Goal: Obtain resource: Obtain resource

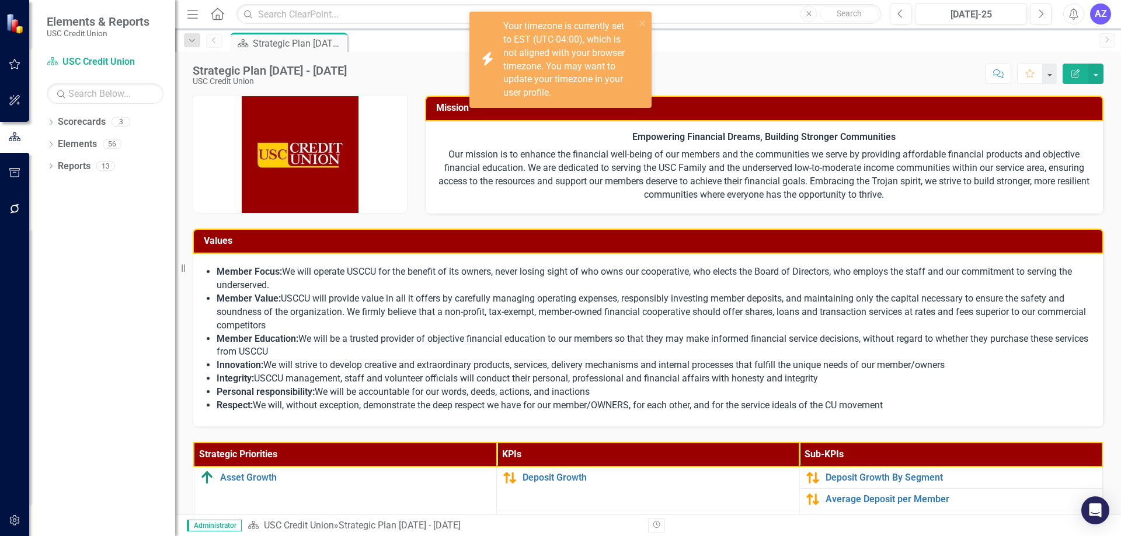
click at [393, 292] on li "Member Value: USCCU will provide value in all it offers by carefully managing o…" at bounding box center [654, 312] width 874 height 40
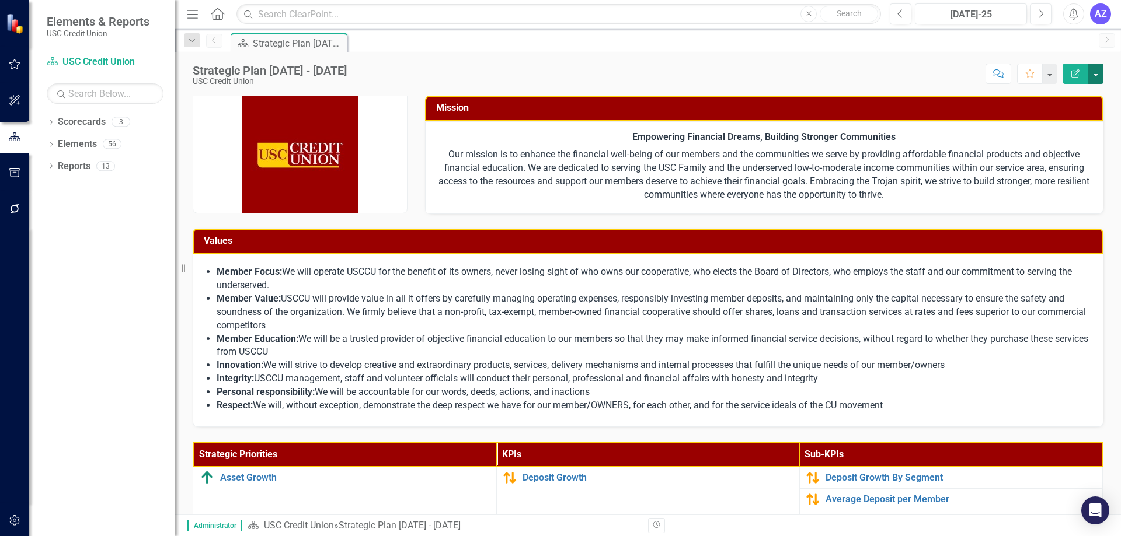
click at [1098, 68] on button "button" at bounding box center [1095, 74] width 15 height 20
click at [846, 68] on div "Score: N/A Jul-25 Completed Comment Favorite Edit Report" at bounding box center [728, 74] width 751 height 20
click at [624, 81] on div "Score: N/A Jul-25 Completed Comment Favorite Edit Report" at bounding box center [728, 74] width 751 height 20
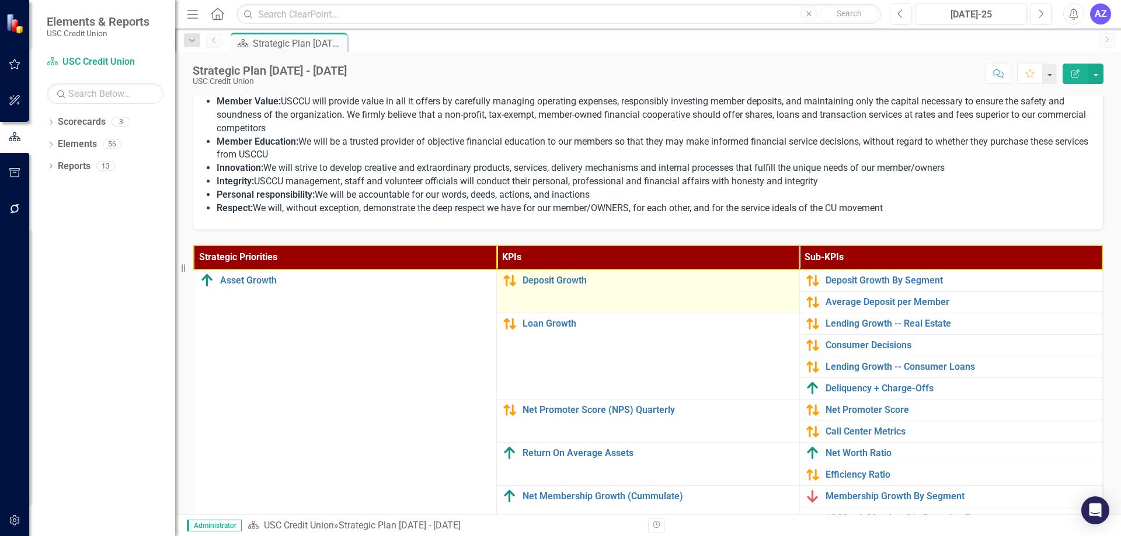
scroll to position [233, 0]
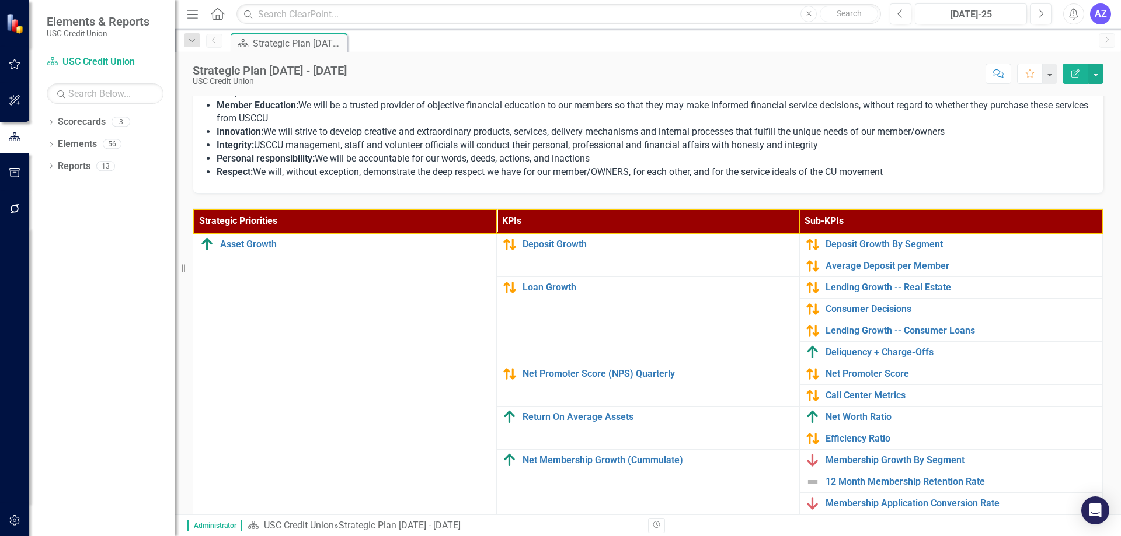
click at [285, 218] on th "Strategic Priorities" at bounding box center [345, 222] width 303 height 24
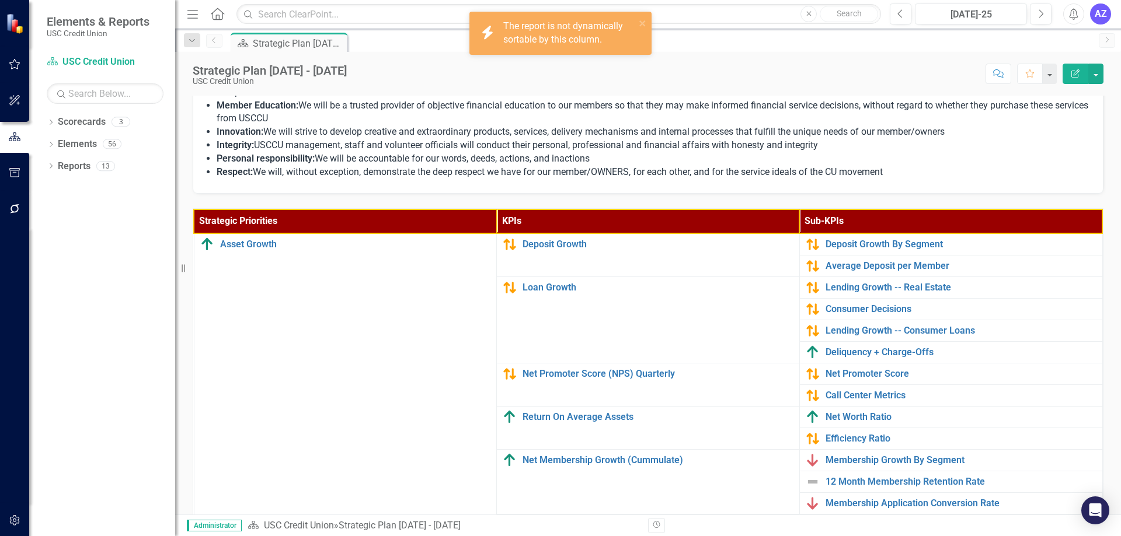
click at [285, 218] on th "Strategic Priorities" at bounding box center [345, 222] width 303 height 24
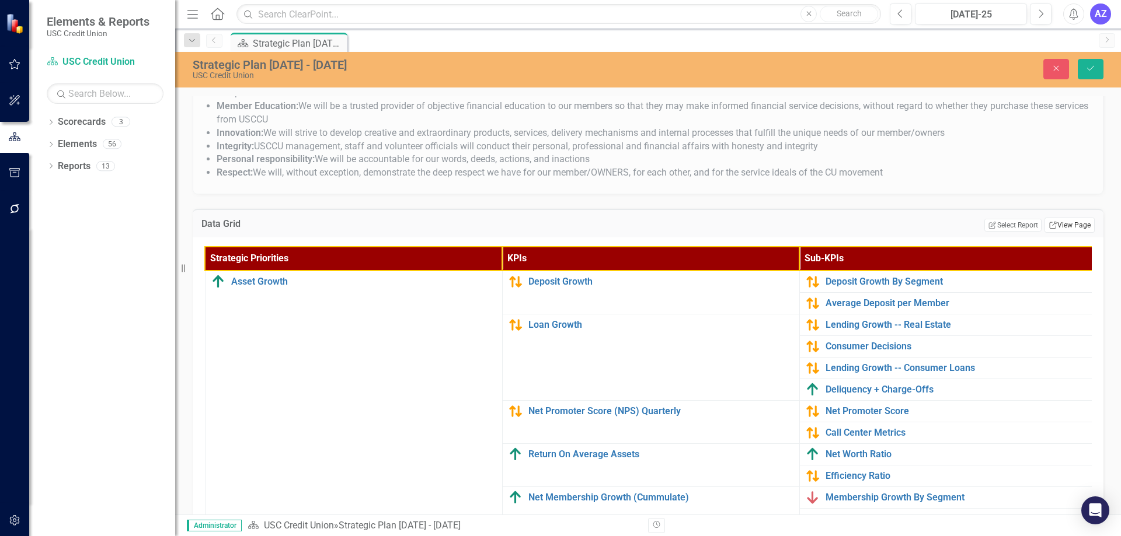
click at [1052, 227] on link "Link View Page" at bounding box center [1069, 225] width 50 height 15
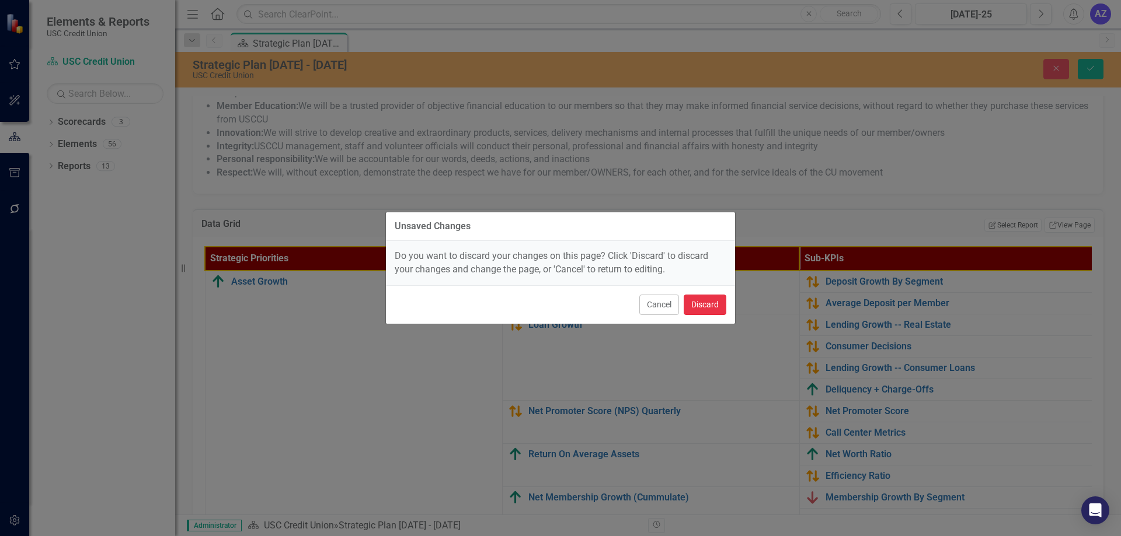
click at [705, 304] on button "Discard" at bounding box center [705, 305] width 43 height 20
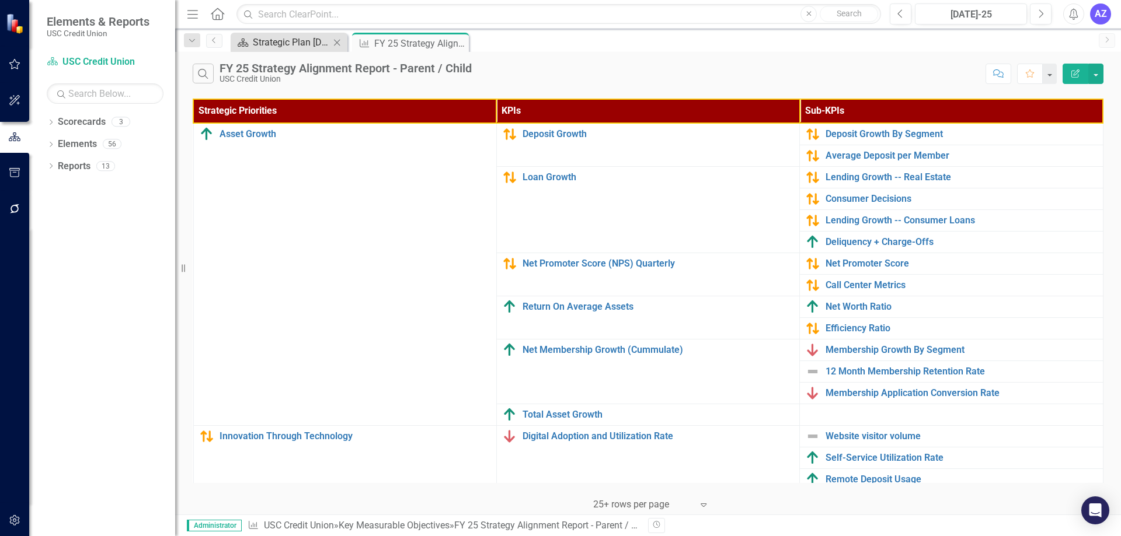
click at [273, 39] on div "Strategic Plan [DATE] - [DATE]" at bounding box center [291, 42] width 77 height 15
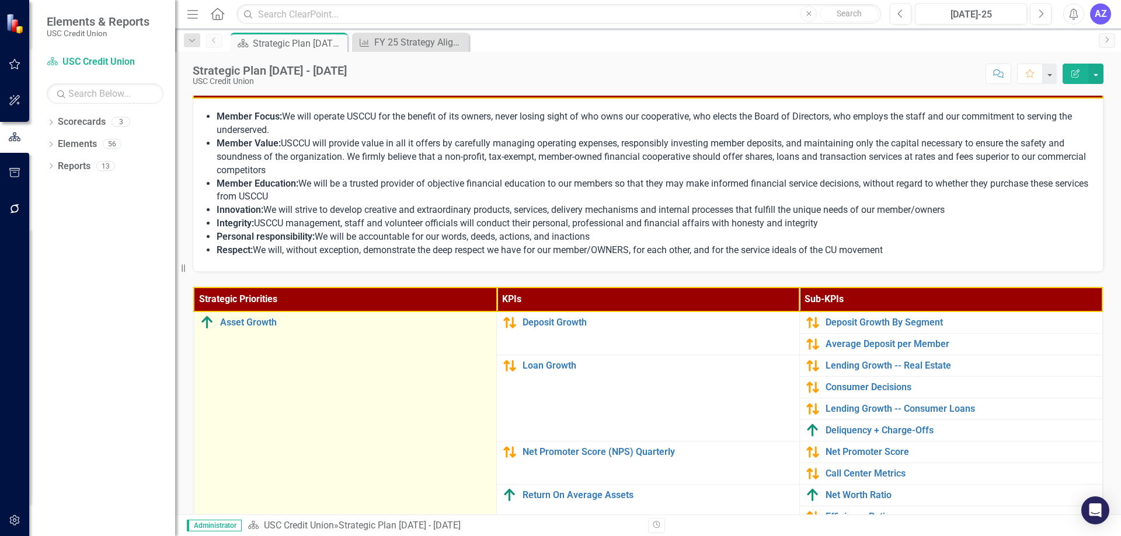
scroll to position [292, 0]
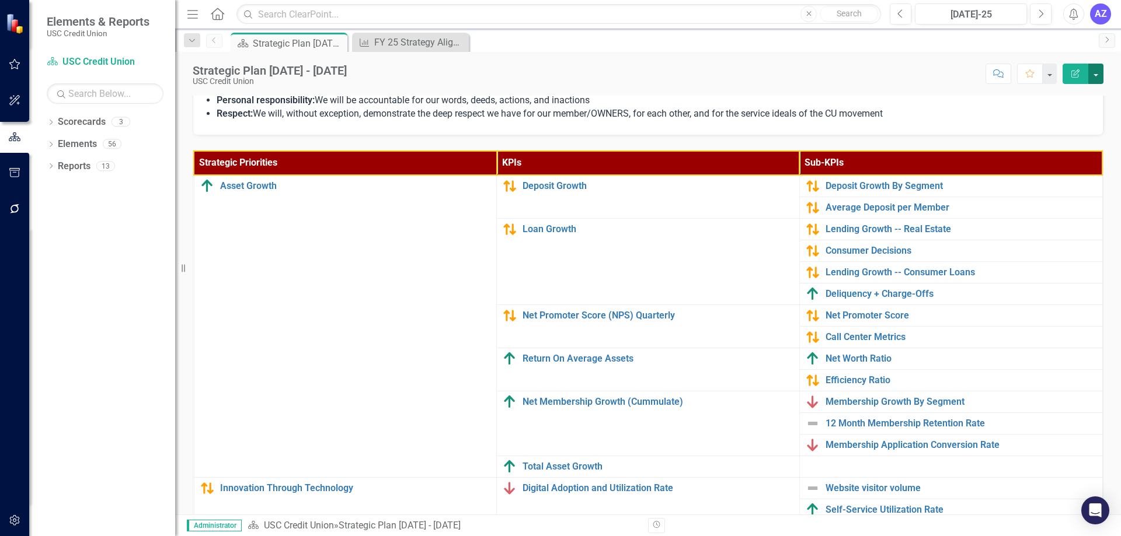
click at [1098, 80] on button "button" at bounding box center [1095, 74] width 15 height 20
click at [398, 75] on div "Score: N/A Jul-25 Completed Comment Favorite Edit Report" at bounding box center [728, 74] width 751 height 20
click at [49, 161] on div "Dropdown Reports 13" at bounding box center [111, 168] width 128 height 22
click at [48, 167] on icon "Dropdown" at bounding box center [51, 167] width 8 height 6
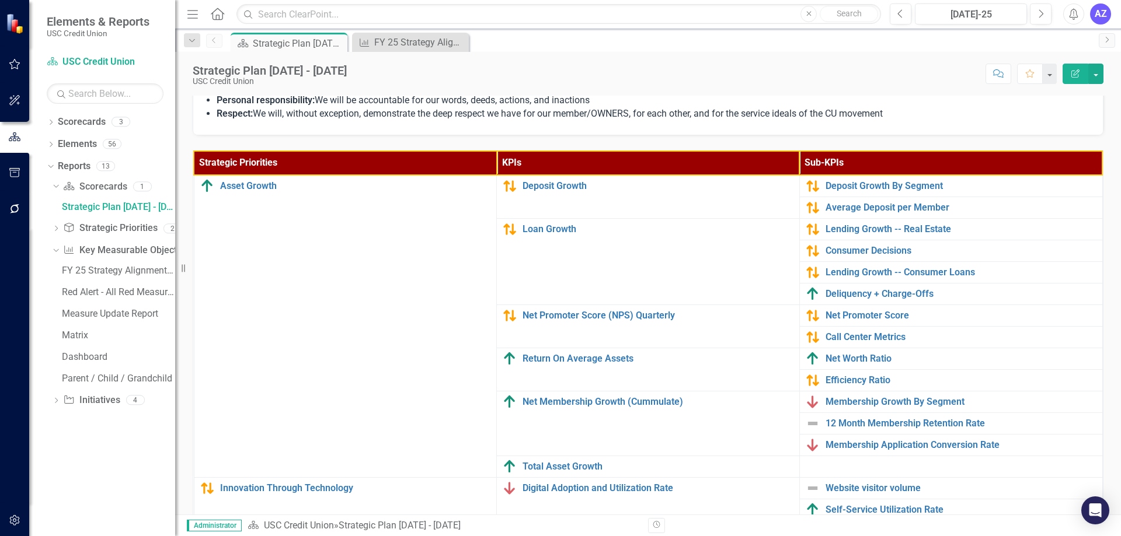
click at [413, 158] on th "Strategic Priorities" at bounding box center [345, 163] width 303 height 24
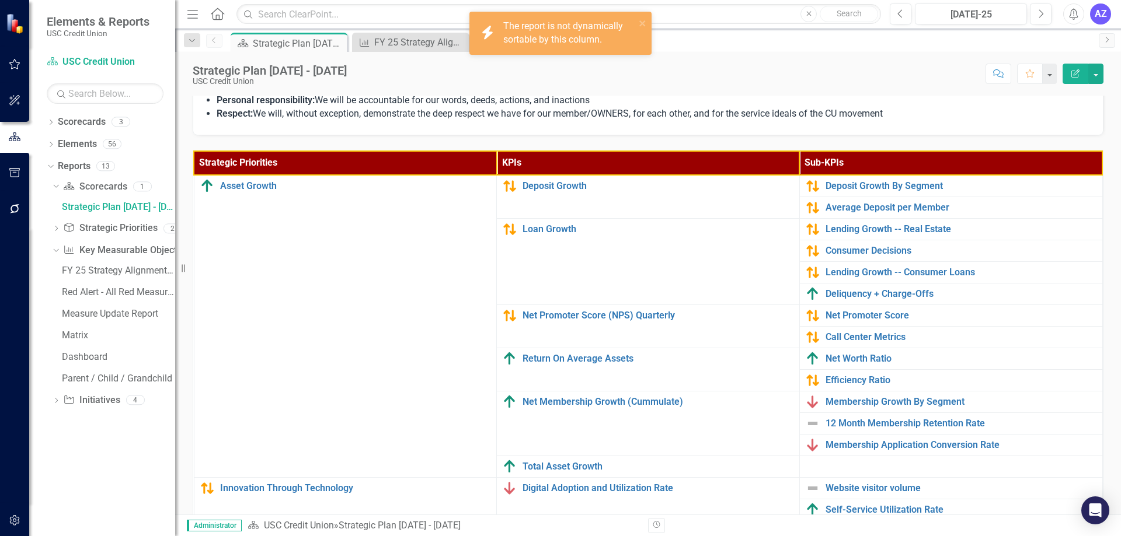
click at [413, 158] on th "Strategic Priorities" at bounding box center [345, 163] width 303 height 24
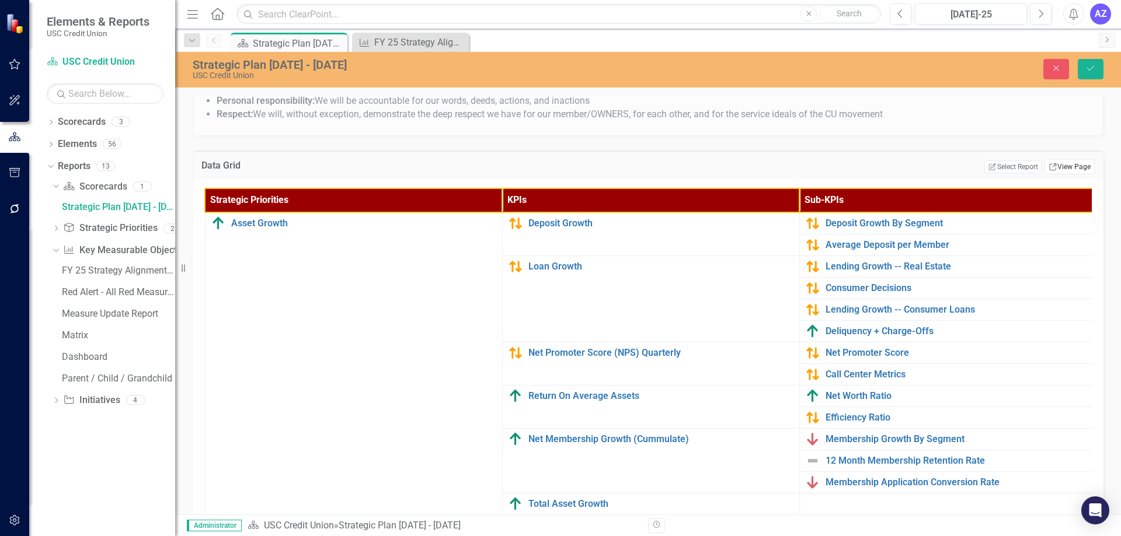
click at [1064, 169] on link "Link View Page" at bounding box center [1069, 166] width 50 height 15
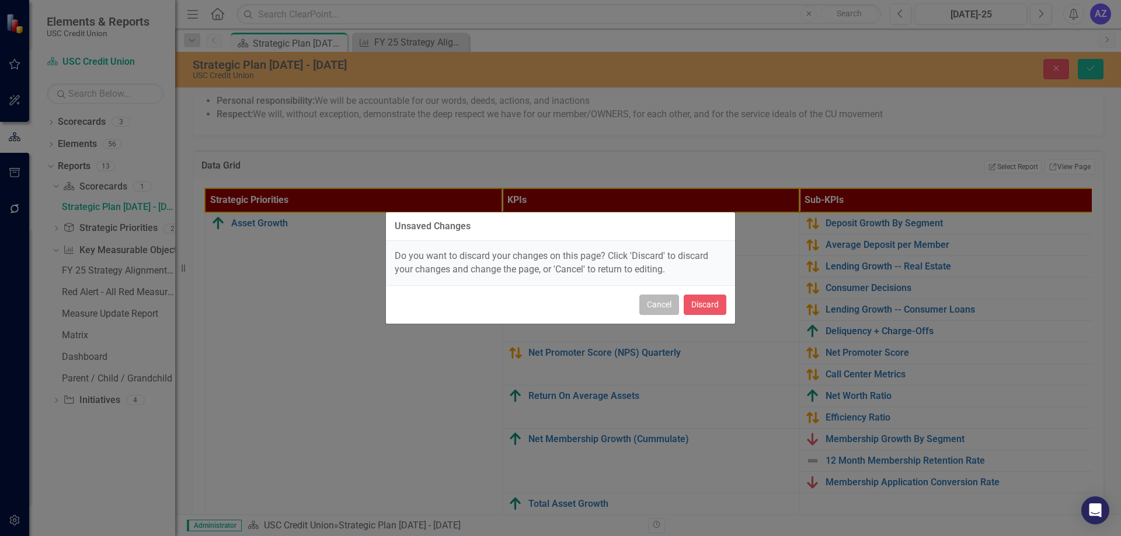
click at [650, 302] on button "Cancel" at bounding box center [659, 305] width 40 height 20
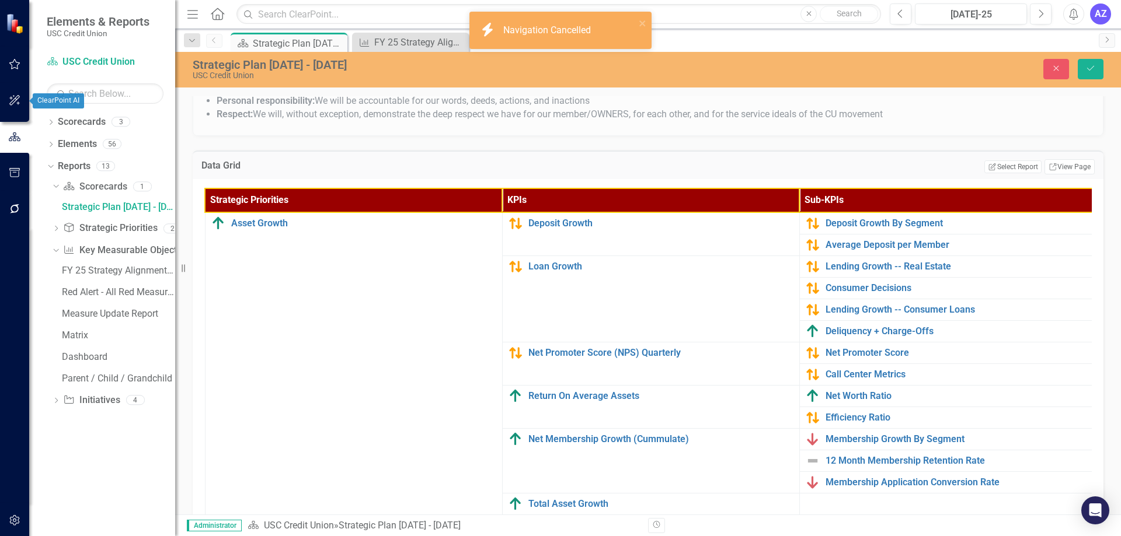
click at [12, 99] on icon "button" at bounding box center [15, 100] width 12 height 9
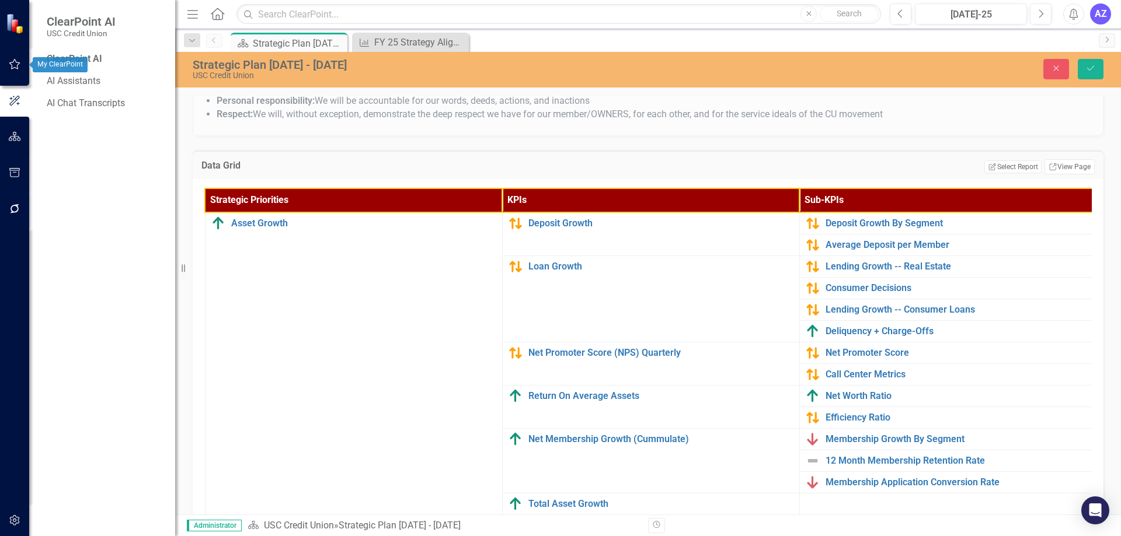
click at [18, 60] on icon "button" at bounding box center [15, 64] width 12 height 9
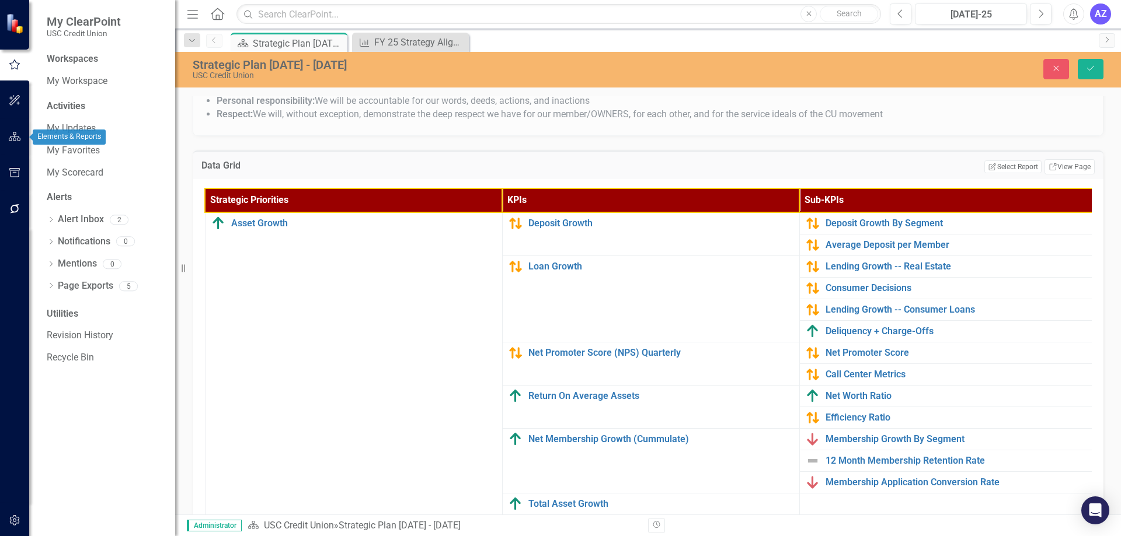
click at [15, 143] on button "button" at bounding box center [15, 137] width 26 height 25
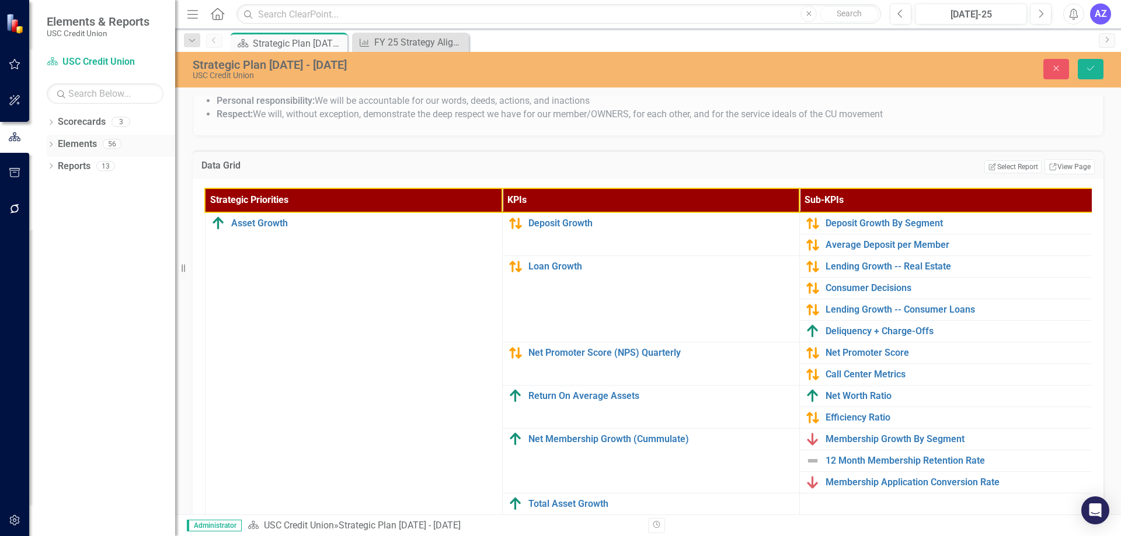
click at [53, 147] on icon "Dropdown" at bounding box center [51, 145] width 8 height 6
click at [50, 228] on div "Dropdown Reports 13" at bounding box center [111, 234] width 128 height 22
click at [51, 231] on icon at bounding box center [51, 232] width 3 height 5
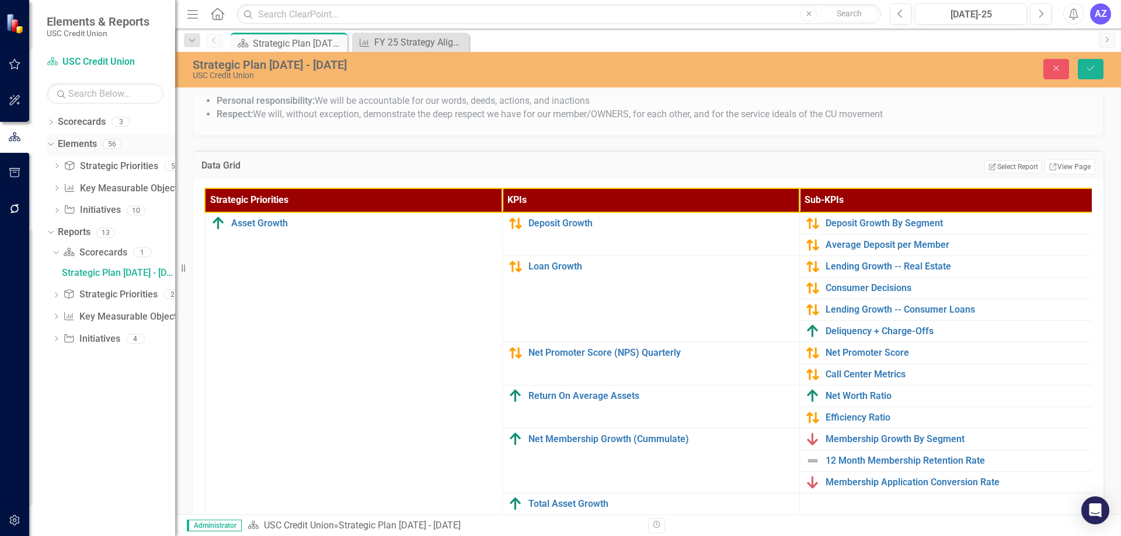
click at [83, 146] on link "Elements" at bounding box center [77, 144] width 39 height 13
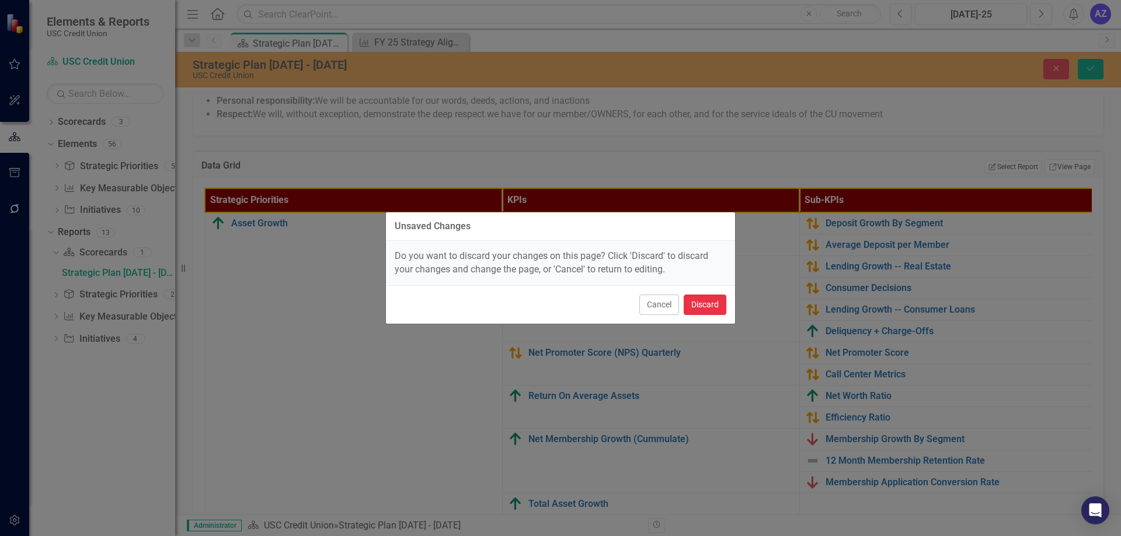
click at [692, 307] on button "Discard" at bounding box center [705, 305] width 43 height 20
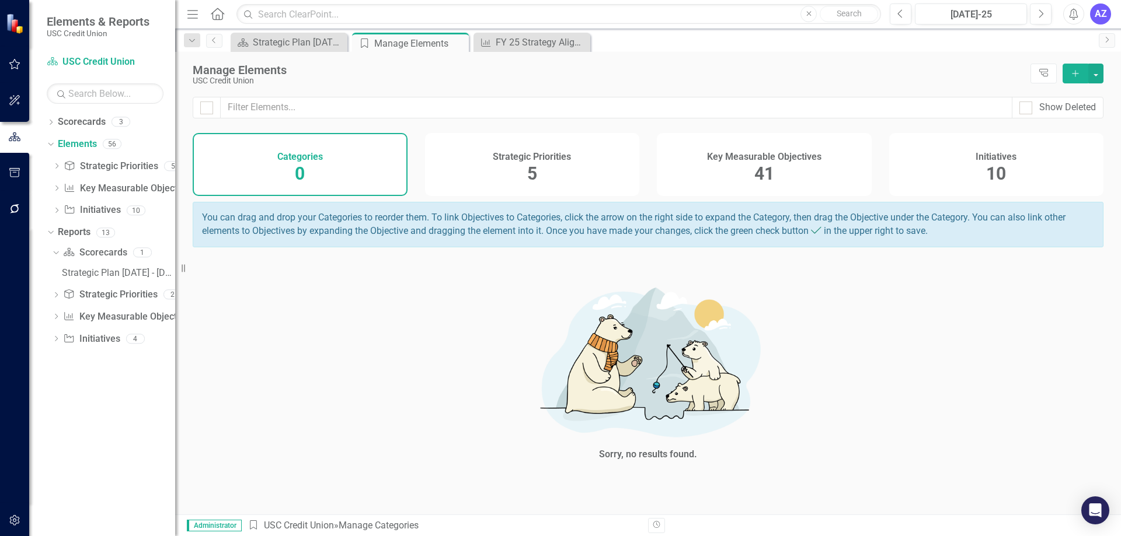
click at [545, 165] on div "Strategic Priorities 5" at bounding box center [532, 164] width 215 height 63
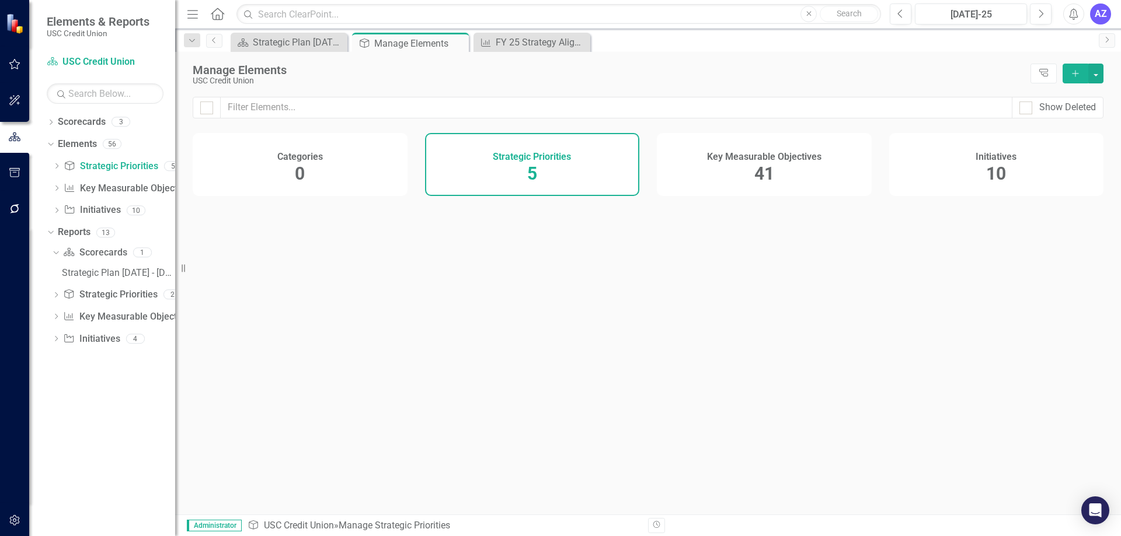
click at [754, 176] on span "41" at bounding box center [764, 173] width 20 height 20
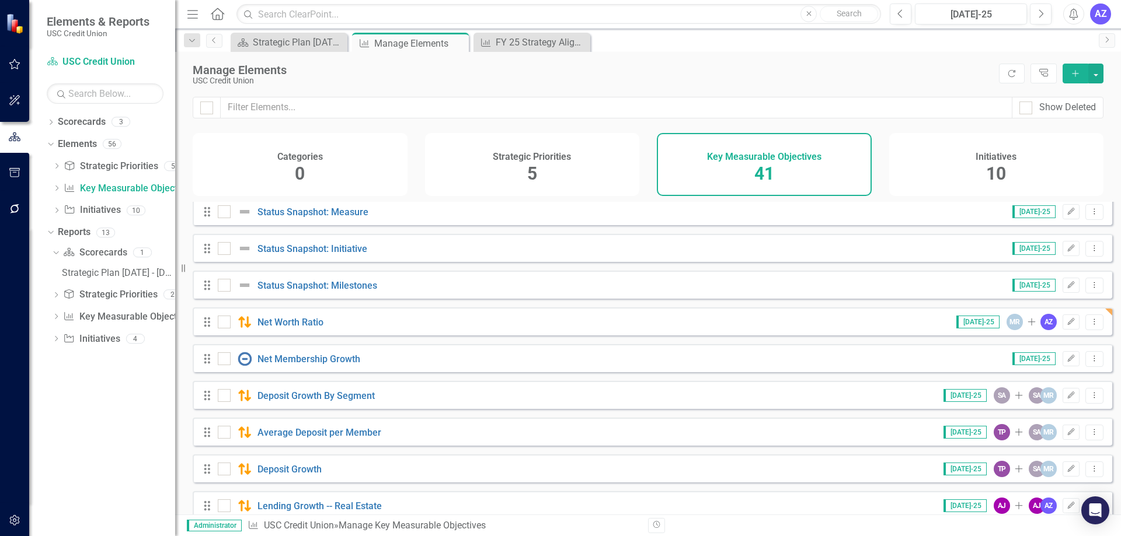
scroll to position [117, 0]
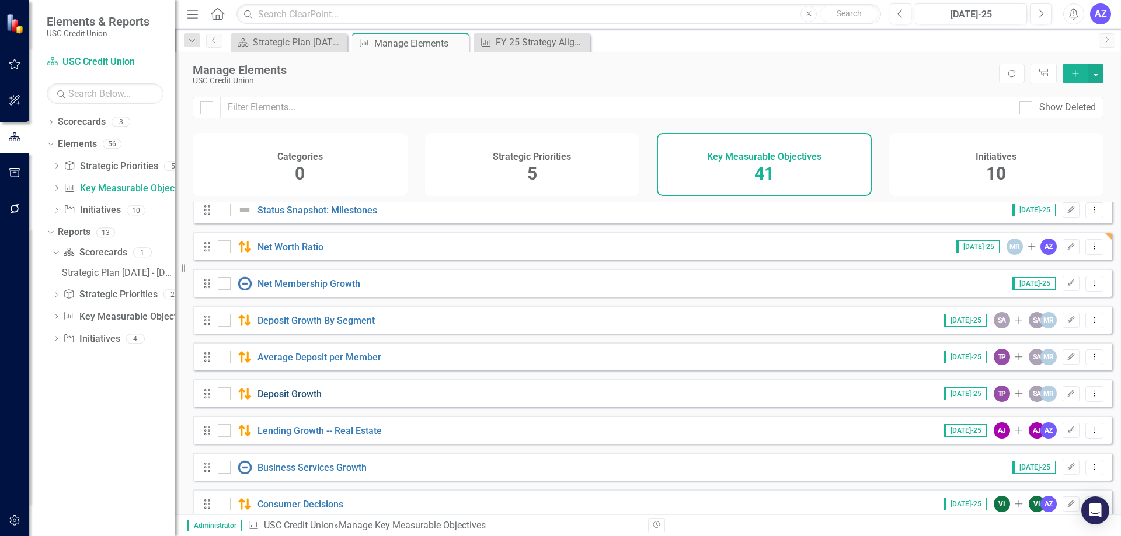
click at [297, 400] on link "Deposit Growth" at bounding box center [289, 394] width 64 height 11
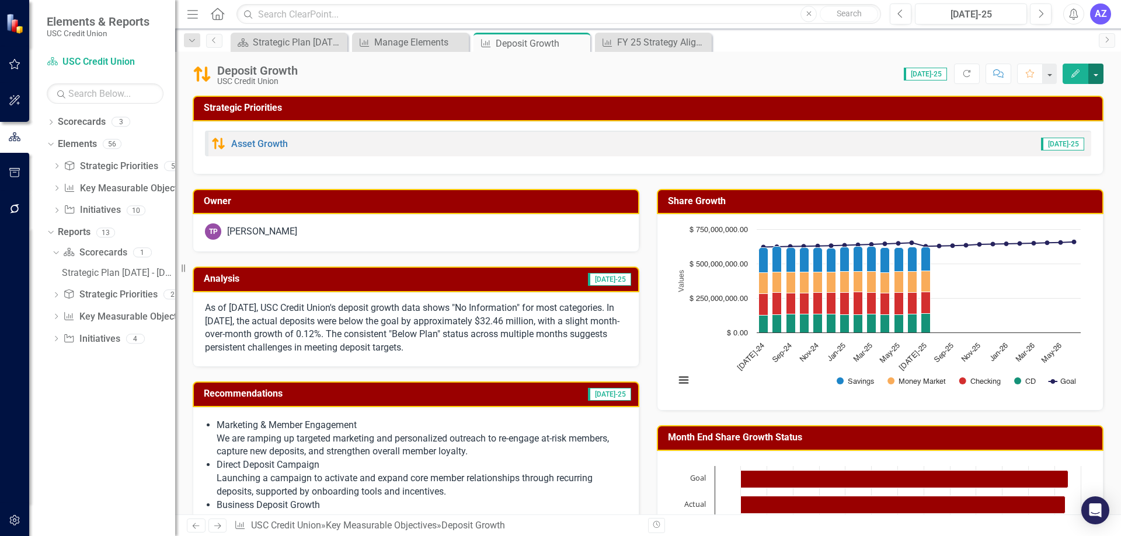
click at [1099, 74] on button "button" at bounding box center [1095, 74] width 15 height 20
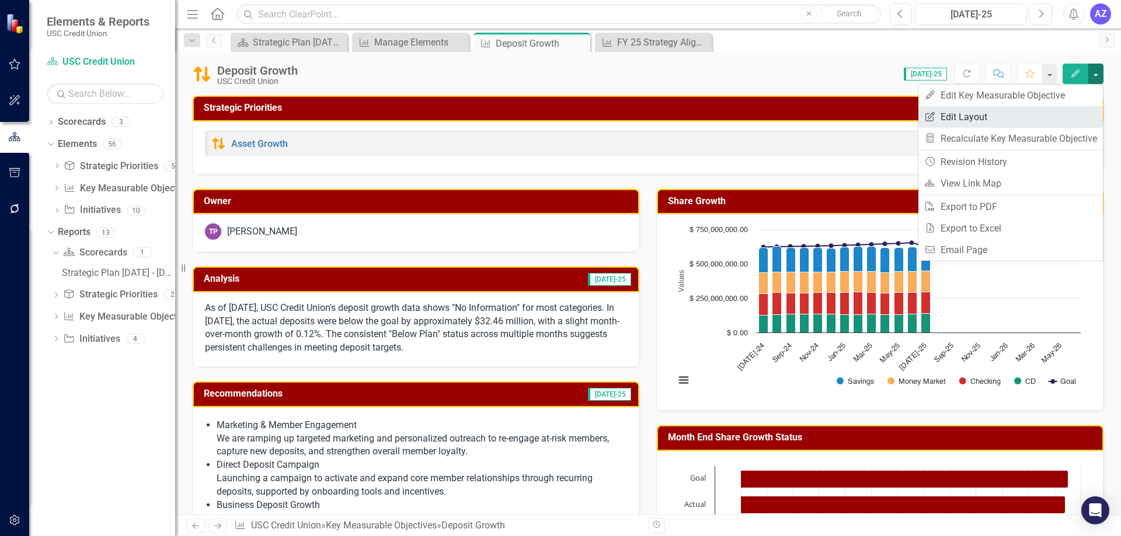
click at [1056, 112] on link "Edit Report Edit Layout" at bounding box center [1010, 117] width 184 height 22
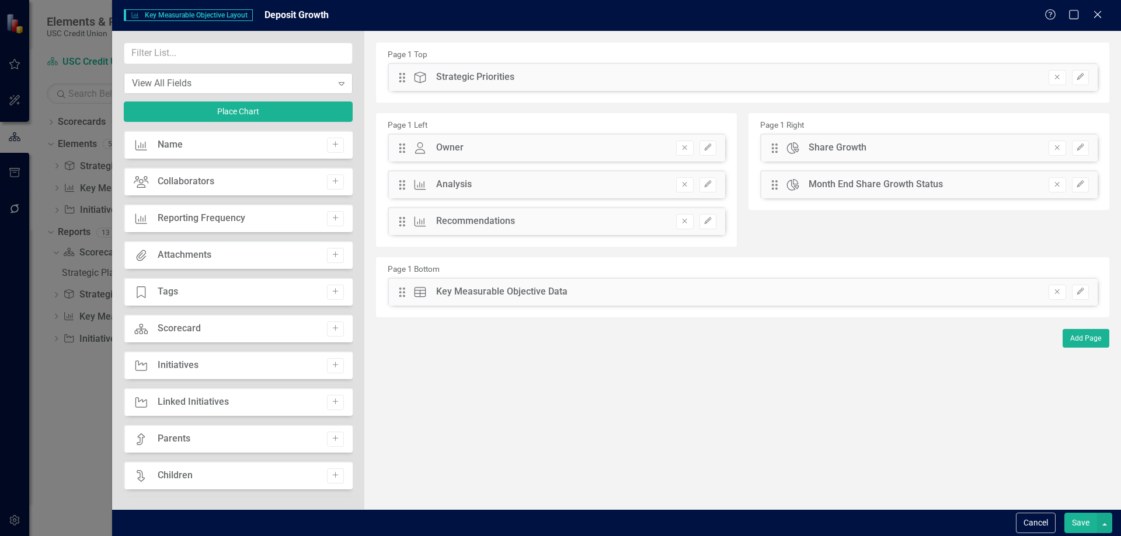
click at [283, 78] on div "View All Fields" at bounding box center [232, 82] width 200 height 13
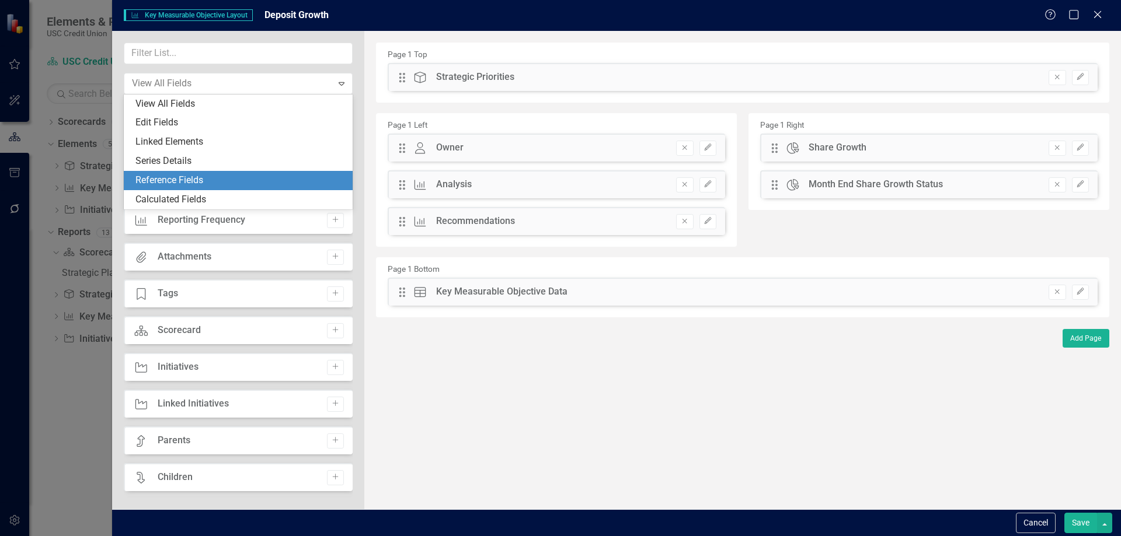
click at [602, 381] on div "The fields (or pods) that are available for you to include on the detail page a…" at bounding box center [742, 270] width 757 height 479
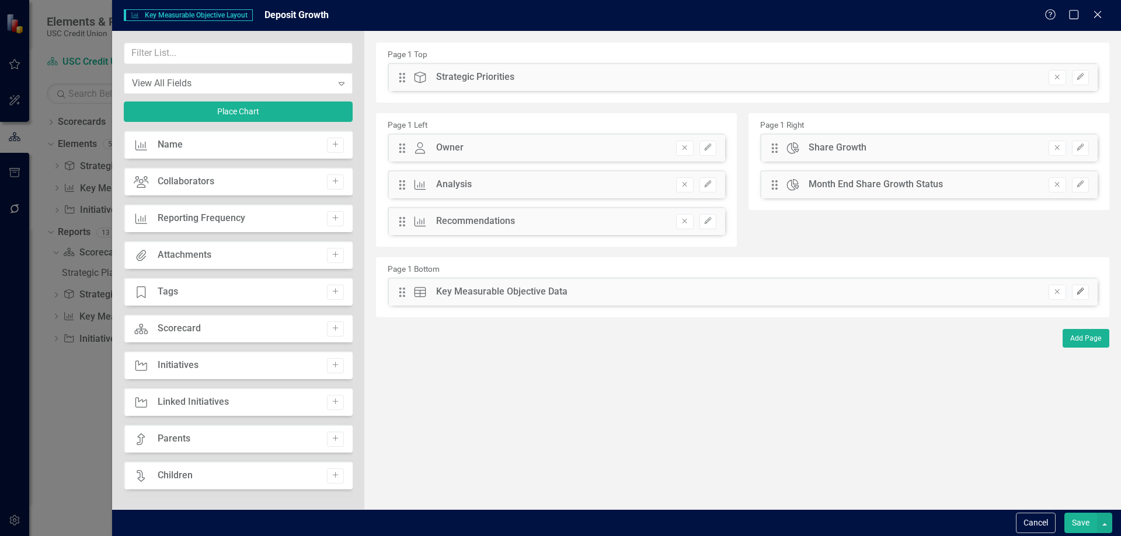
click at [1081, 295] on icon "Edit" at bounding box center [1080, 291] width 9 height 7
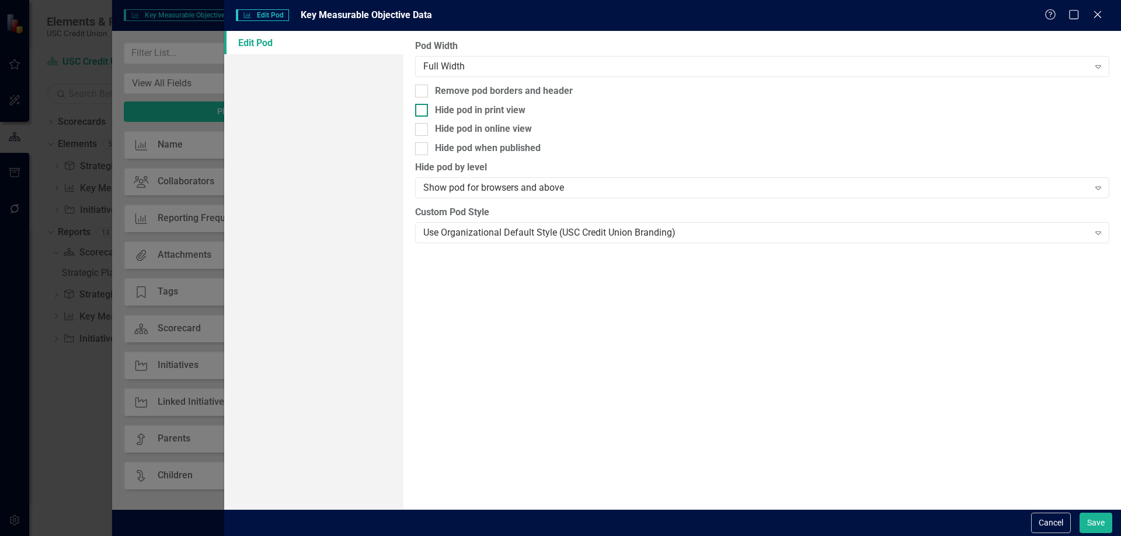
click at [432, 116] on div "Hide pod in print view" at bounding box center [762, 110] width 694 height 13
click at [423, 111] on input "Hide pod in print view" at bounding box center [419, 108] width 8 height 8
checkbox input "true"
click at [1097, 525] on button "Save" at bounding box center [1095, 523] width 33 height 20
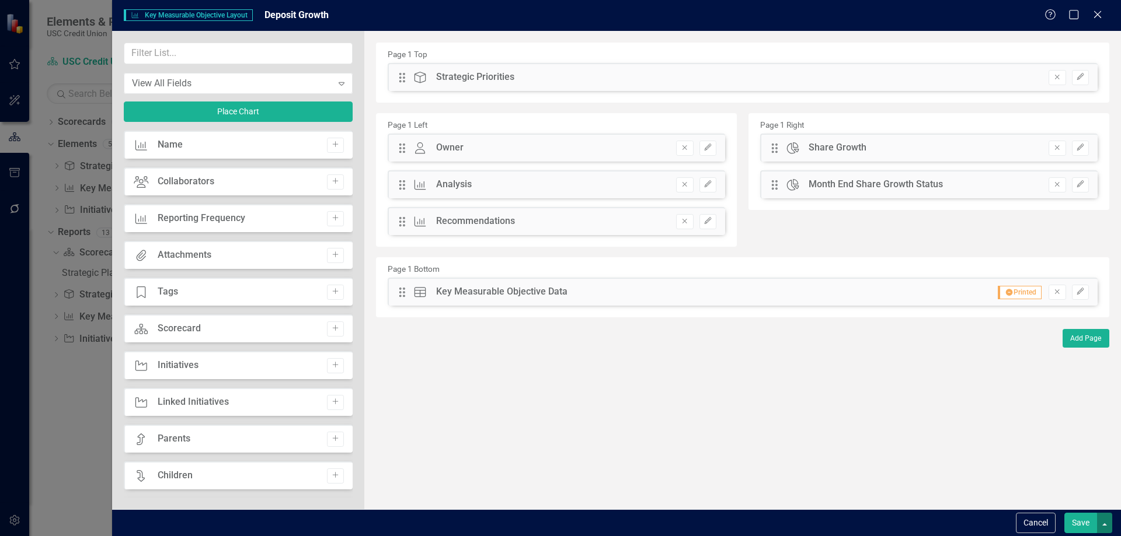
click at [1109, 525] on button "button" at bounding box center [1104, 523] width 15 height 20
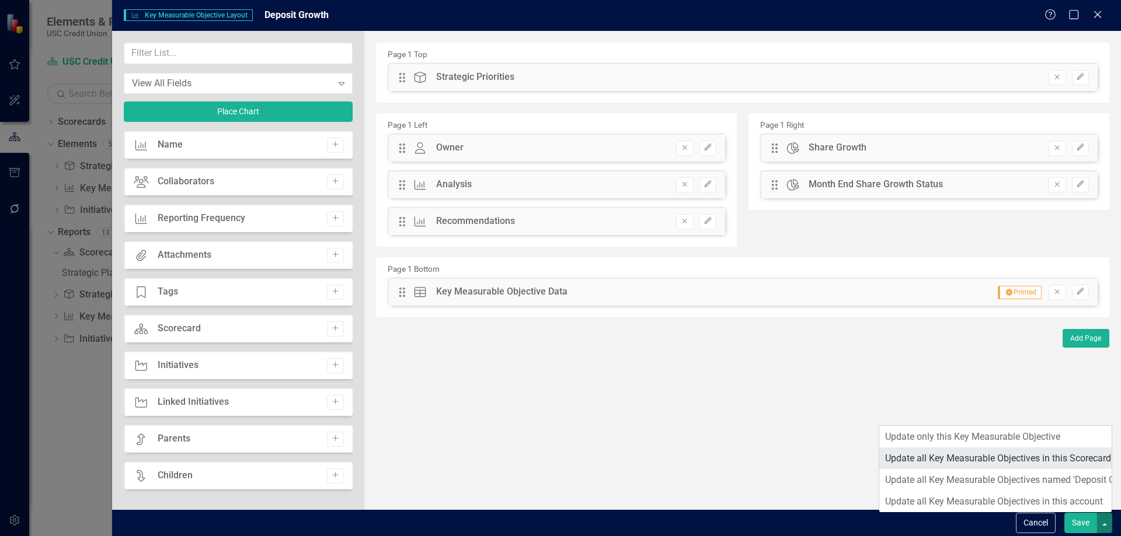
click at [1072, 466] on link "Update all Key Measurable Objectives in this Scorecard" at bounding box center [995, 459] width 232 height 22
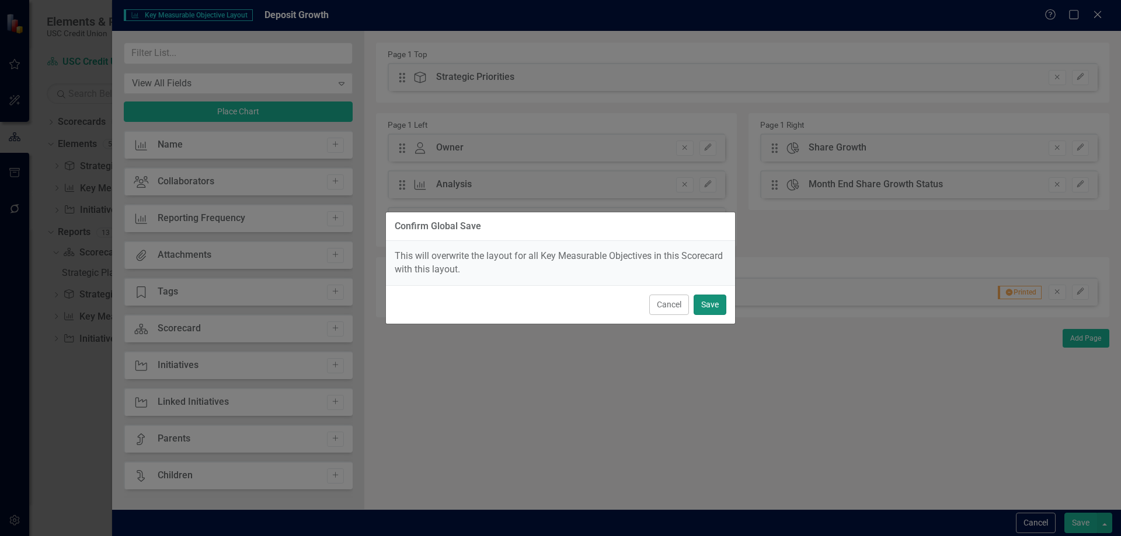
click at [714, 308] on button "Save" at bounding box center [709, 305] width 33 height 20
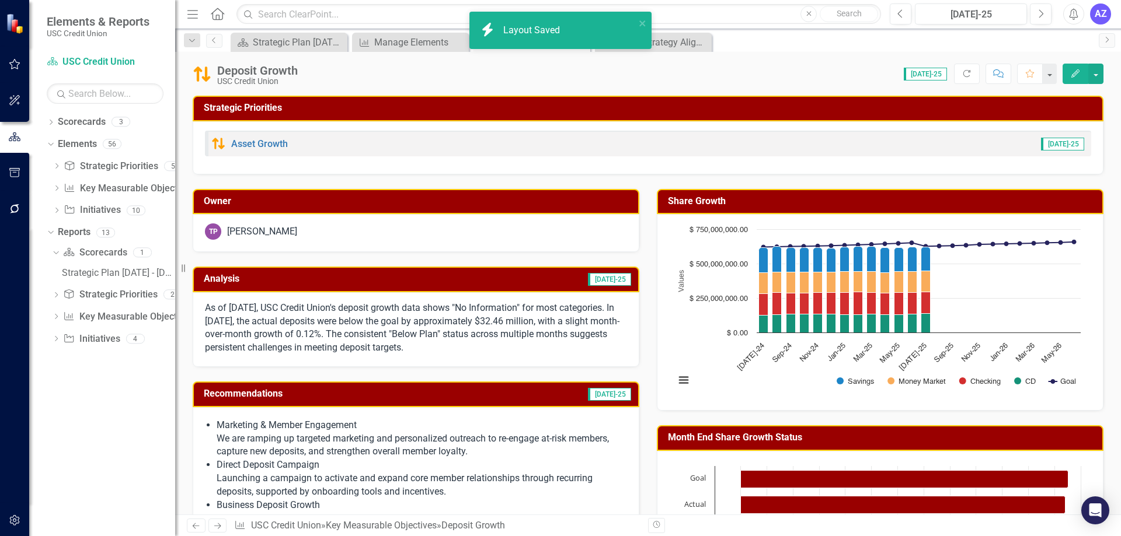
drag, startPoint x: 1085, startPoint y: 193, endPoint x: 19, endPoint y: 177, distance: 1066.0
click at [19, 177] on icon "button" at bounding box center [15, 172] width 12 height 9
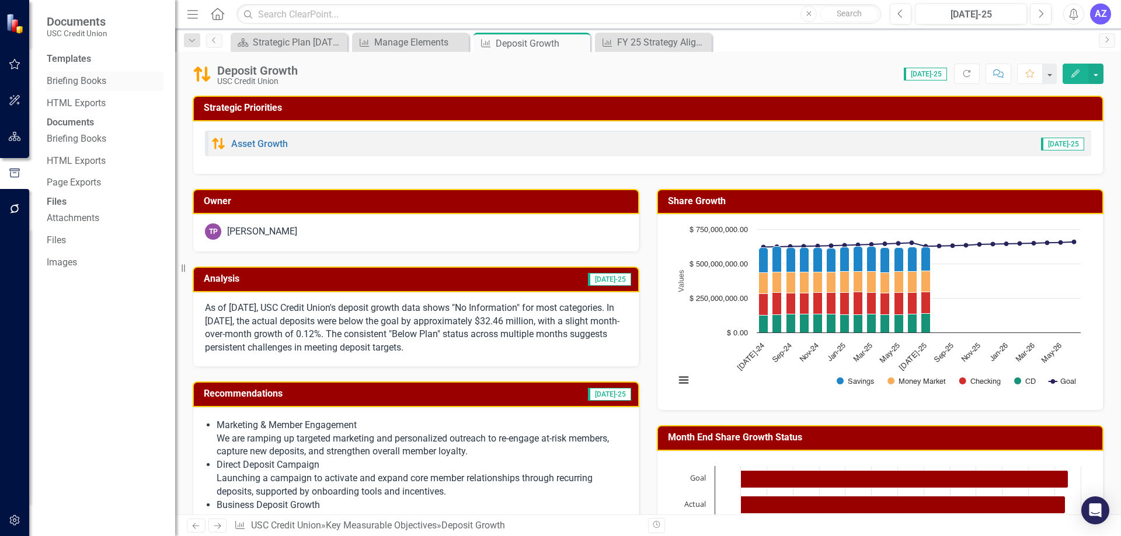
click at [98, 89] on div "Briefing Books" at bounding box center [105, 81] width 117 height 19
click at [100, 83] on link "Briefing Books" at bounding box center [105, 81] width 117 height 13
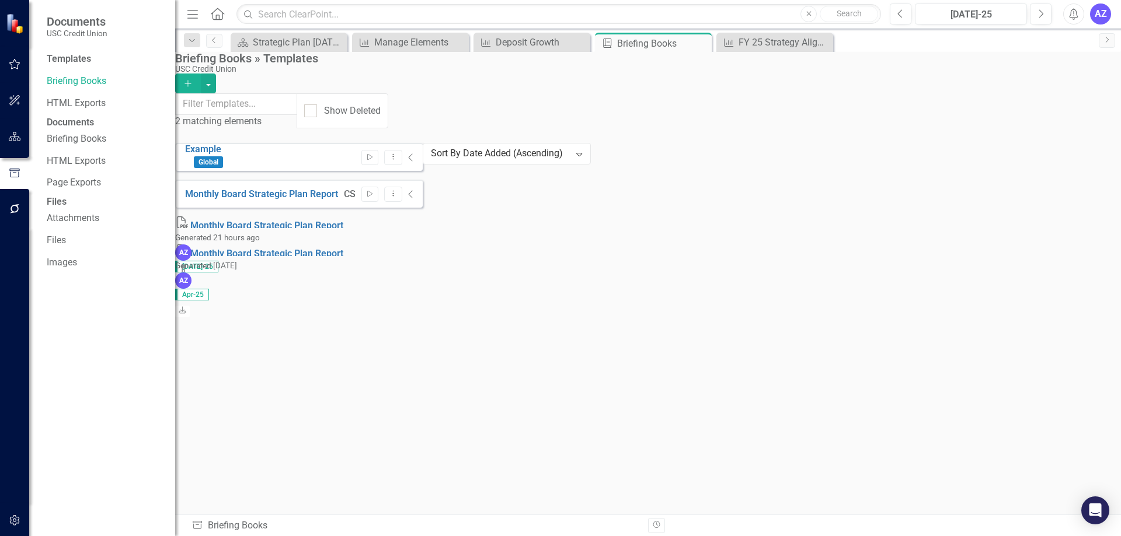
drag, startPoint x: 528, startPoint y: 253, endPoint x: 937, endPoint y: 207, distance: 411.8
click at [423, 253] on div "Example Global Start Dropdown Menu Collapse Monthly Board Strategic Plan Report…" at bounding box center [299, 208] width 248 height 130
click at [402, 187] on button "Dropdown Menu" at bounding box center [393, 195] width 18 height 16
click at [1024, 247] on link "Edit Edit Template" at bounding box center [1022, 247] width 108 height 22
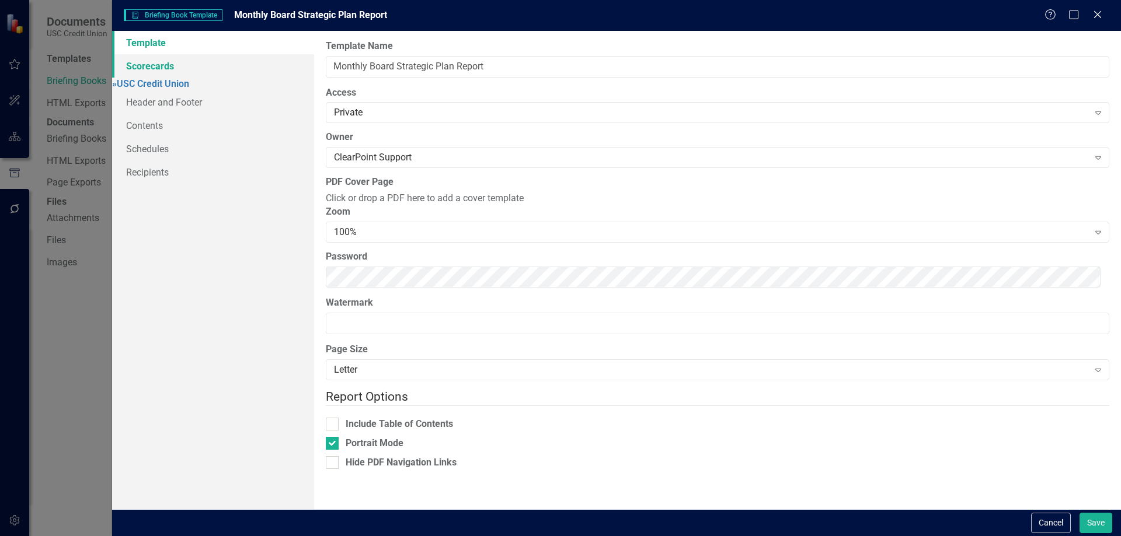
click at [182, 67] on link "Scorecards" at bounding box center [213, 65] width 202 height 23
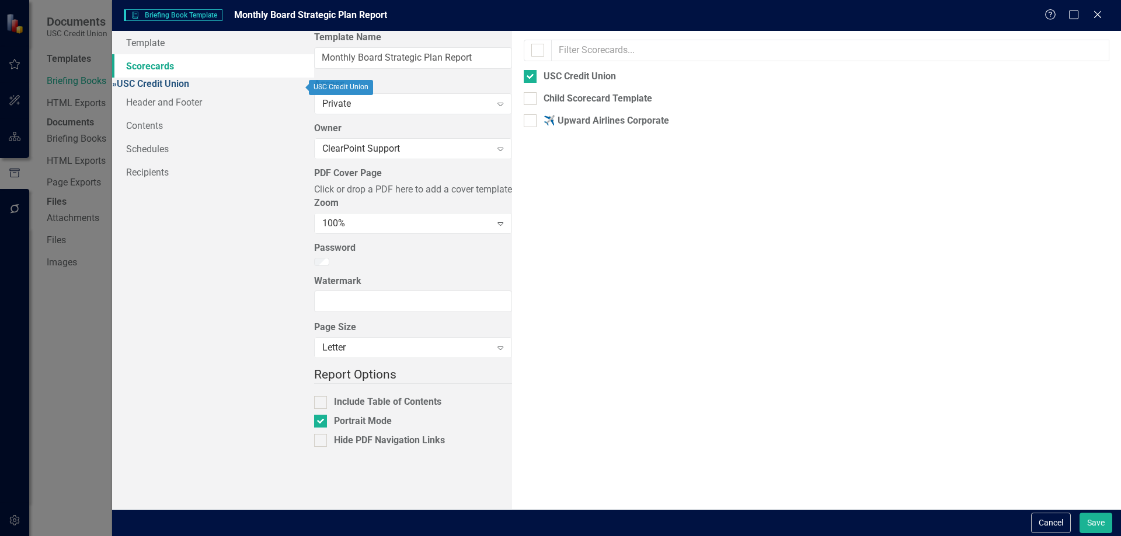
click at [182, 82] on link "» USC Credit Union" at bounding box center [150, 83] width 77 height 11
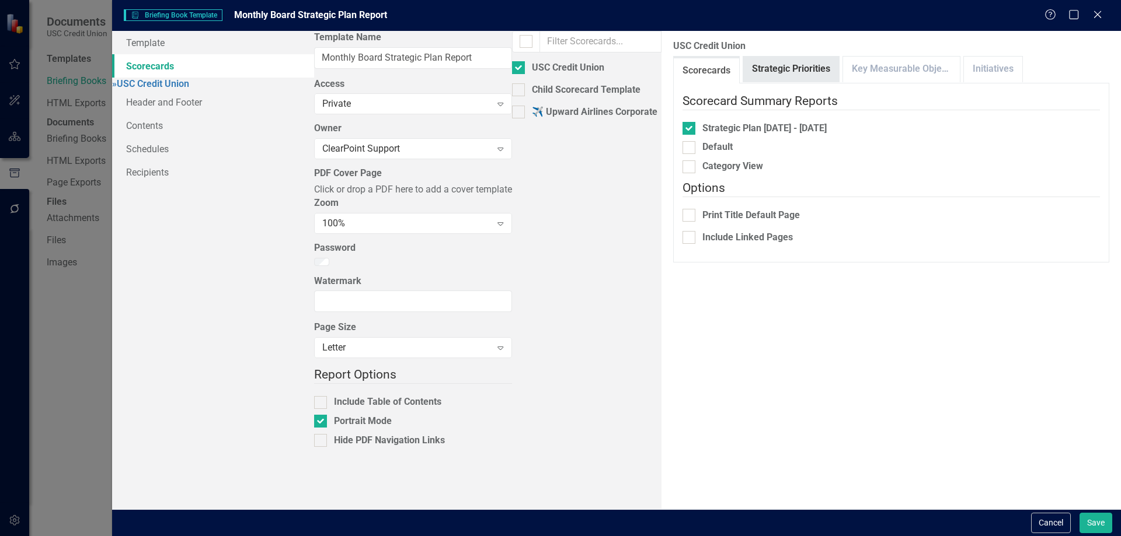
click at [743, 71] on link "Strategic Priorities" at bounding box center [791, 69] width 96 height 25
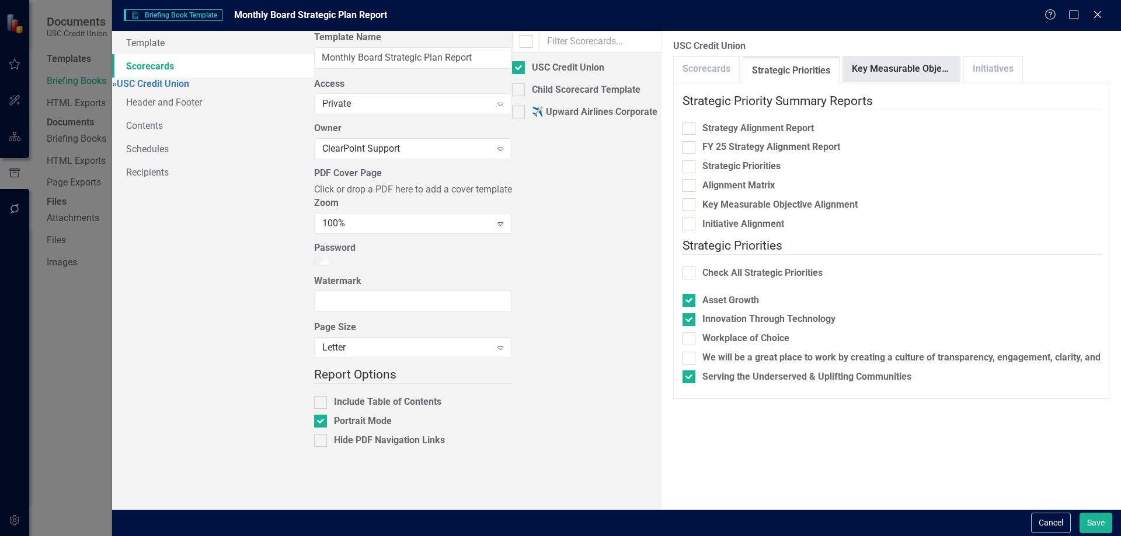
click at [843, 68] on link "Key Measurable Objectives" at bounding box center [901, 69] width 117 height 25
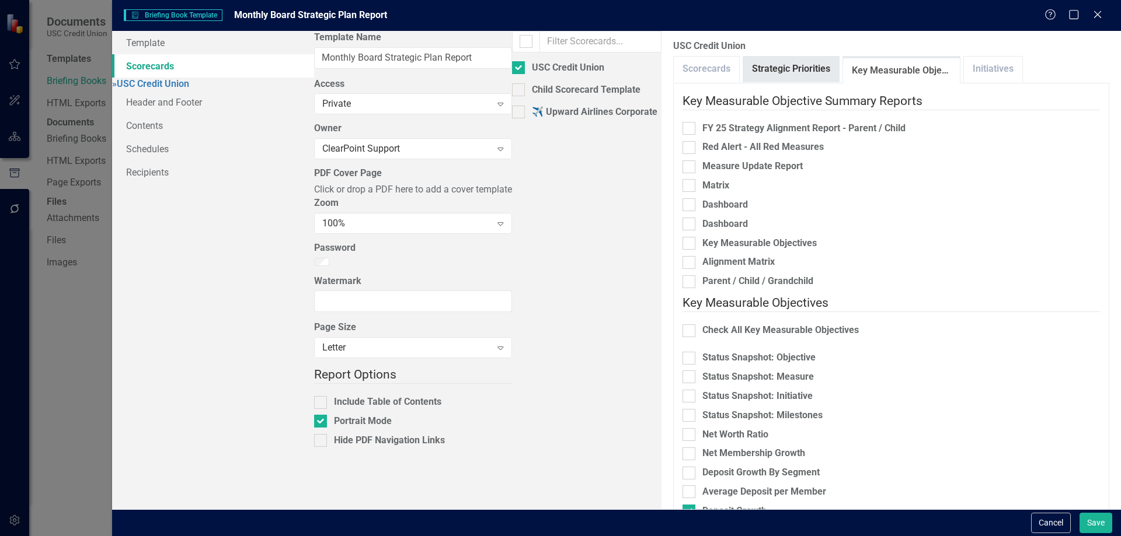
click at [743, 68] on link "Strategic Priorities" at bounding box center [791, 69] width 96 height 25
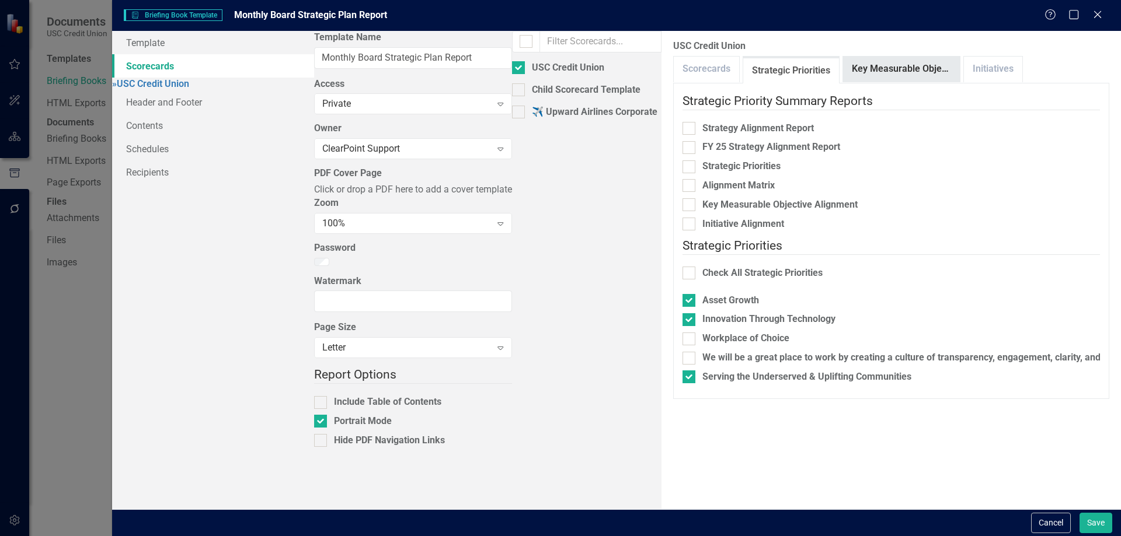
click at [843, 74] on link "Key Measurable Objectives" at bounding box center [901, 69] width 117 height 25
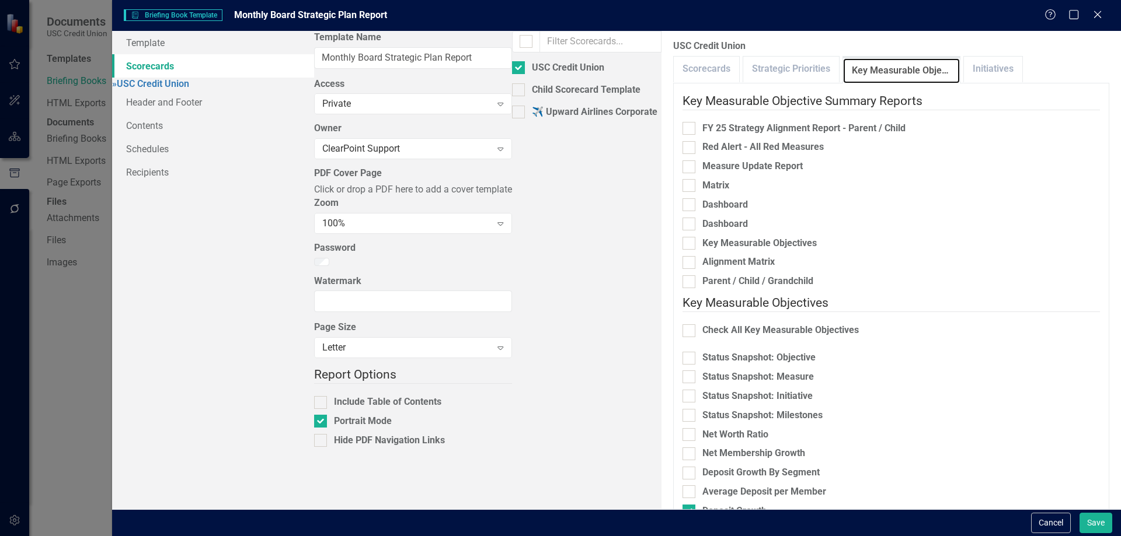
scroll to position [649, 0]
click at [964, 72] on link "Initiatives" at bounding box center [993, 69] width 58 height 25
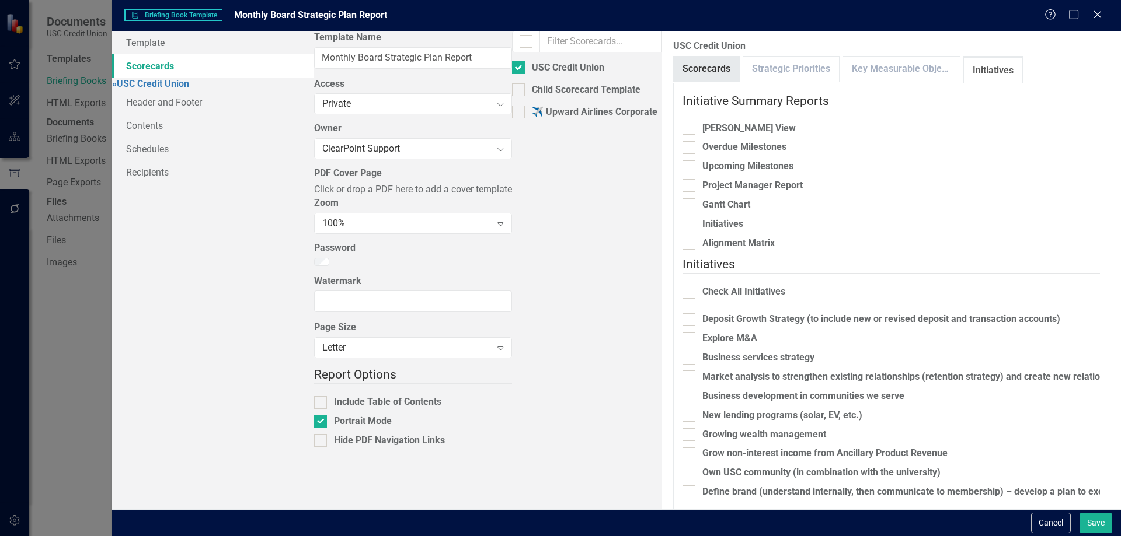
click at [674, 78] on link "Scorecards" at bounding box center [706, 69] width 65 height 25
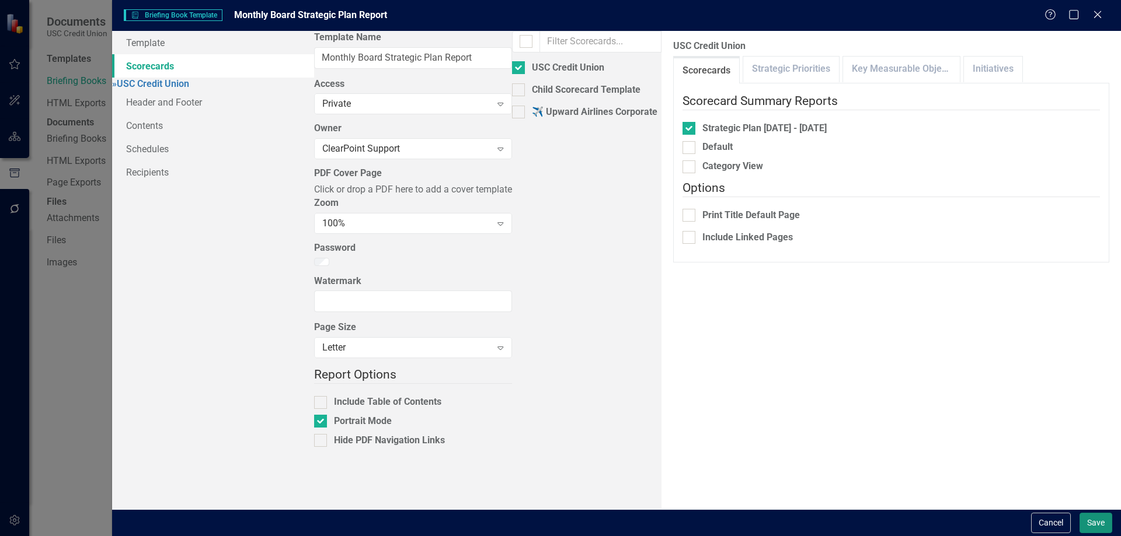
click at [1099, 521] on button "Save" at bounding box center [1095, 523] width 33 height 20
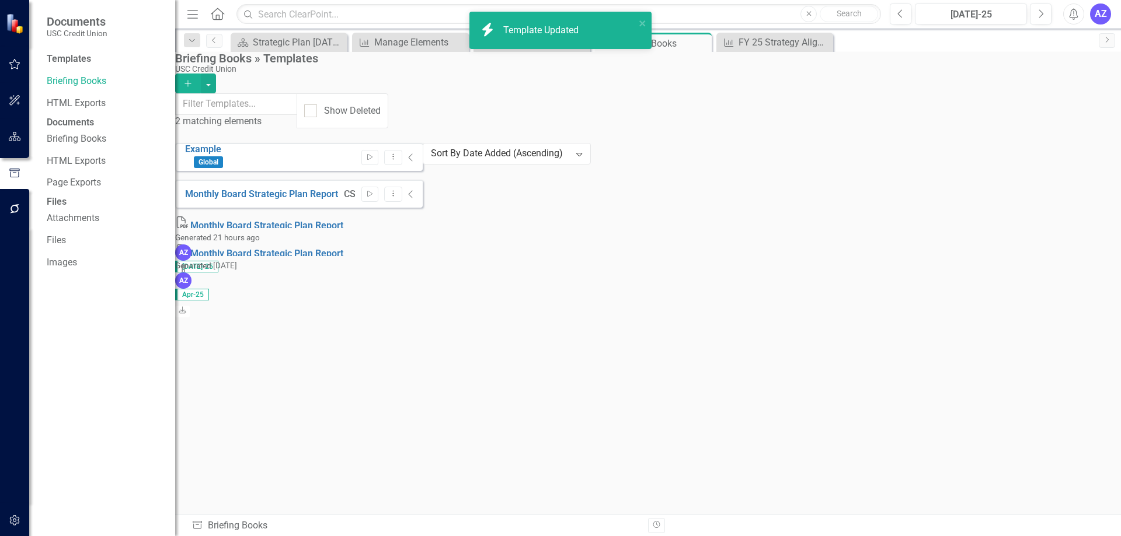
click at [423, 273] on div "Example Global Start Dropdown Menu Collapse Monthly Board Strategic Plan Report…" at bounding box center [299, 208] width 248 height 130
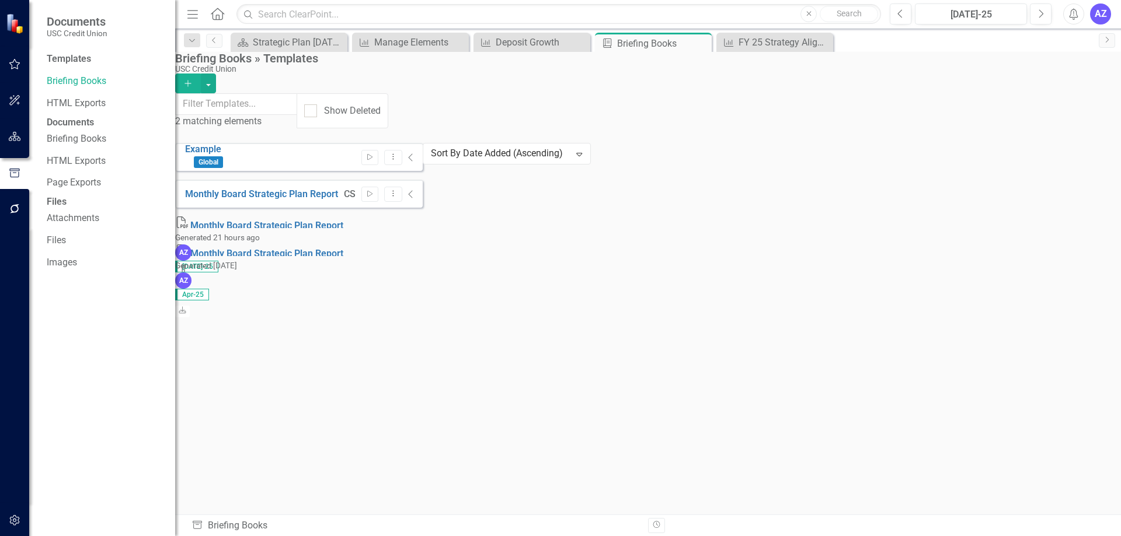
click at [423, 273] on div "Example Global Start Dropdown Menu Collapse Monthly Board Strategic Plan Report…" at bounding box center [299, 208] width 248 height 130
click at [414, 190] on icon "Collapse" at bounding box center [411, 194] width 6 height 9
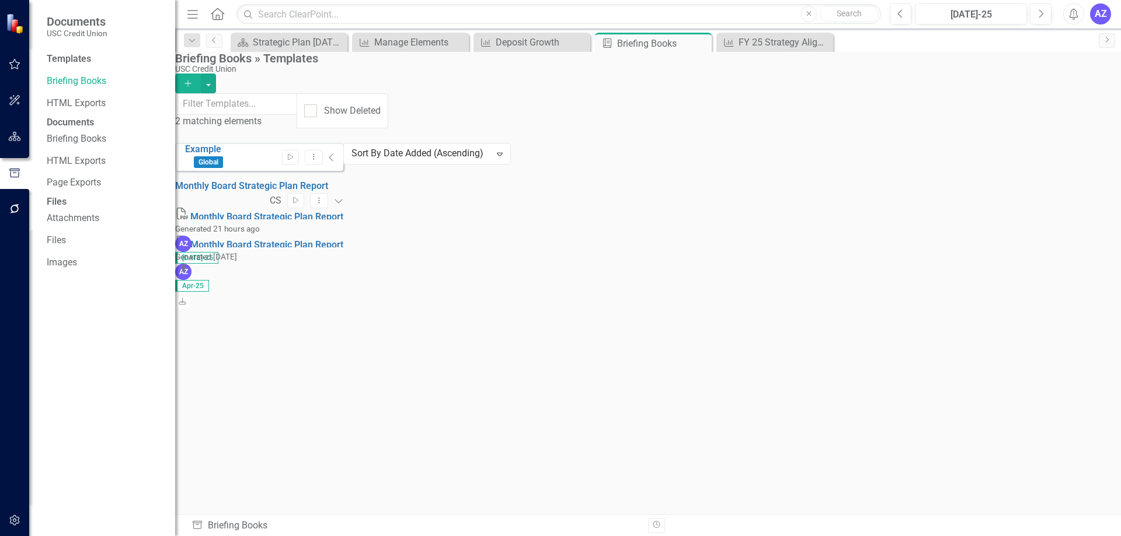
click at [343, 264] on div "Example Global Start Dropdown Menu Collapse Monthly Board Strategic Plan Report…" at bounding box center [259, 203] width 168 height 121
click at [304, 193] on button "Start" at bounding box center [295, 200] width 17 height 15
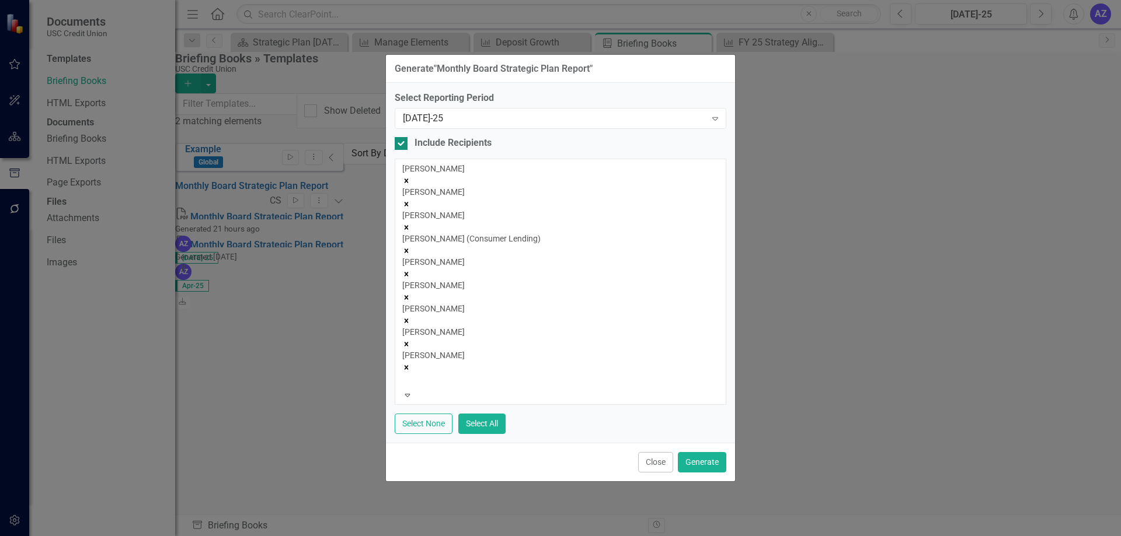
click at [400, 150] on div at bounding box center [401, 143] width 13 height 13
click at [400, 145] on input "Include Recipients" at bounding box center [399, 141] width 8 height 8
checkbox input "false"
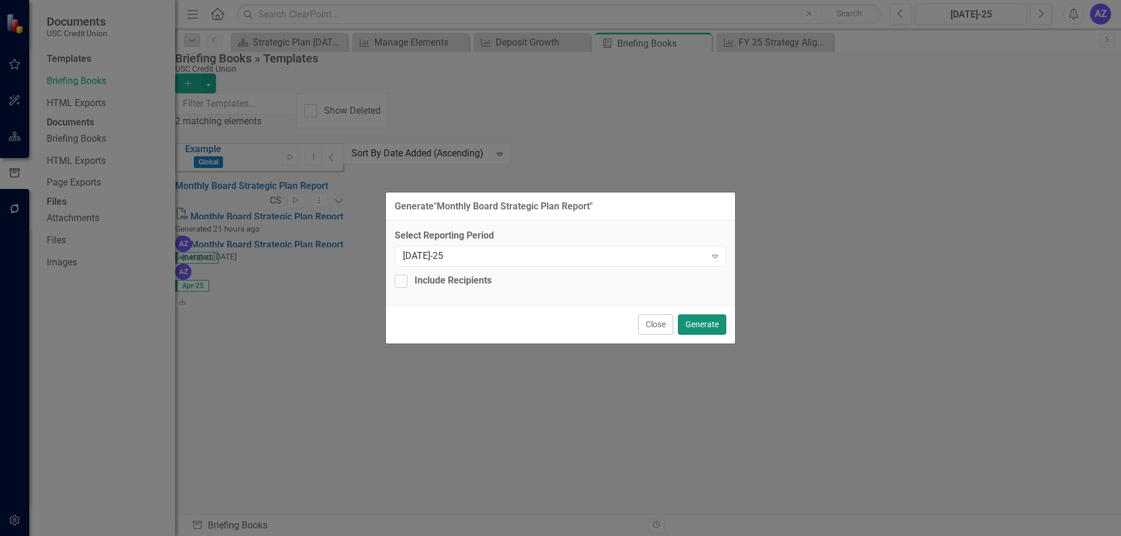
click at [704, 318] on button "Generate" at bounding box center [702, 325] width 48 height 20
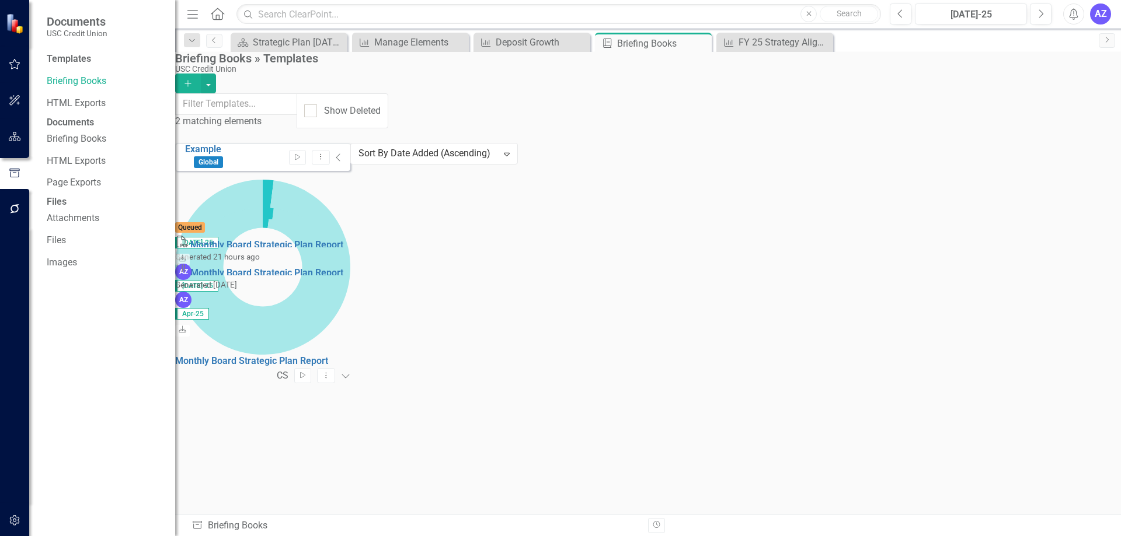
click at [350, 292] on div "Example Global Start Dropdown Menu Collapse Monthly Board Strategic Plan Report…" at bounding box center [262, 217] width 175 height 149
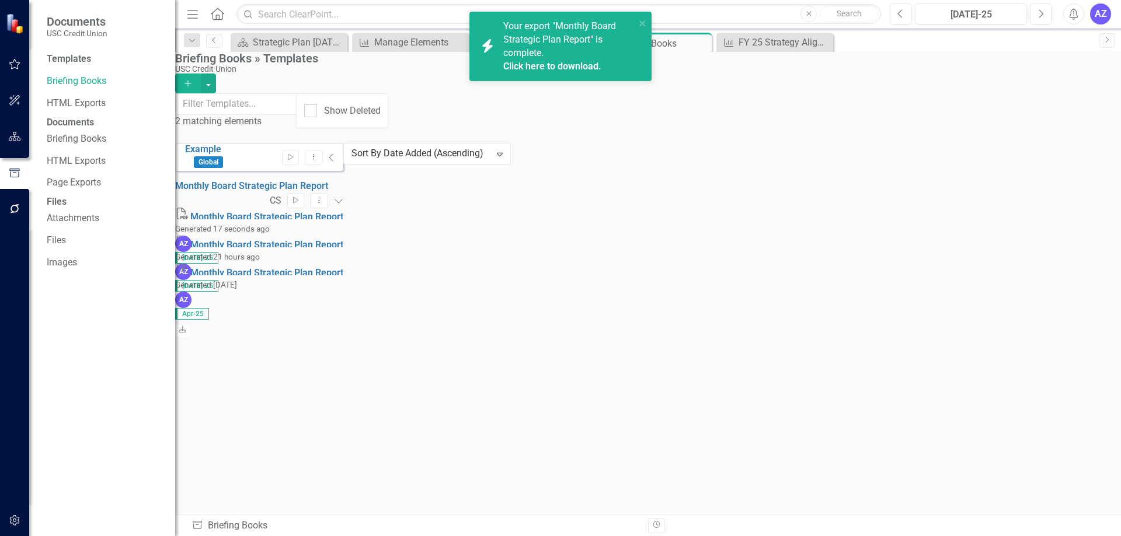
click at [343, 292] on div "Example Global Start Dropdown Menu Collapse Monthly Board Strategic Plan Report…" at bounding box center [259, 217] width 168 height 149
click at [187, 270] on icon at bounding box center [183, 273] width 7 height 7
click at [343, 292] on div "Example Global Start Dropdown Menu Collapse Monthly Board Strategic Plan Report…" at bounding box center [259, 217] width 168 height 149
click at [643, 27] on icon "close" at bounding box center [643, 23] width 8 height 9
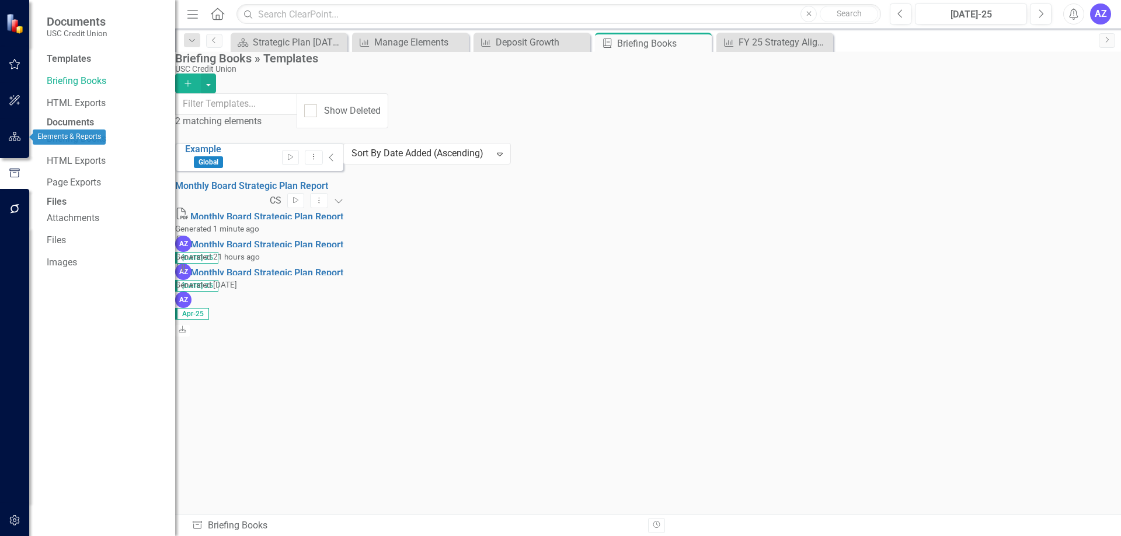
click at [20, 140] on icon "button" at bounding box center [15, 136] width 12 height 9
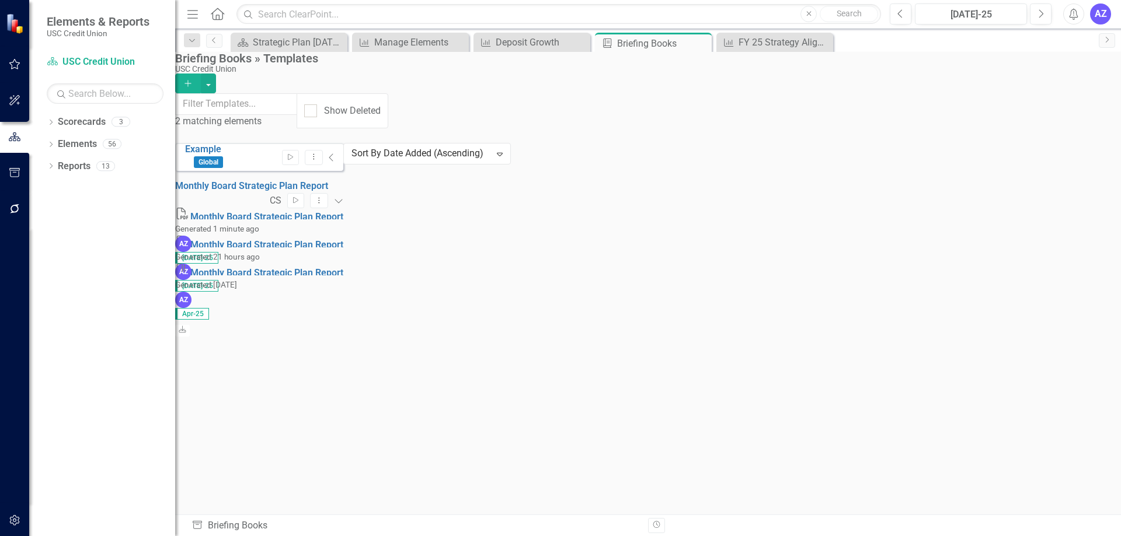
click at [79, 30] on small "USC Credit Union" at bounding box center [98, 33] width 103 height 9
click at [97, 56] on link "Scorecard USC Credit Union" at bounding box center [105, 61] width 117 height 13
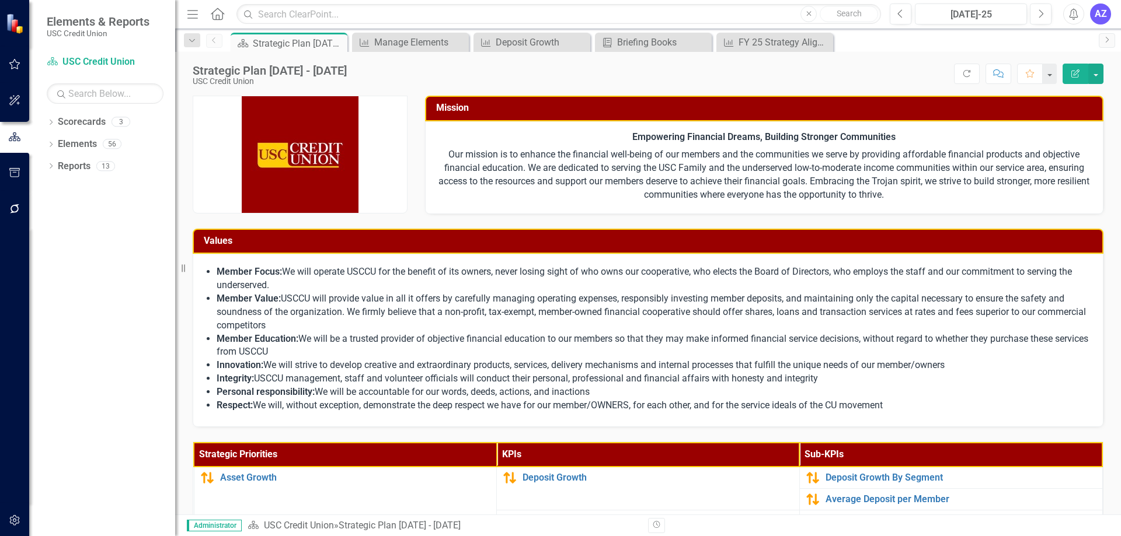
click at [682, 297] on li "Member Value: USCCU will provide value in all it offers by carefully managing o…" at bounding box center [654, 312] width 874 height 40
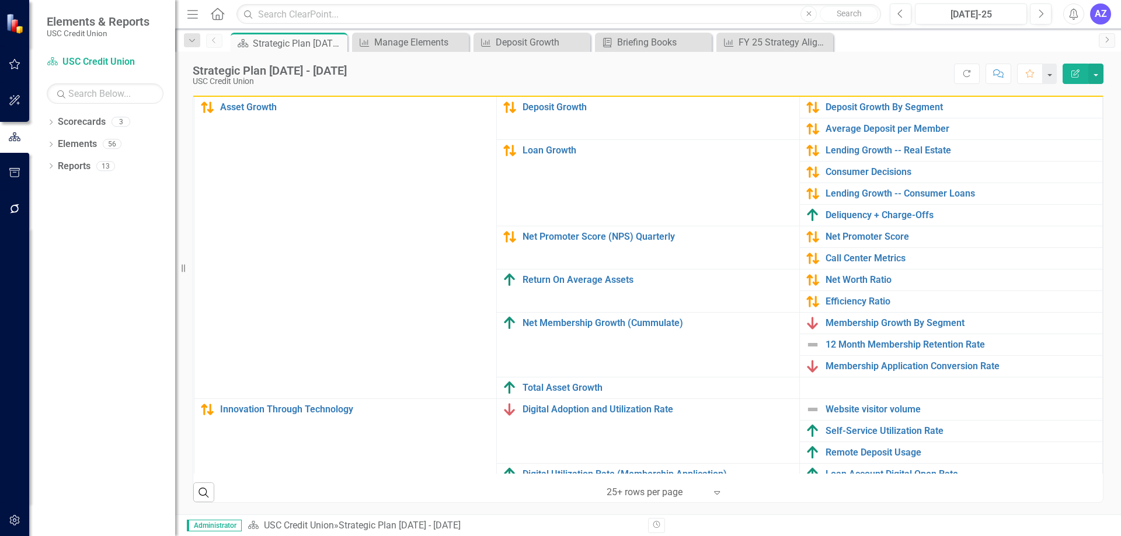
scroll to position [79, 0]
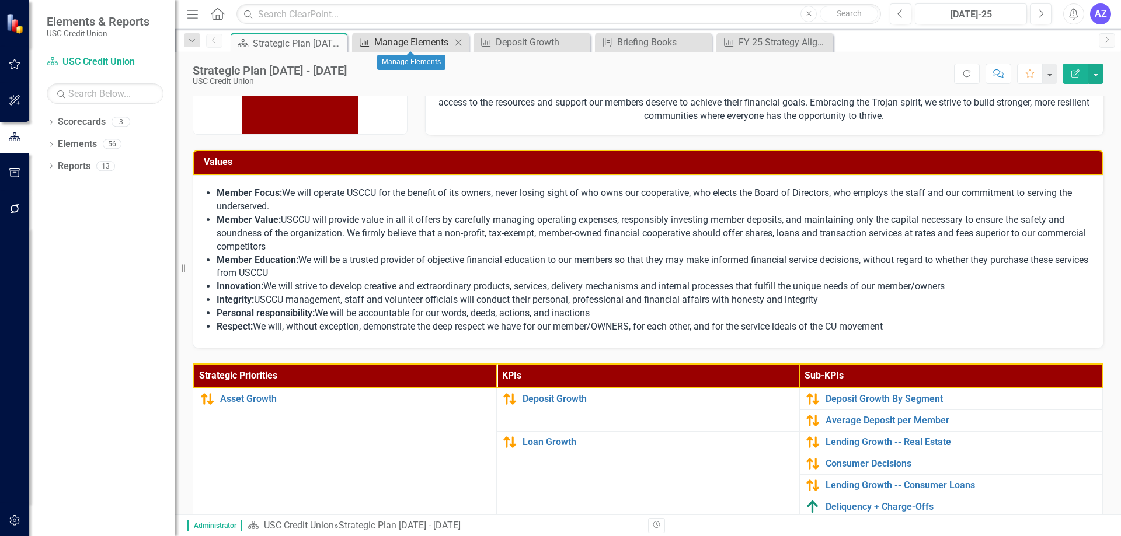
click at [414, 37] on div "Manage Elements" at bounding box center [412, 42] width 77 height 15
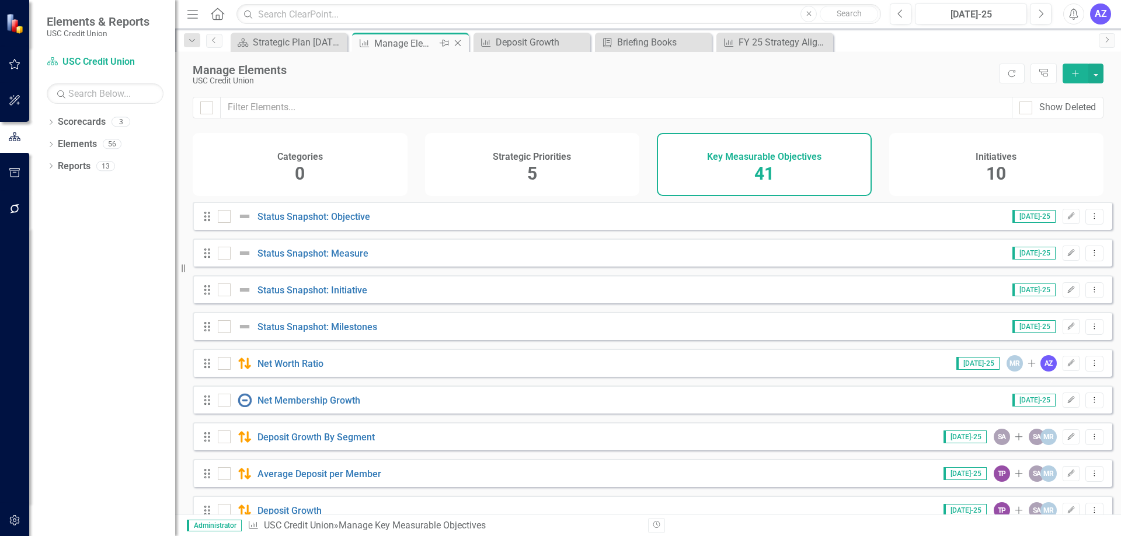
click at [458, 43] on icon at bounding box center [458, 43] width 6 height 6
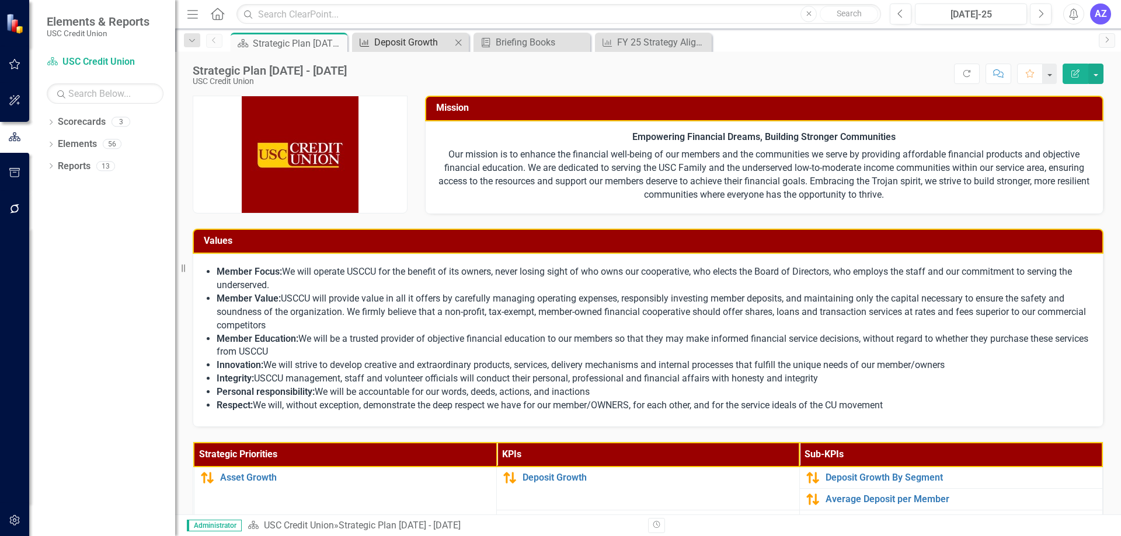
click at [405, 39] on div "Deposit Growth" at bounding box center [412, 42] width 77 height 15
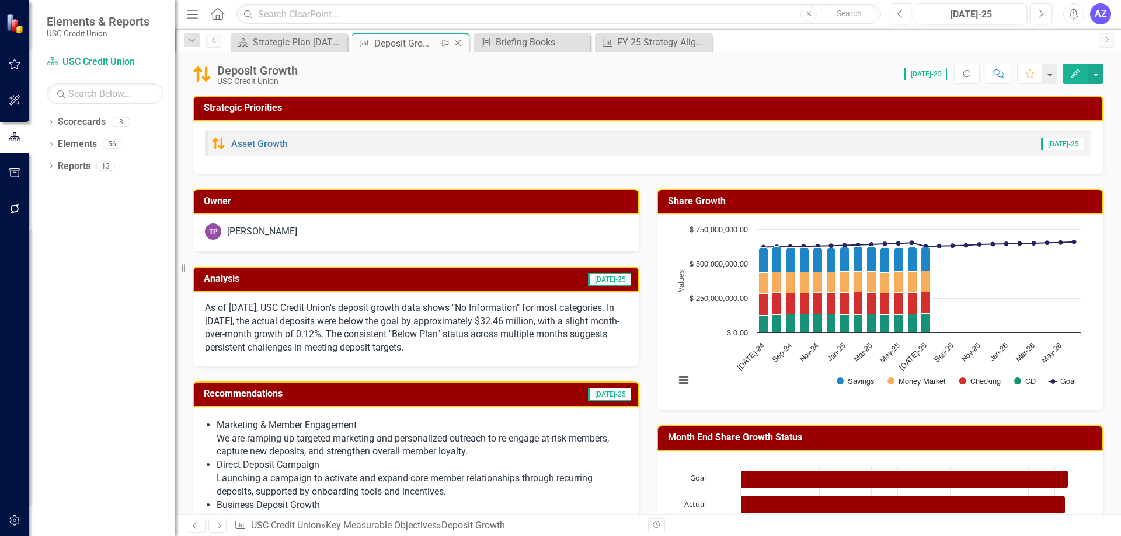
click at [458, 44] on icon at bounding box center [458, 43] width 6 height 6
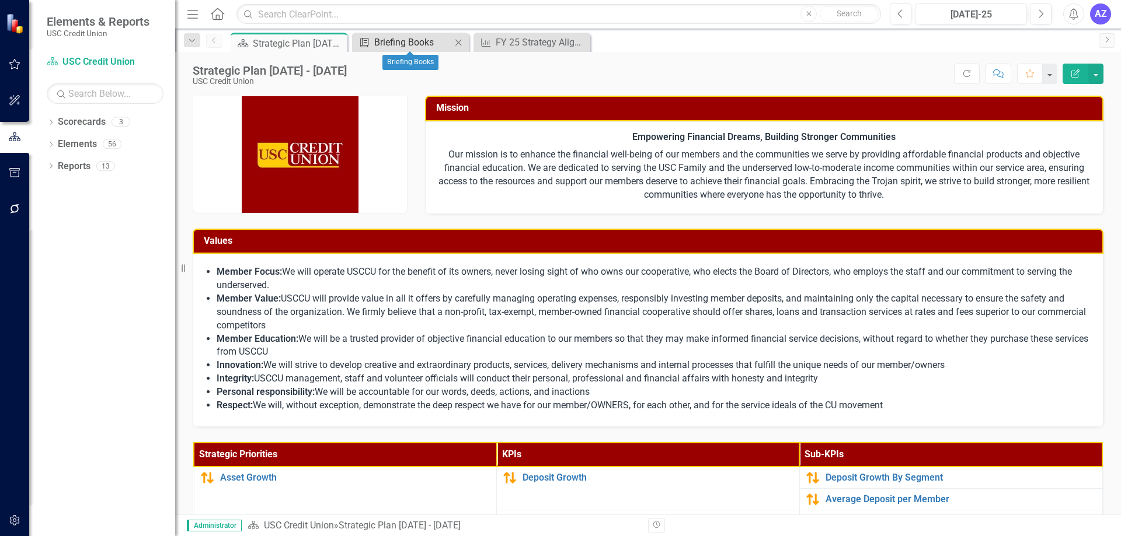
click at [424, 40] on div "Briefing Books" at bounding box center [412, 42] width 77 height 15
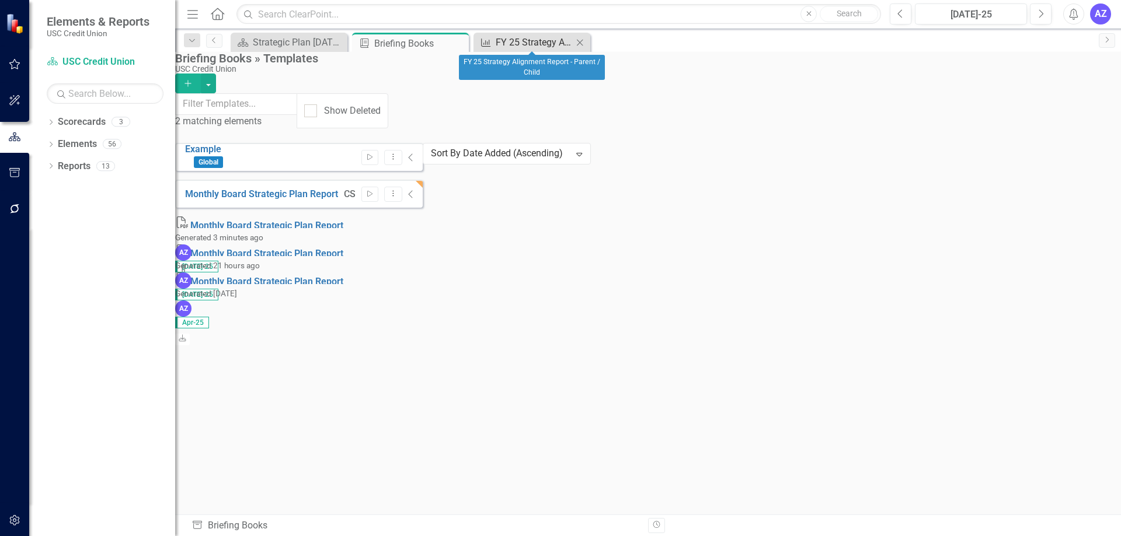
click at [522, 38] on div "FY 25 Strategy Alignment Report - Parent / Child" at bounding box center [534, 42] width 77 height 15
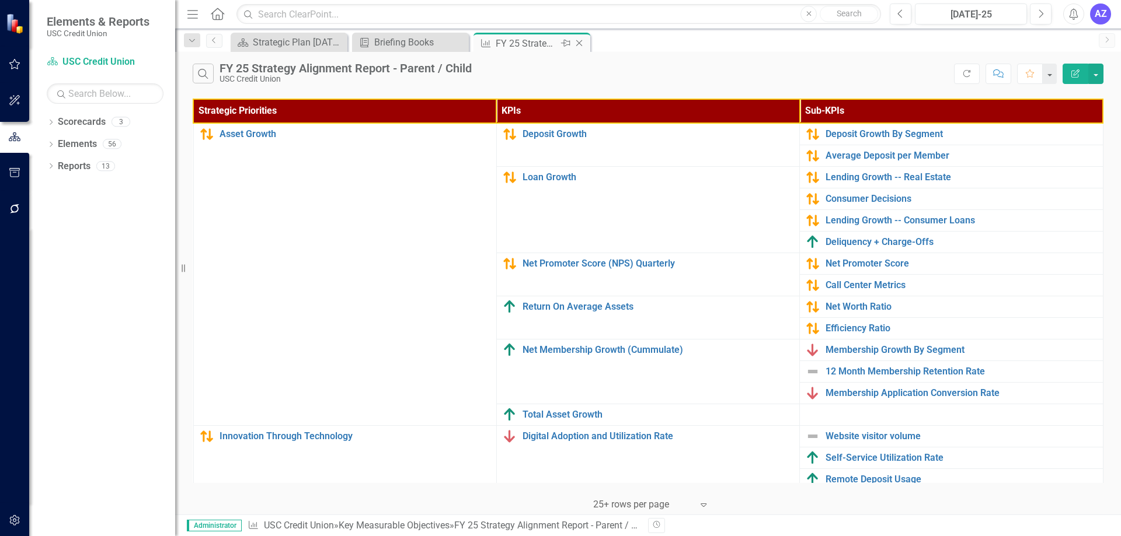
click at [578, 43] on icon at bounding box center [579, 43] width 6 height 6
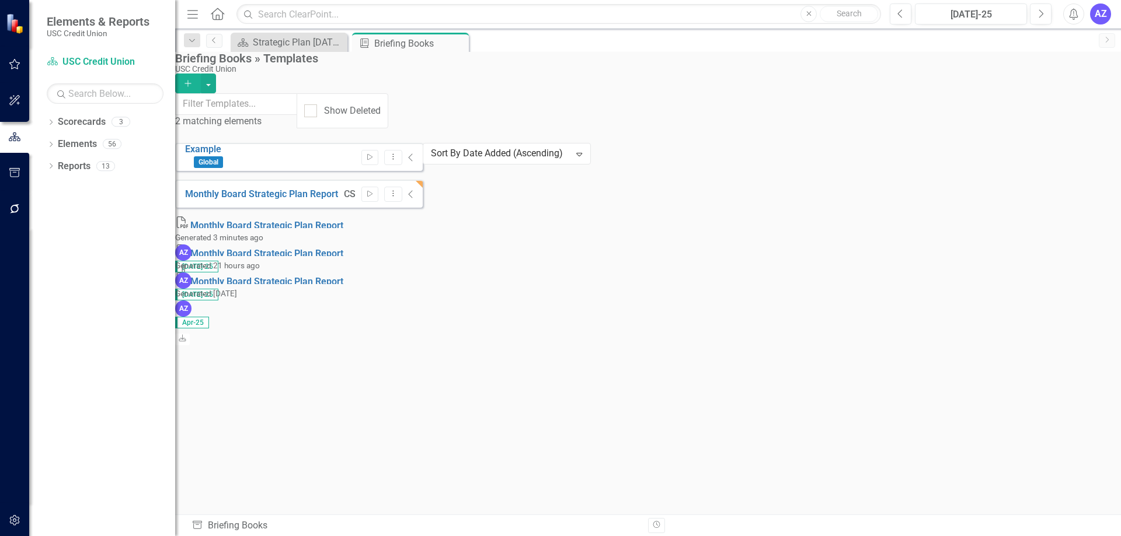
click at [249, 301] on div "Example Global Start Dropdown Menu Collapse Monthly Board Strategic Plan Report…" at bounding box center [299, 222] width 248 height 158
click at [404, 301] on div "Example Global Start Dropdown Menu Collapse Monthly Board Strategic Plan Report…" at bounding box center [299, 222] width 248 height 158
click at [68, 143] on link "Elements" at bounding box center [77, 144] width 39 height 13
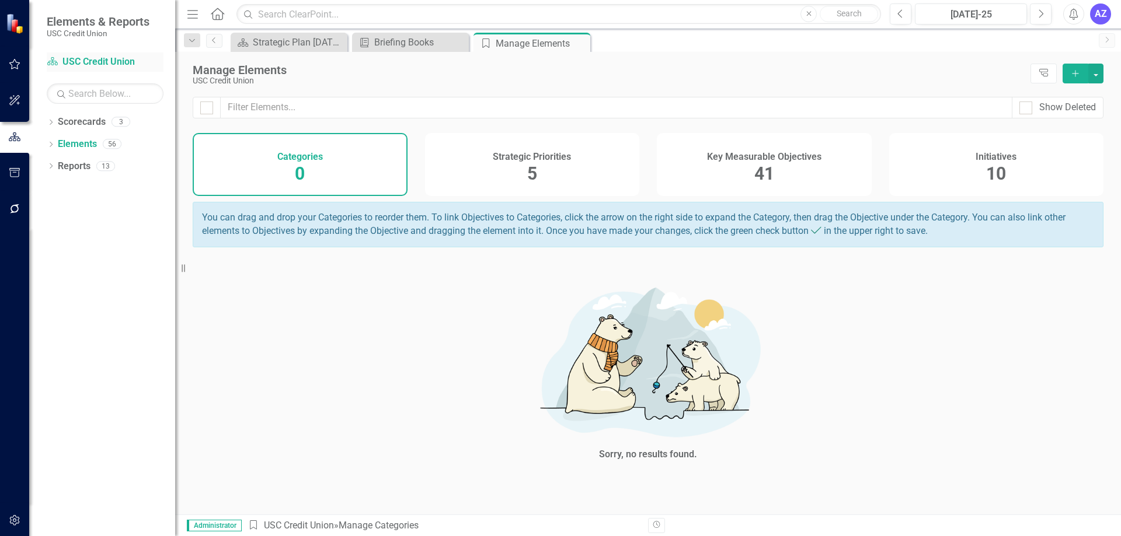
click at [107, 64] on link "Scorecard USC Credit Union" at bounding box center [105, 61] width 117 height 13
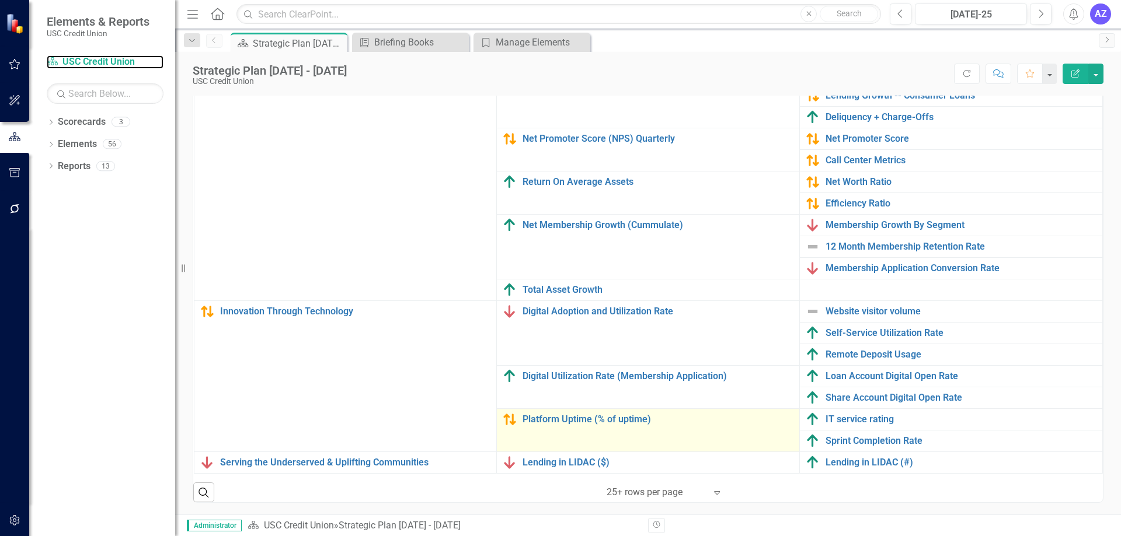
scroll to position [107, 0]
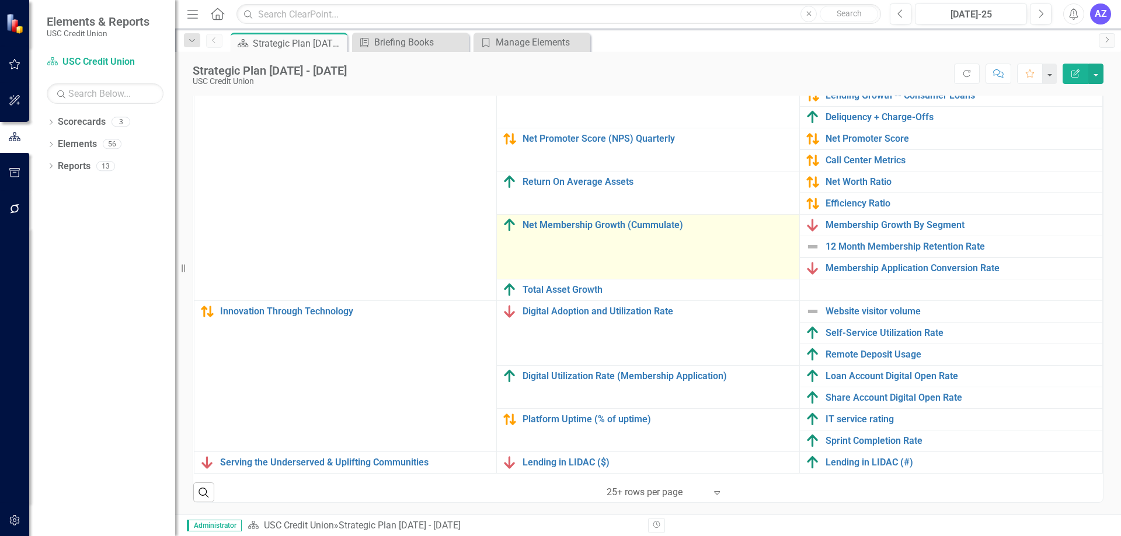
click at [608, 222] on div "Net Membership Growth (Cummulate)" at bounding box center [648, 225] width 291 height 14
click at [616, 214] on td "Net Membership Growth (Cummulate) Link Map View Link Map Edit Edit Key Measurab…" at bounding box center [648, 246] width 303 height 65
click at [614, 220] on link "Net Membership Growth (Cummulate)" at bounding box center [657, 225] width 271 height 11
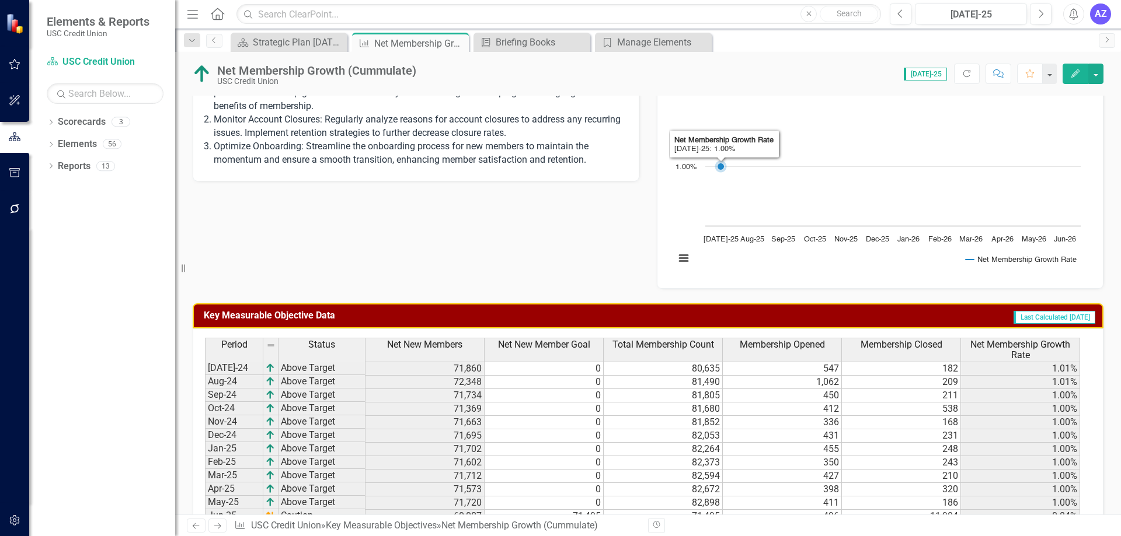
scroll to position [292, 0]
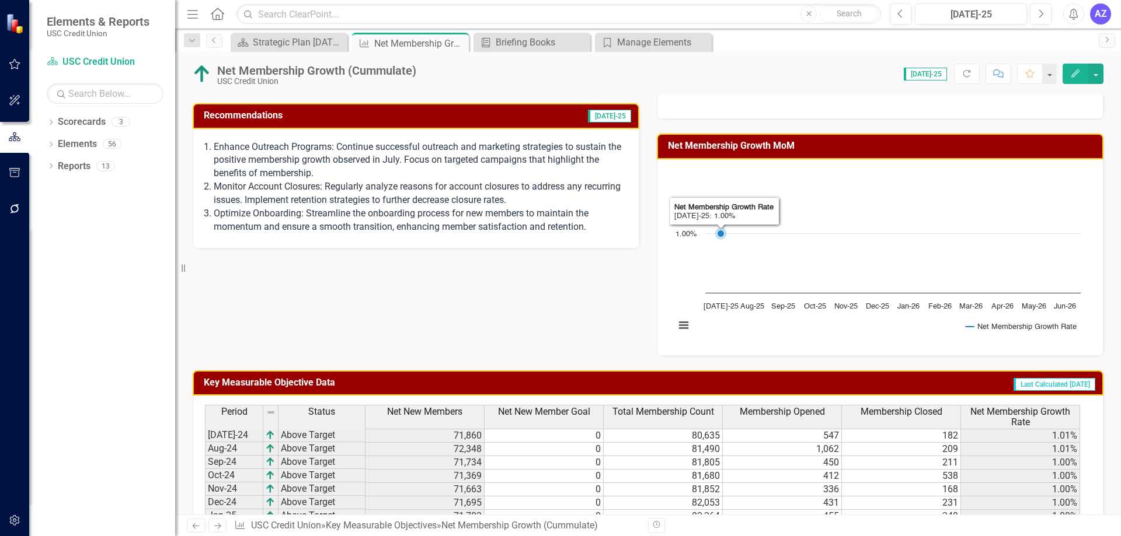
click at [1033, 194] on rect "Interactive chart" at bounding box center [877, 256] width 417 height 175
click at [1099, 73] on button "button" at bounding box center [1095, 74] width 15 height 20
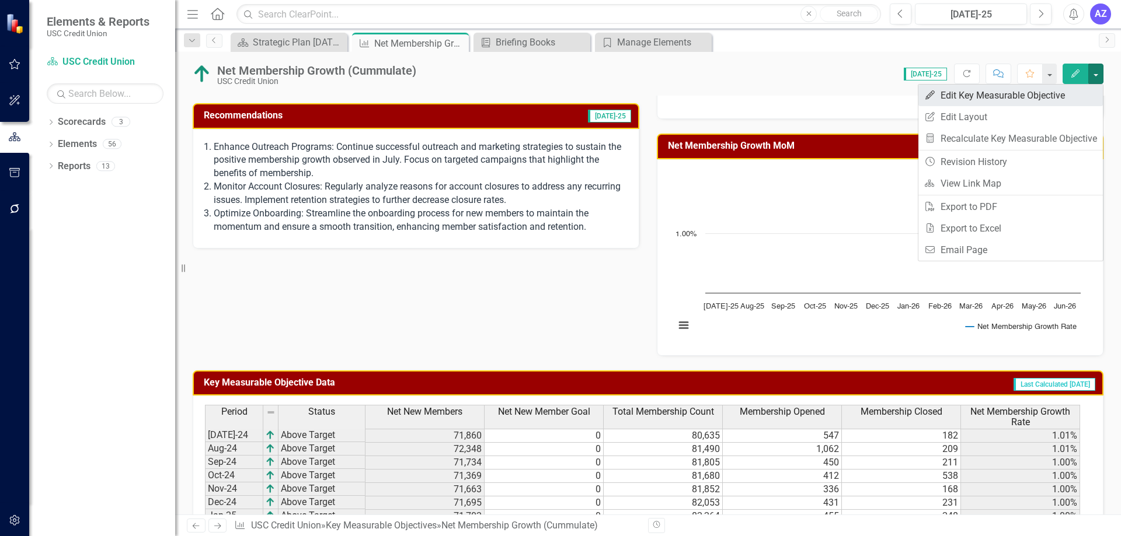
click at [1083, 90] on link "Edit Edit Key Measurable Objective" at bounding box center [1010, 96] width 184 height 22
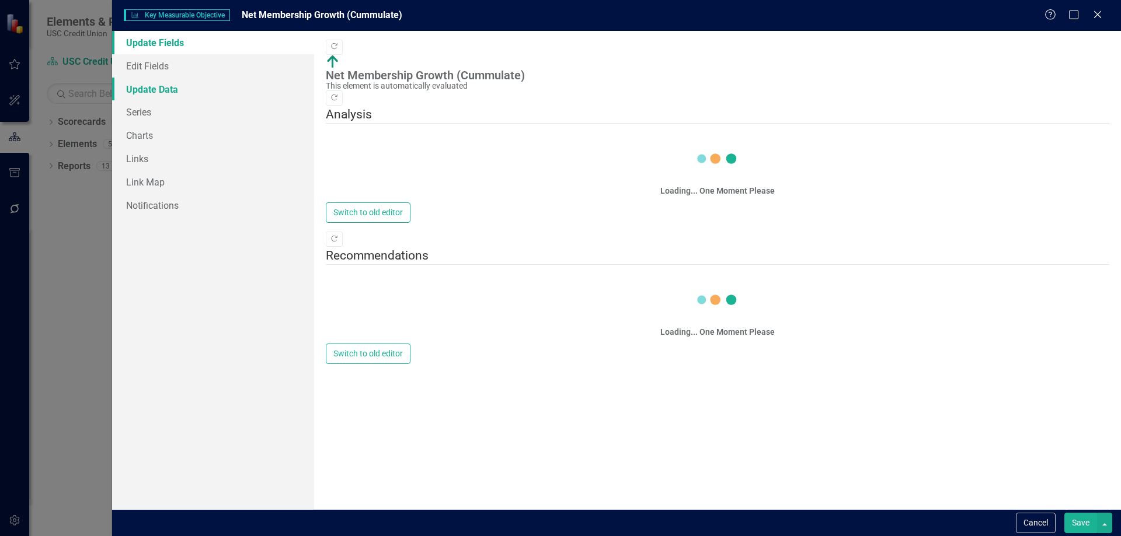
click at [187, 84] on link "Update Data" at bounding box center [213, 89] width 202 height 23
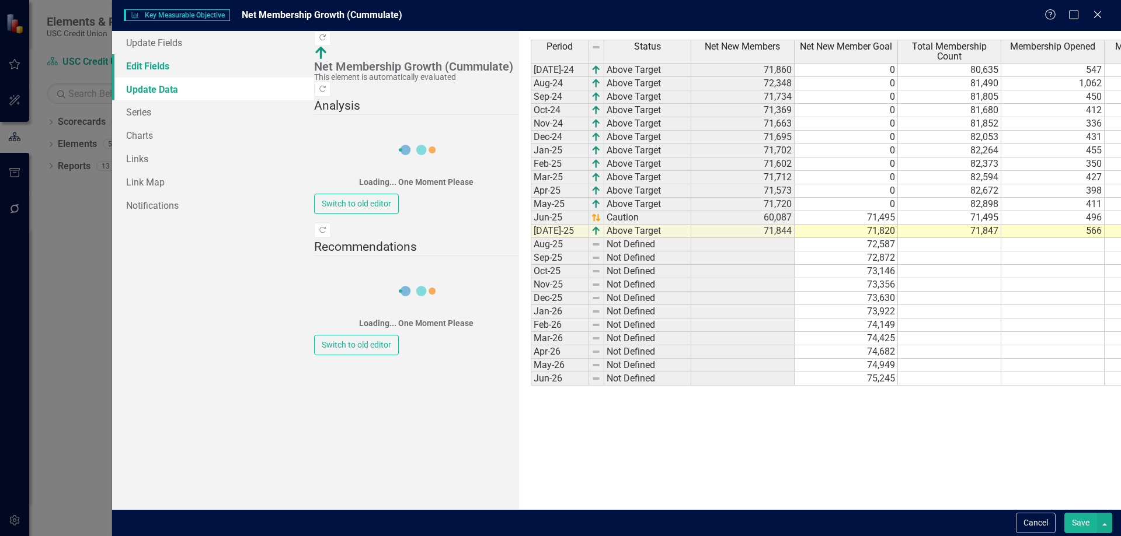
click at [168, 72] on link "Edit Fields" at bounding box center [213, 65] width 202 height 23
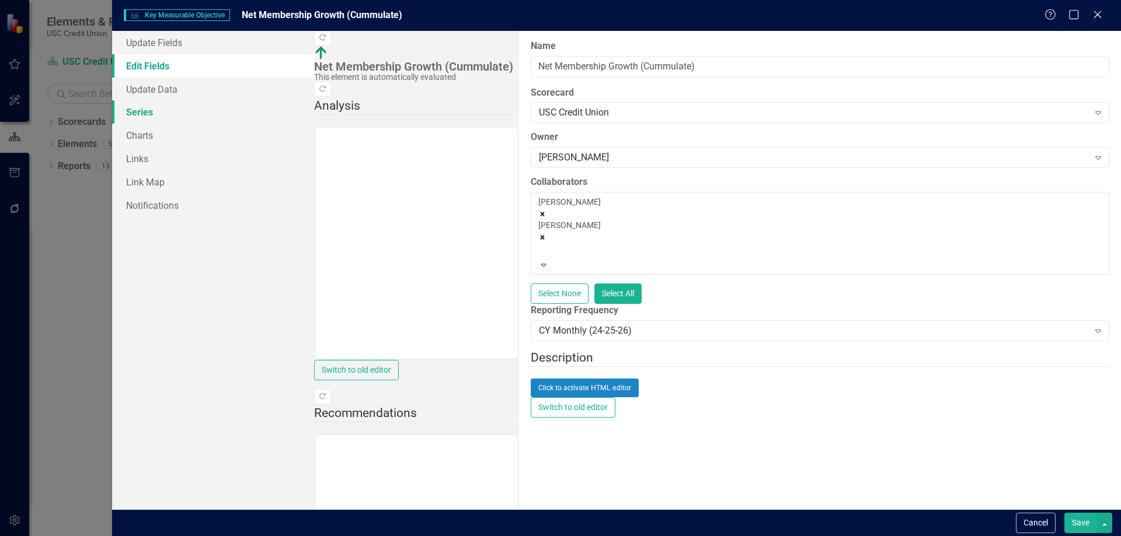
click at [158, 110] on link "Series" at bounding box center [213, 111] width 202 height 23
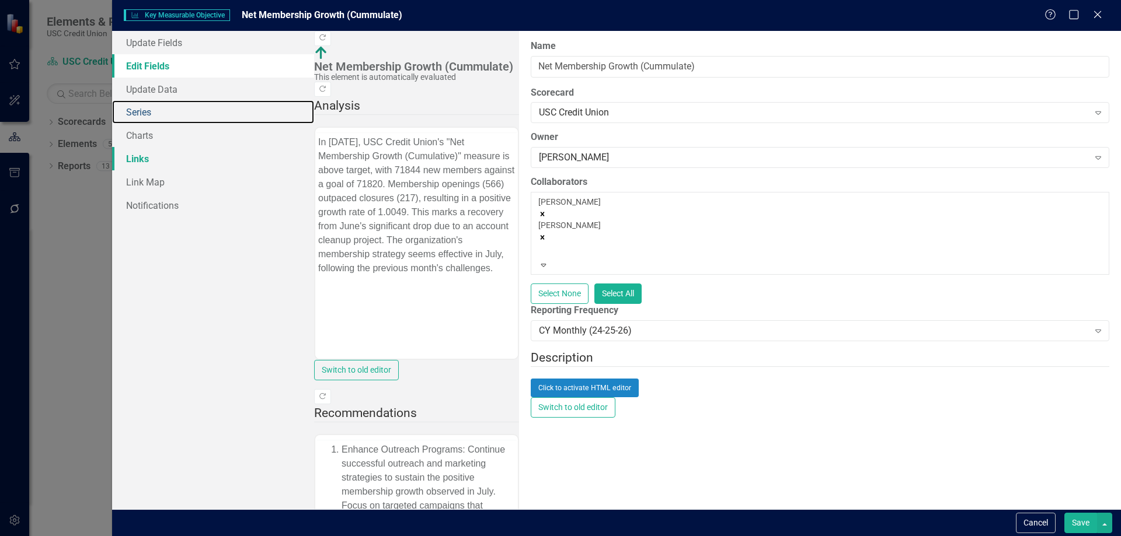
scroll to position [0, 0]
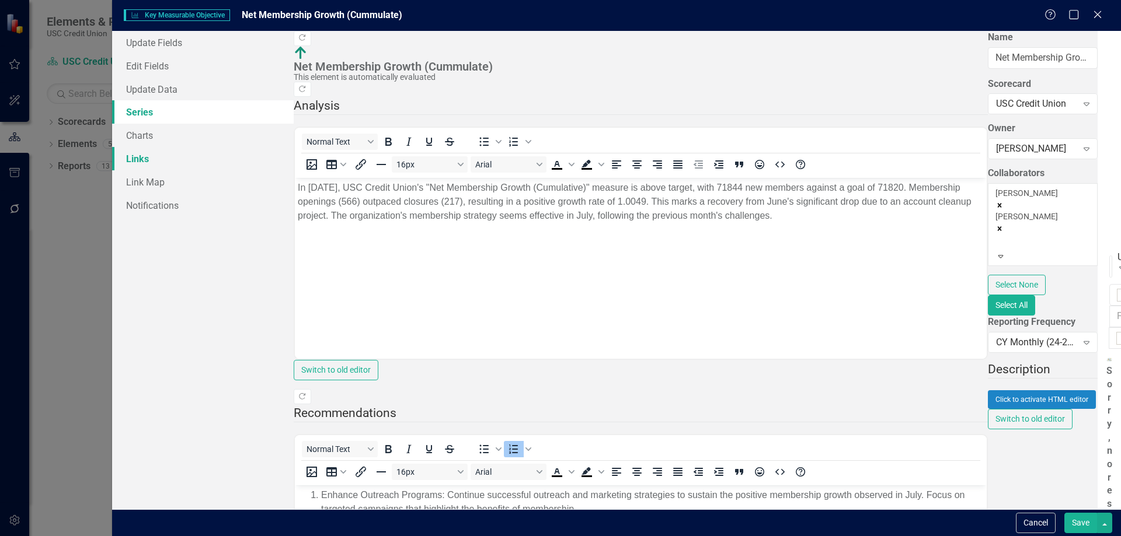
click at [161, 156] on link "Links" at bounding box center [203, 158] width 182 height 23
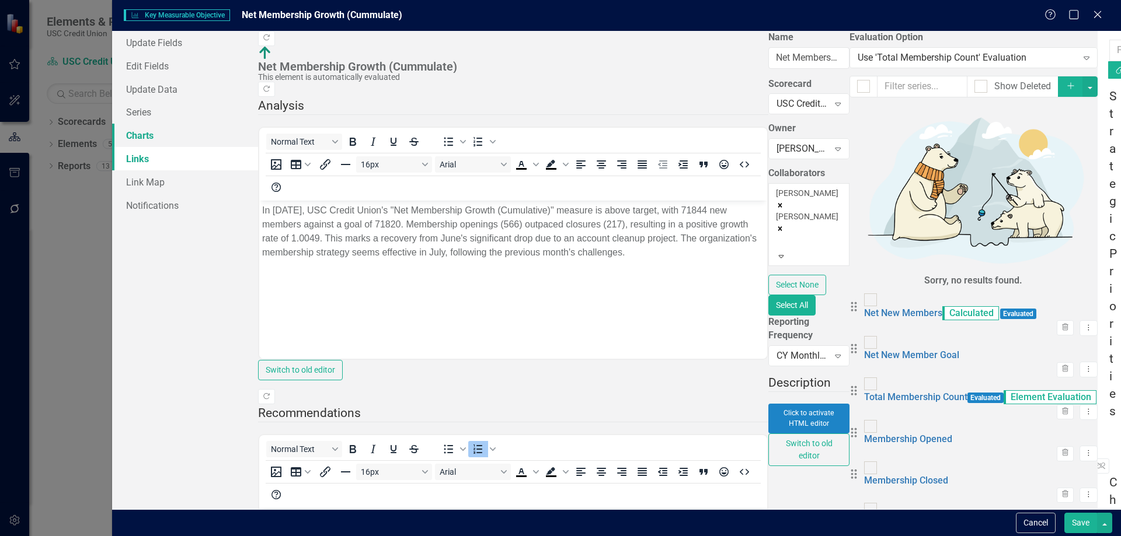
click at [161, 136] on link "Charts" at bounding box center [185, 135] width 146 height 23
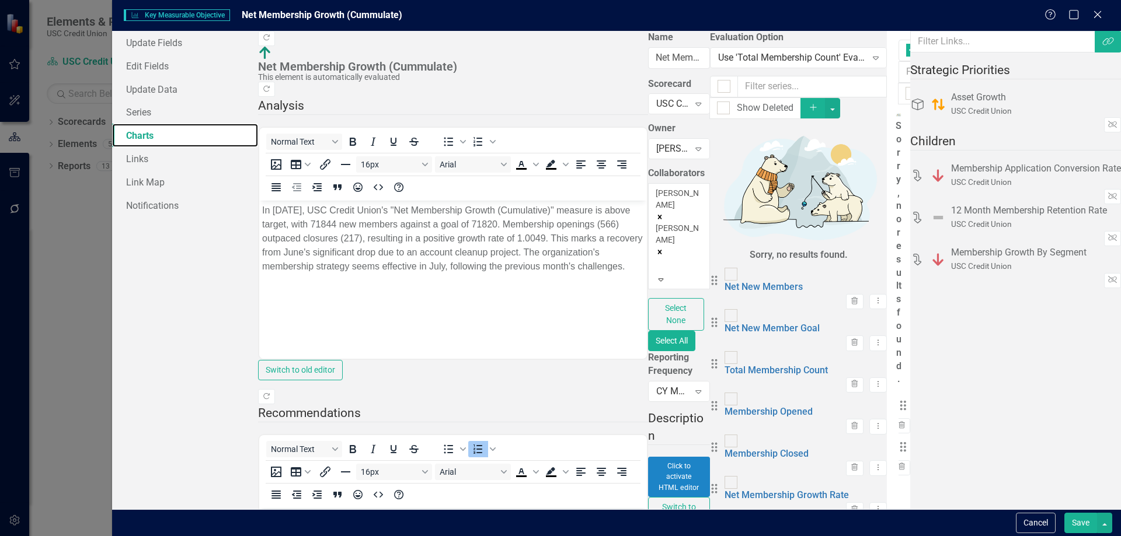
checkbox input "false"
click at [934, 419] on button "Dropdown Menu" at bounding box center [925, 427] width 18 height 16
click at [1080, 99] on link "Edit Edit Chart" at bounding box center [1053, 103] width 92 height 22
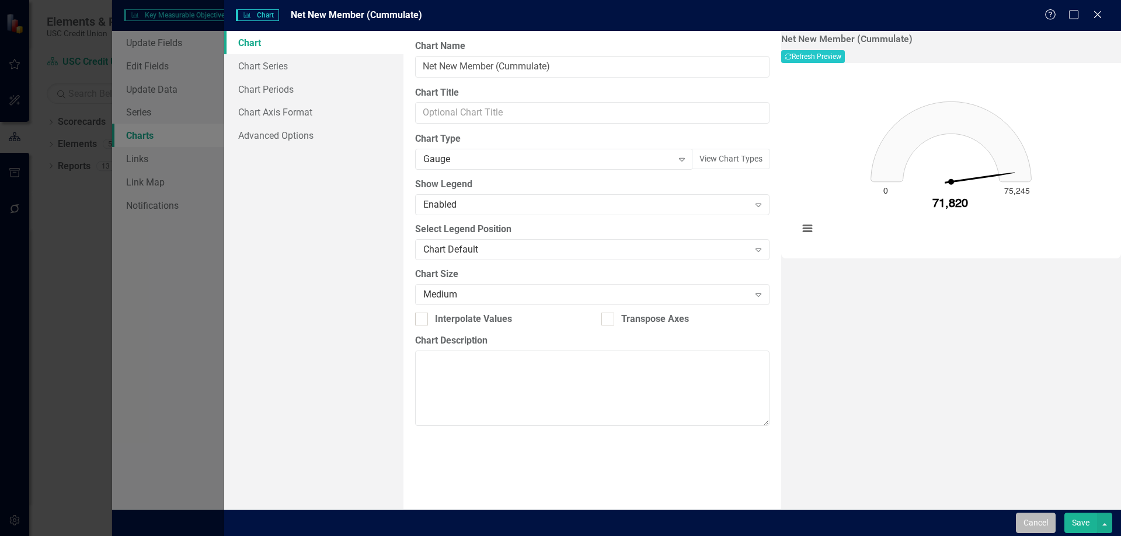
click at [1031, 523] on button "Cancel" at bounding box center [1036, 523] width 40 height 20
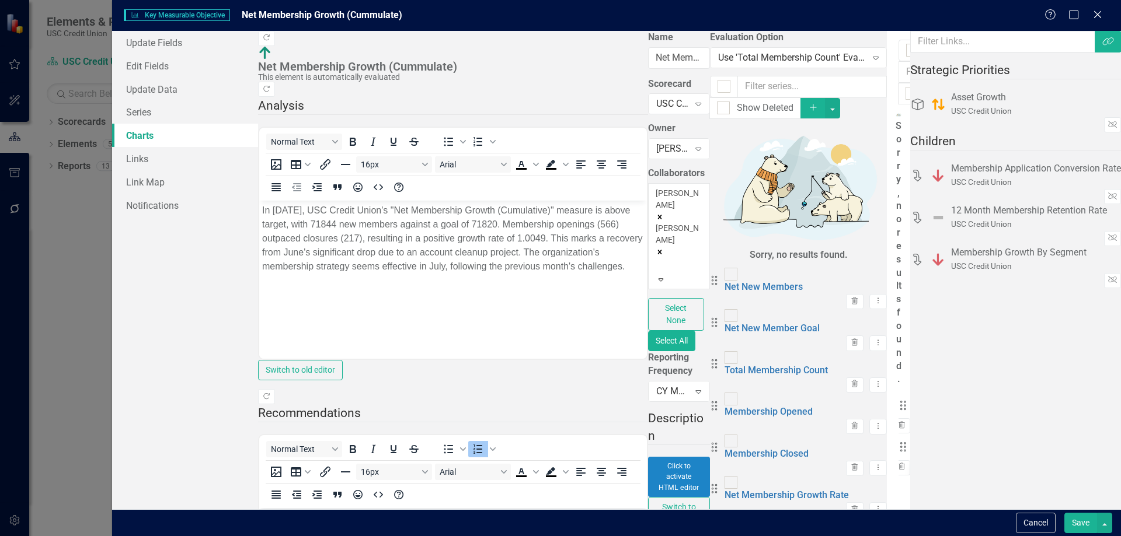
click at [930, 463] on icon "Dropdown Menu" at bounding box center [925, 467] width 10 height 8
click at [1078, 136] on link "Edit Edit Chart" at bounding box center [1053, 140] width 92 height 22
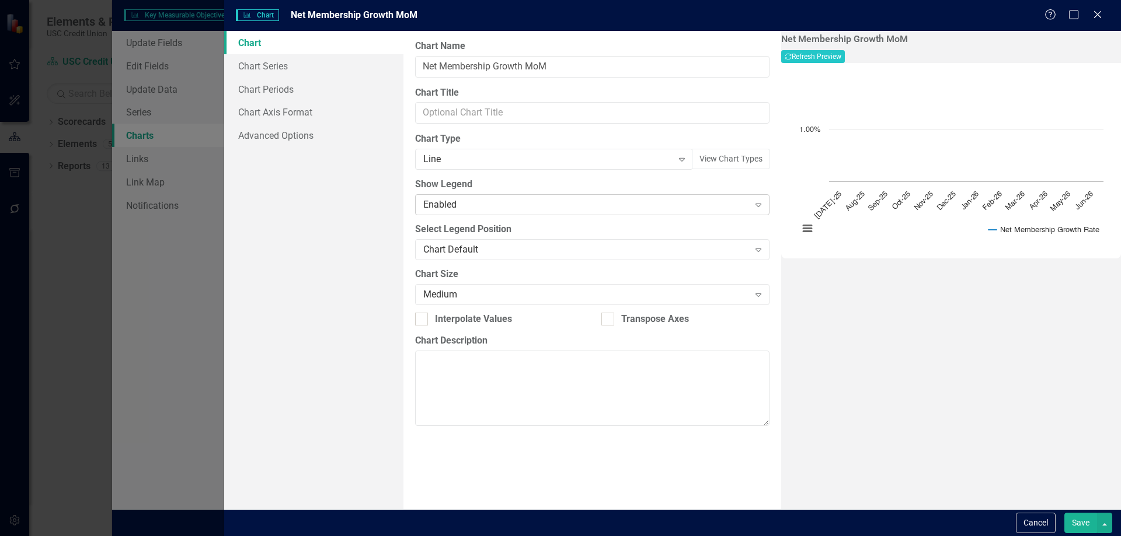
click at [475, 201] on div "Enabled" at bounding box center [585, 204] width 325 height 13
click at [470, 161] on div "Line" at bounding box center [547, 159] width 249 height 13
click at [300, 228] on div "Chart Chart Series Chart Periods Chart Axis Format Advanced Options" at bounding box center [313, 270] width 179 height 479
click at [296, 71] on link "Chart Series" at bounding box center [313, 65] width 179 height 23
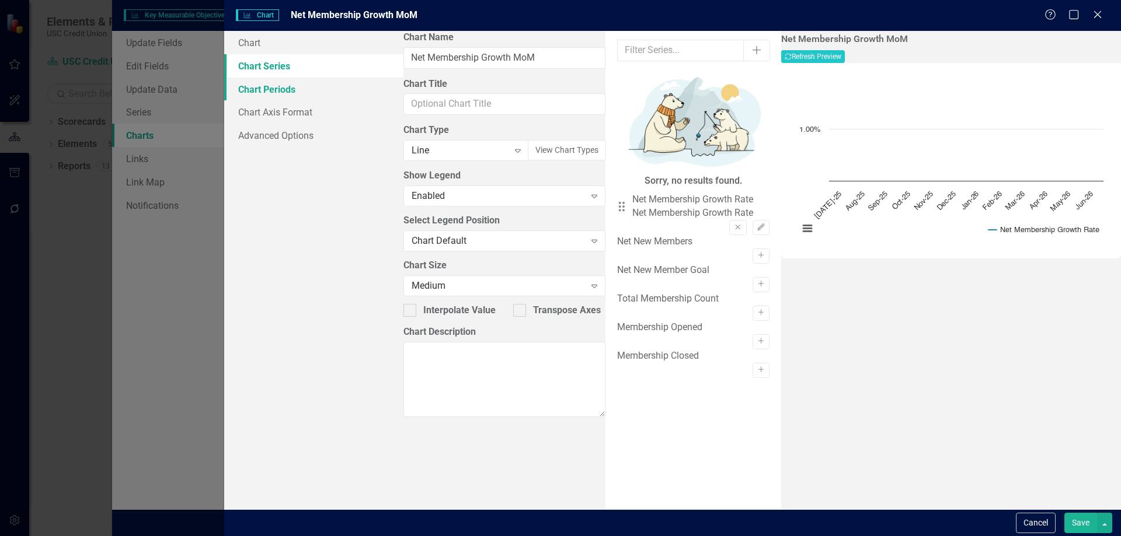
click at [301, 89] on link "Chart Periods" at bounding box center [313, 89] width 179 height 23
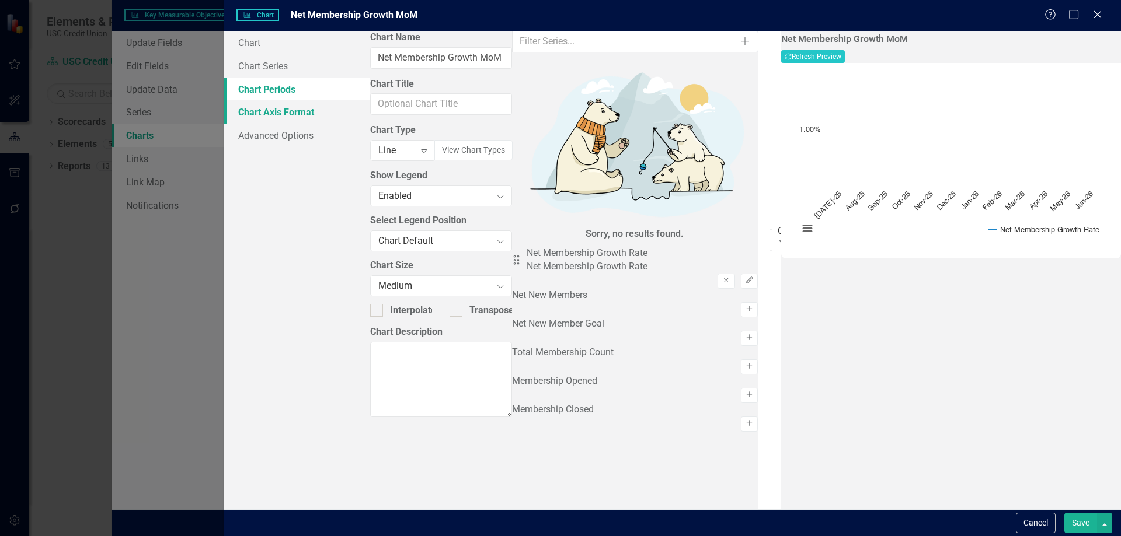
click at [297, 103] on link "Chart Axis Format" at bounding box center [297, 111] width 146 height 23
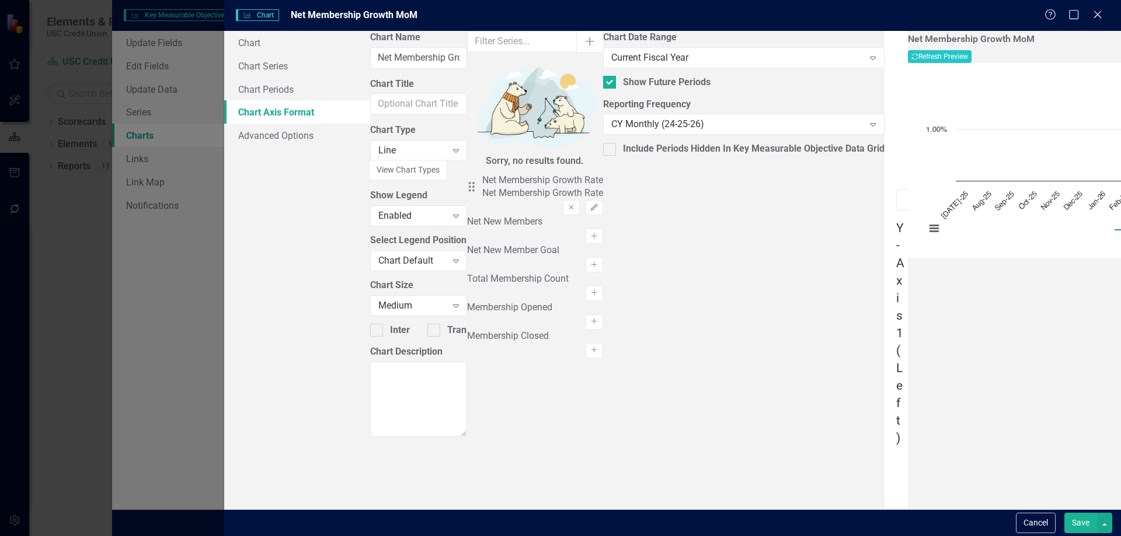
click at [292, 123] on link "Chart Axis Format" at bounding box center [297, 111] width 146 height 23
click at [305, 133] on link "Advanced Options" at bounding box center [297, 135] width 146 height 23
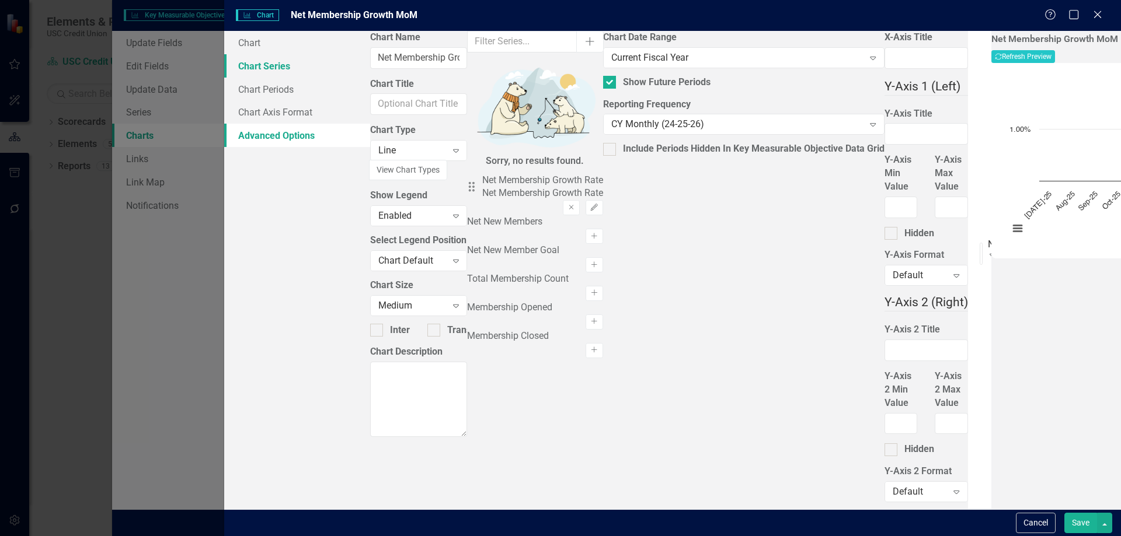
click at [297, 62] on link "Chart Series" at bounding box center [297, 65] width 146 height 23
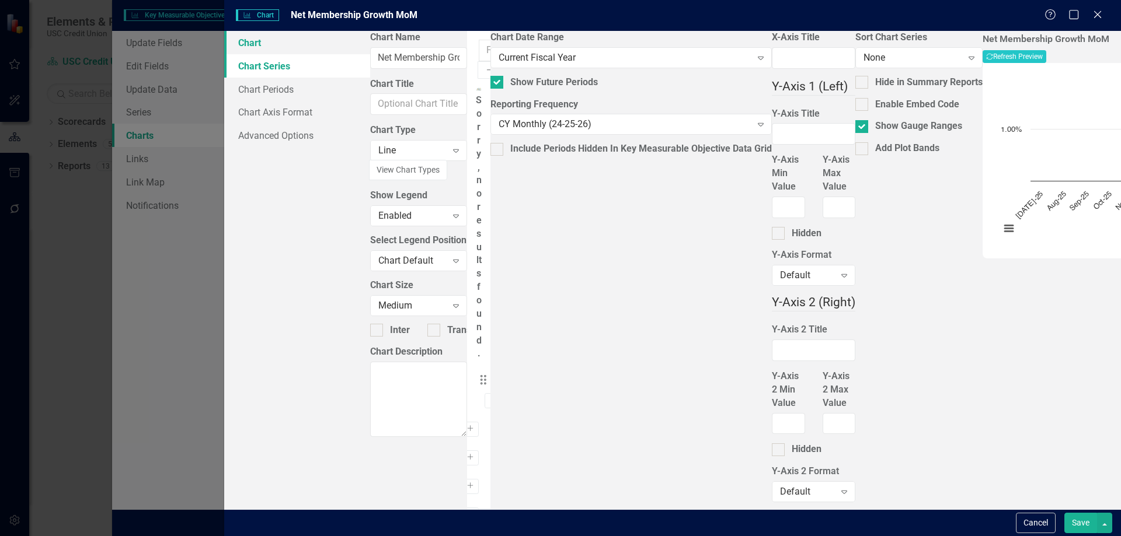
click at [294, 51] on link "Chart" at bounding box center [297, 42] width 146 height 23
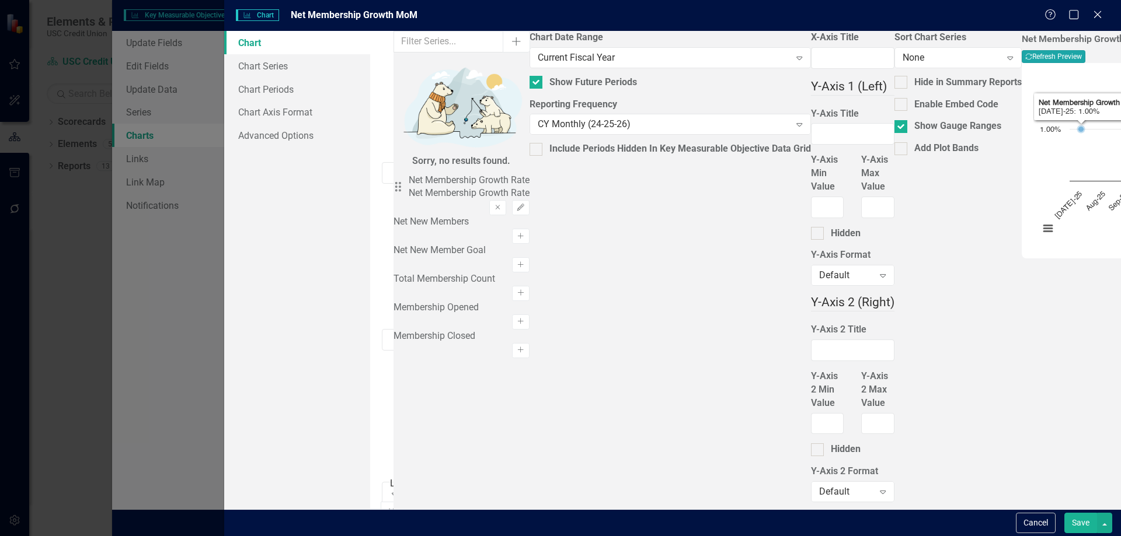
click at [1085, 54] on button "Recalculate Refresh Preview" at bounding box center [1054, 56] width 64 height 13
click at [406, 477] on div "Line" at bounding box center [398, 483] width 16 height 13
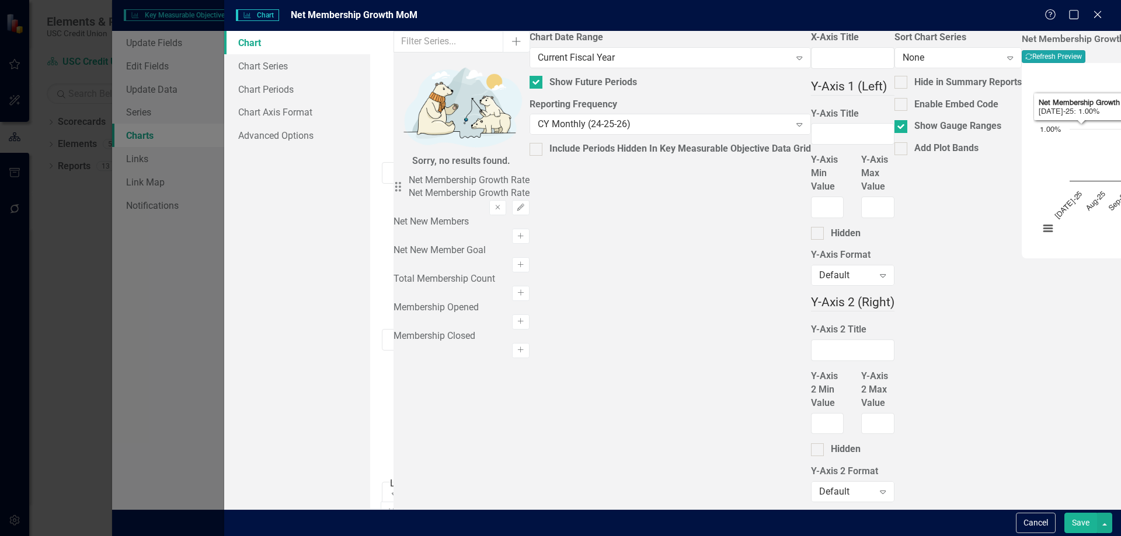
click at [1065, 63] on button "Recalculate Refresh Preview" at bounding box center [1054, 56] width 64 height 13
click at [397, 329] on input "Chart Title" at bounding box center [389, 340] width 15 height 22
click at [296, 69] on link "Chart Series" at bounding box center [297, 65] width 146 height 23
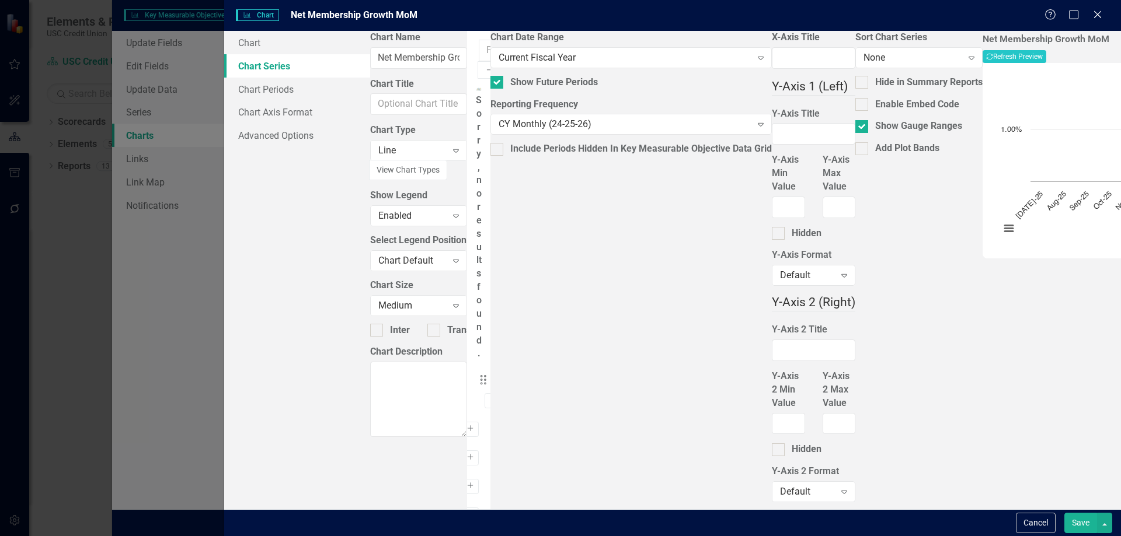
click at [524, 393] on button "Edit" at bounding box center [515, 400] width 17 height 15
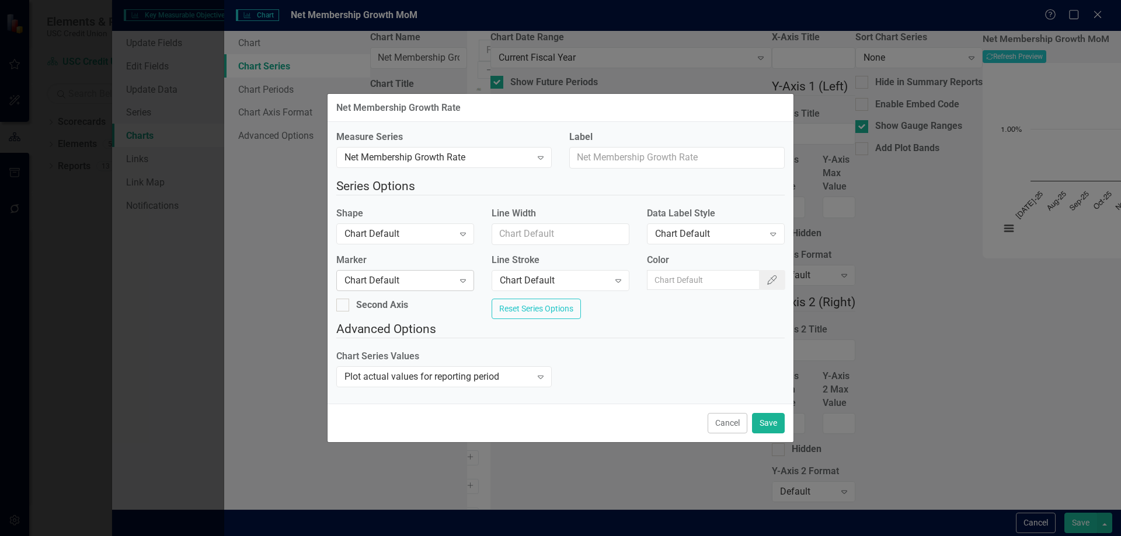
click at [433, 274] on div "Chart Default" at bounding box center [398, 280] width 109 height 13
click at [703, 272] on input "Color" at bounding box center [704, 280] width 114 height 20
paste input "#FFCC00"
type input "#FFCC00"
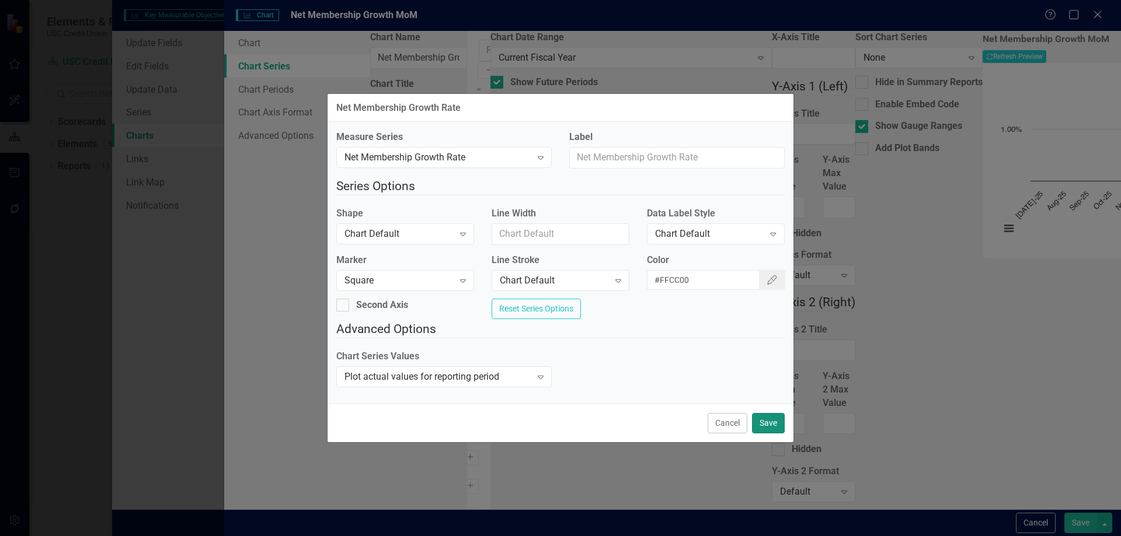
click at [771, 434] on button "Save" at bounding box center [768, 423] width 33 height 20
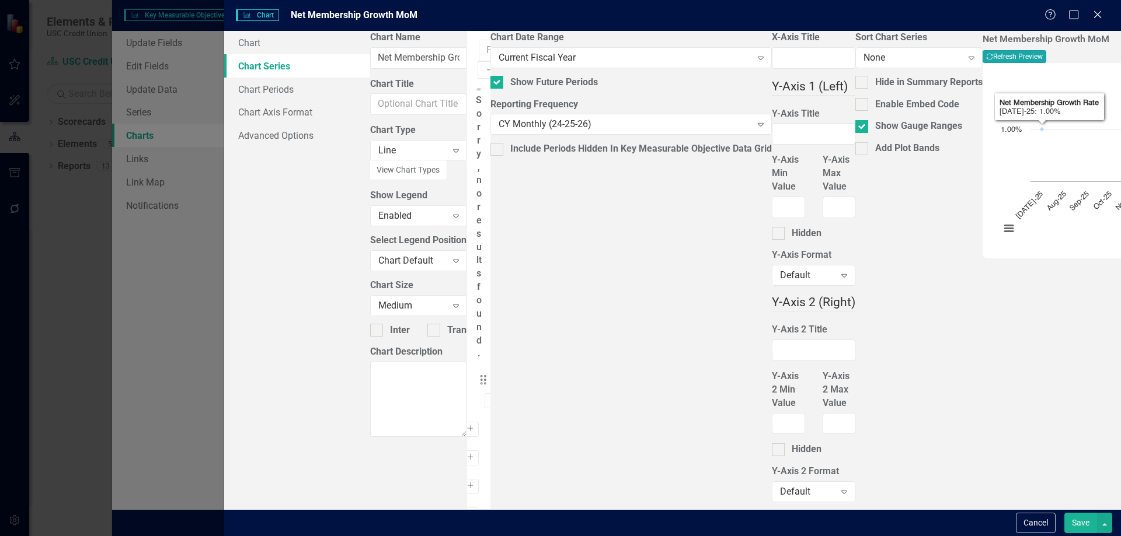
click at [1046, 52] on button "Recalculate Refresh Preview" at bounding box center [1014, 56] width 64 height 13
click at [1082, 520] on button "Save" at bounding box center [1080, 523] width 33 height 20
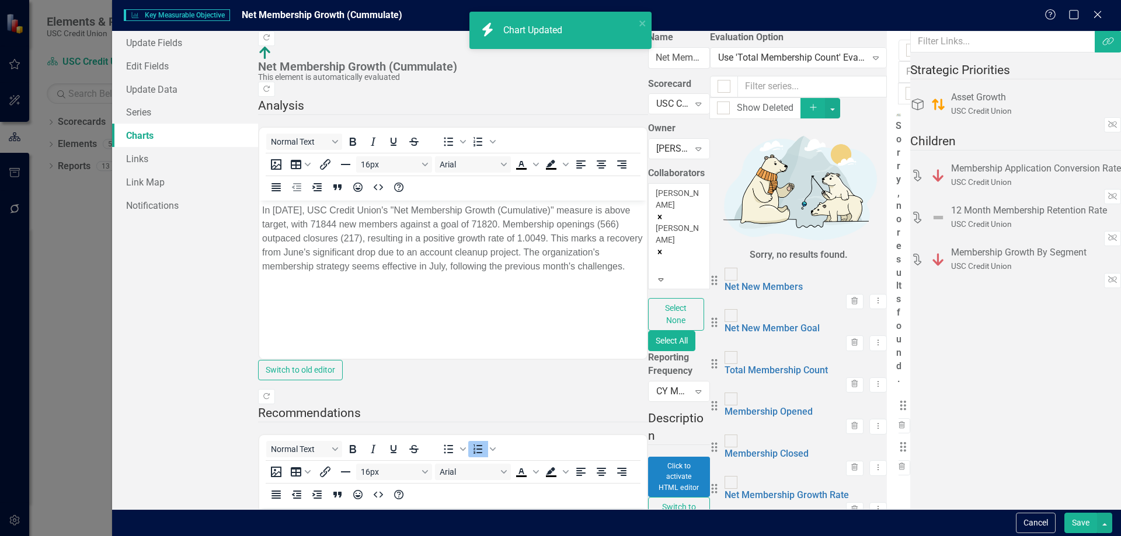
click at [1080, 522] on button "Save" at bounding box center [1080, 523] width 33 height 20
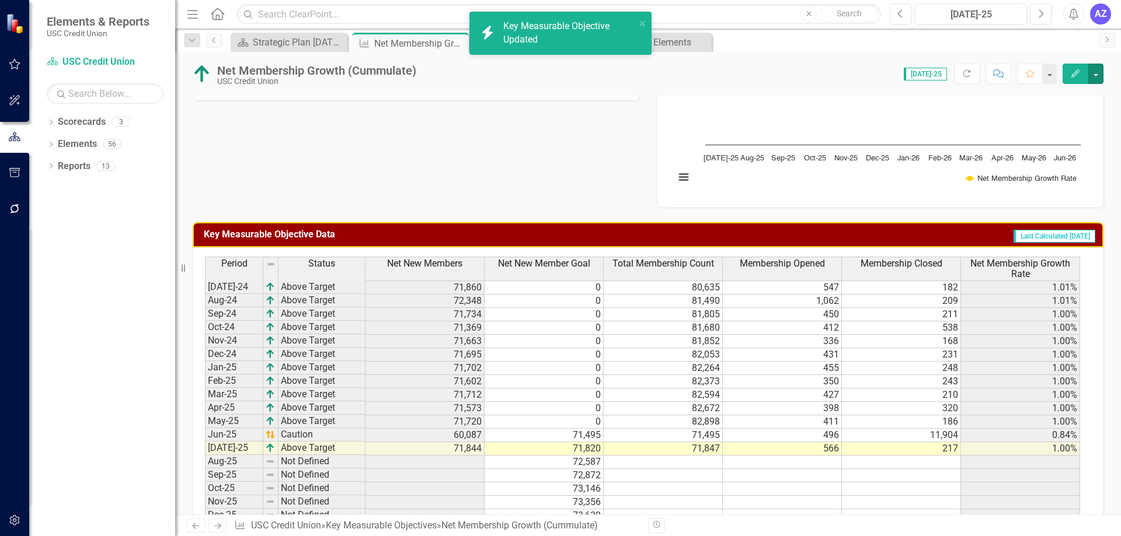
scroll to position [467, 0]
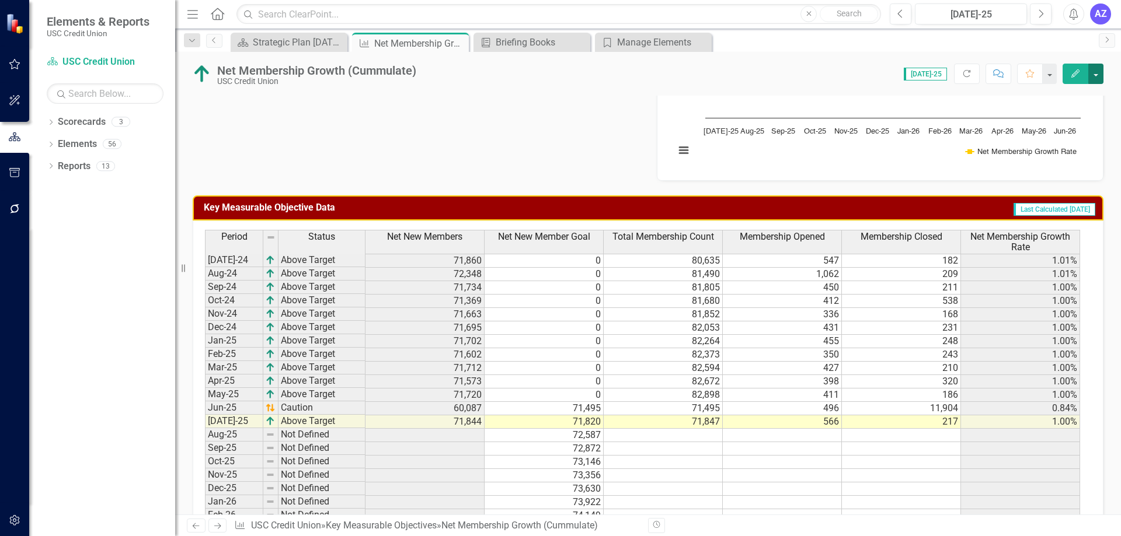
click at [1092, 83] on button "button" at bounding box center [1095, 74] width 15 height 20
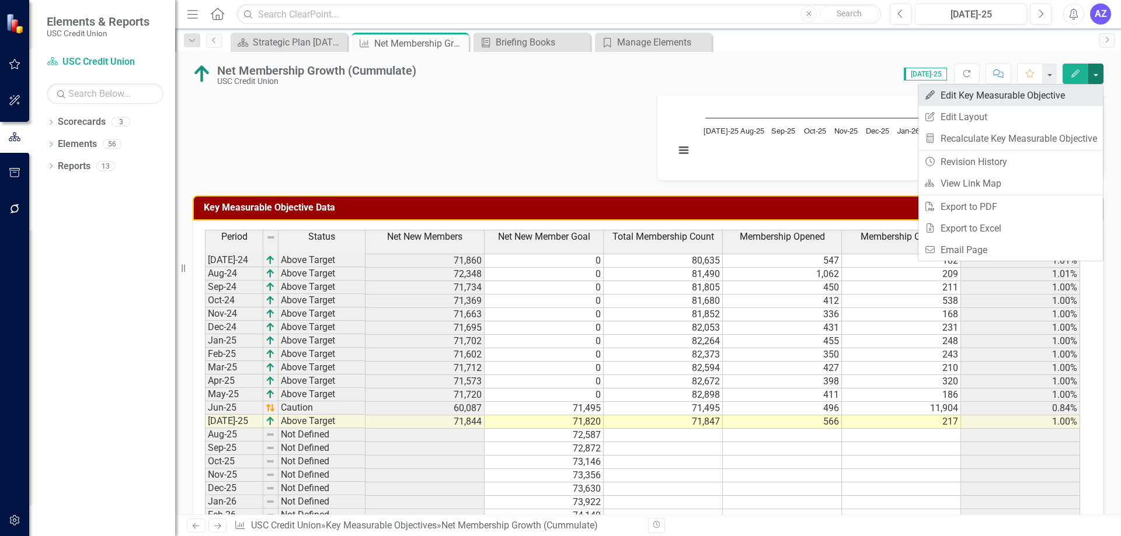
click at [1051, 102] on link "Edit Edit Key Measurable Objective" at bounding box center [1010, 96] width 184 height 22
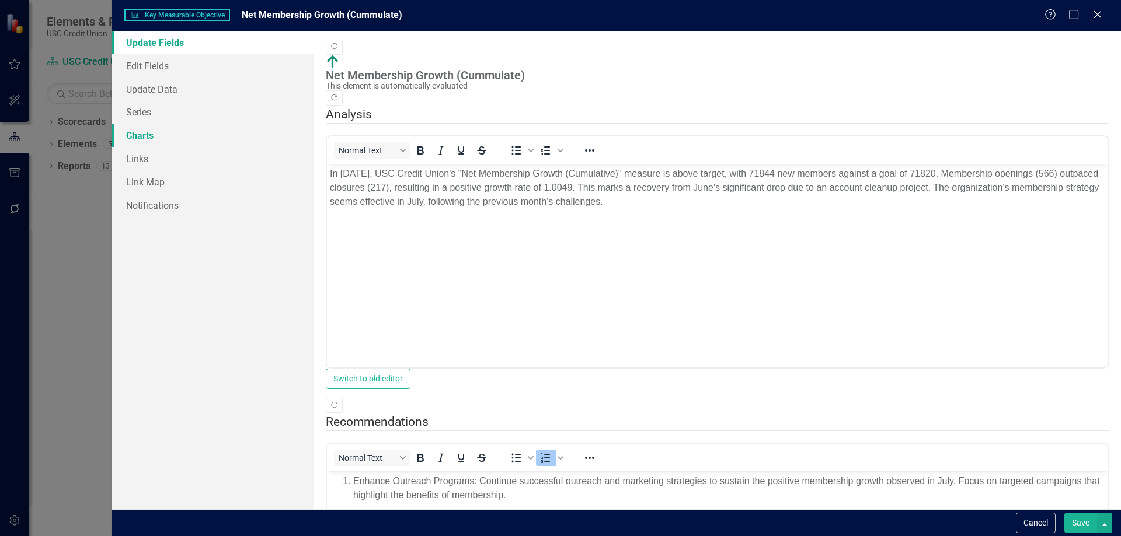
scroll to position [0, 0]
click at [168, 113] on link "Series" at bounding box center [213, 111] width 202 height 23
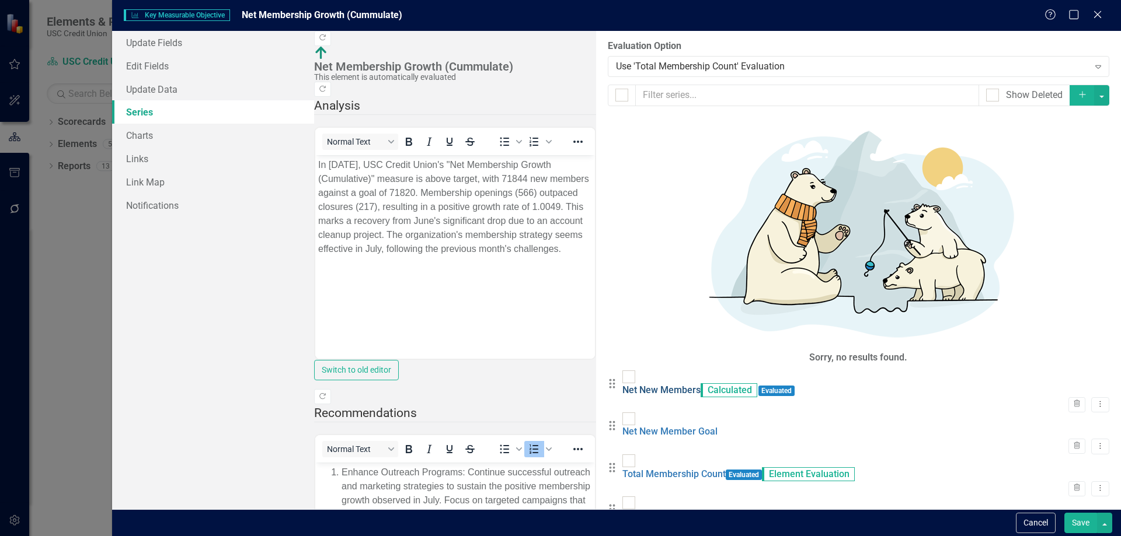
click at [622, 385] on link "Net New Members" at bounding box center [661, 390] width 78 height 11
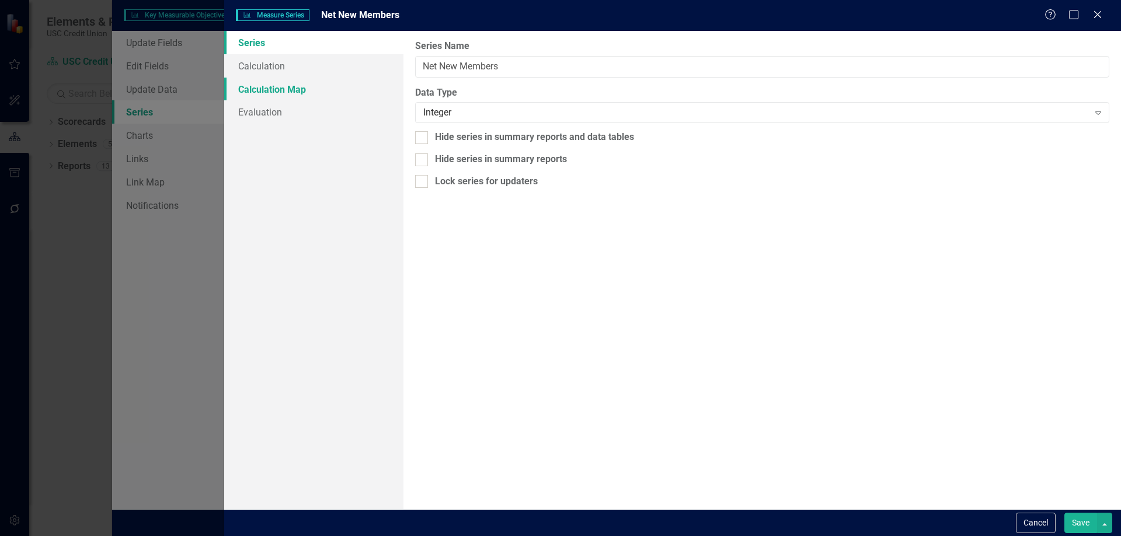
click at [298, 88] on link "Calculation Map" at bounding box center [313, 89] width 179 height 23
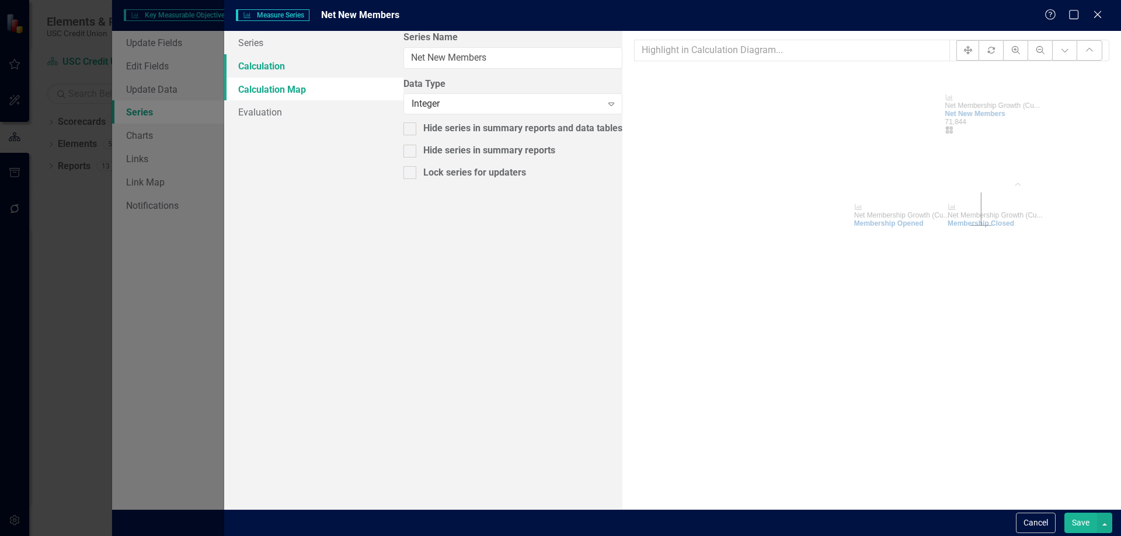
click at [295, 65] on link "Calculation" at bounding box center [313, 65] width 179 height 23
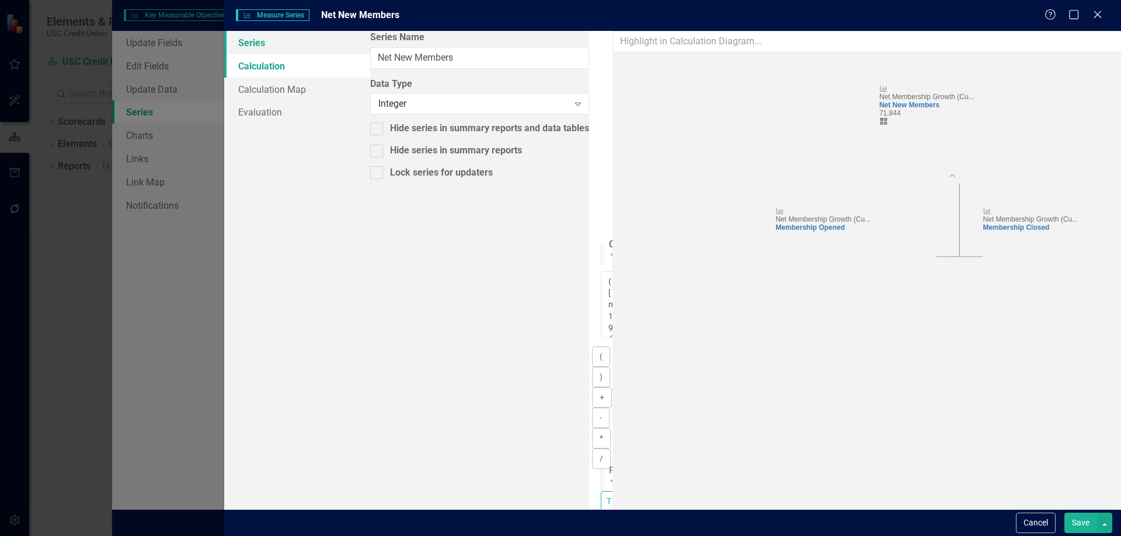
click at [284, 42] on link "Series" at bounding box center [297, 42] width 146 height 23
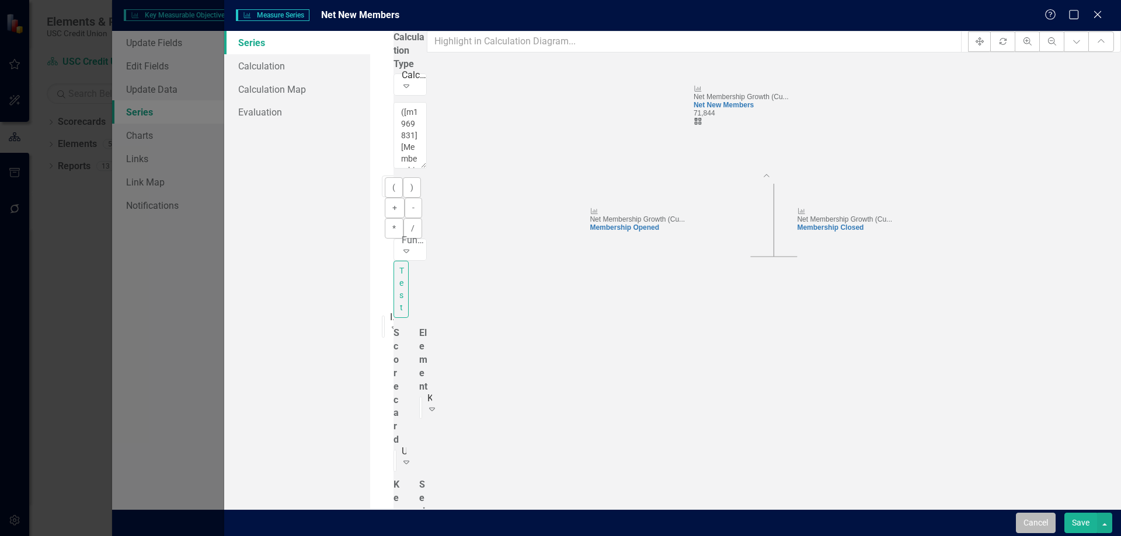
click at [1031, 524] on button "Cancel" at bounding box center [1036, 523] width 40 height 20
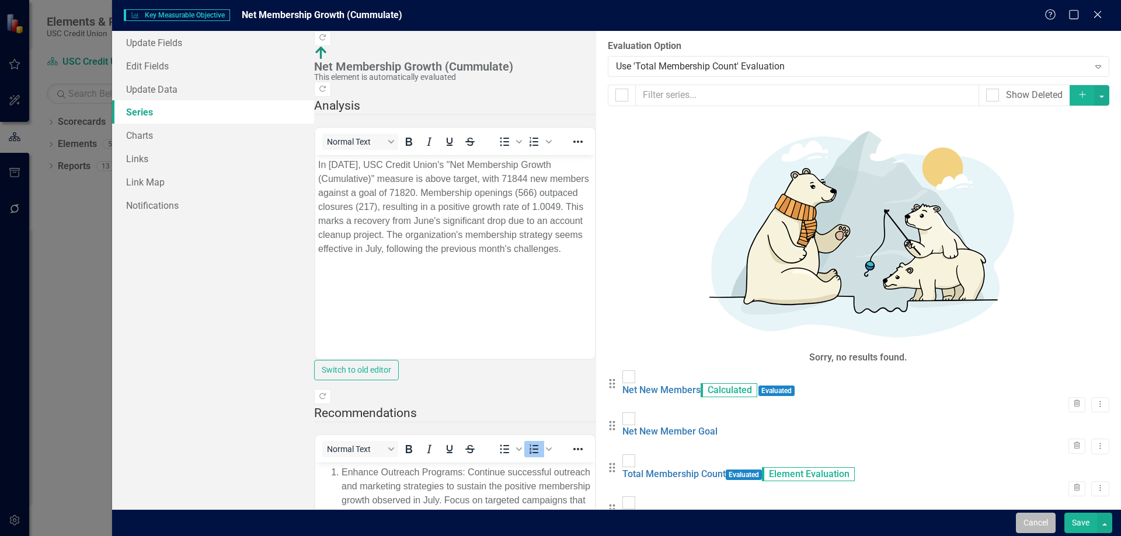
click at [1041, 524] on button "Cancel" at bounding box center [1036, 523] width 40 height 20
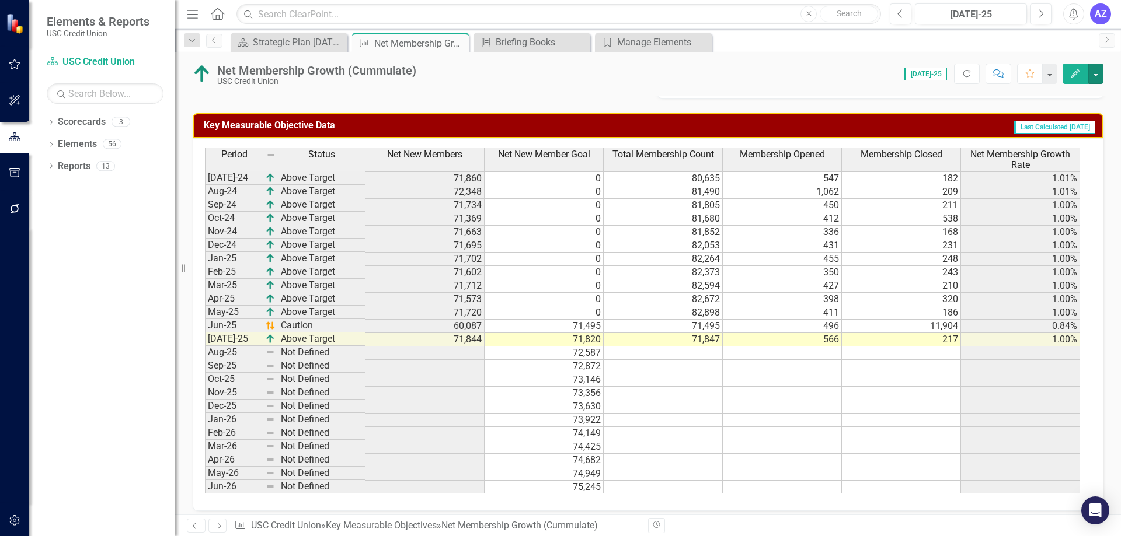
scroll to position [557, 0]
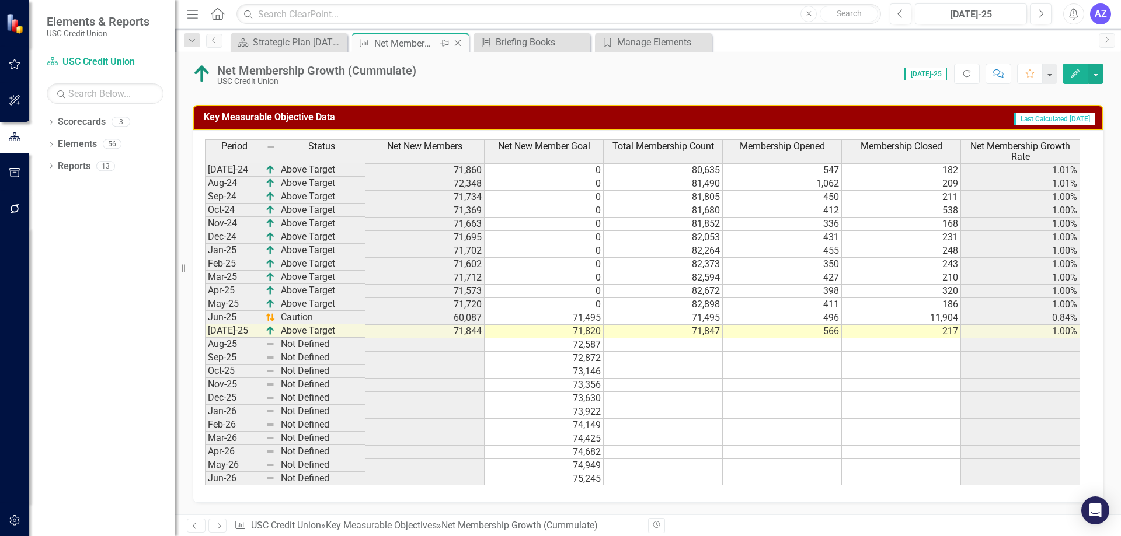
click at [457, 42] on icon "Close" at bounding box center [458, 43] width 12 height 9
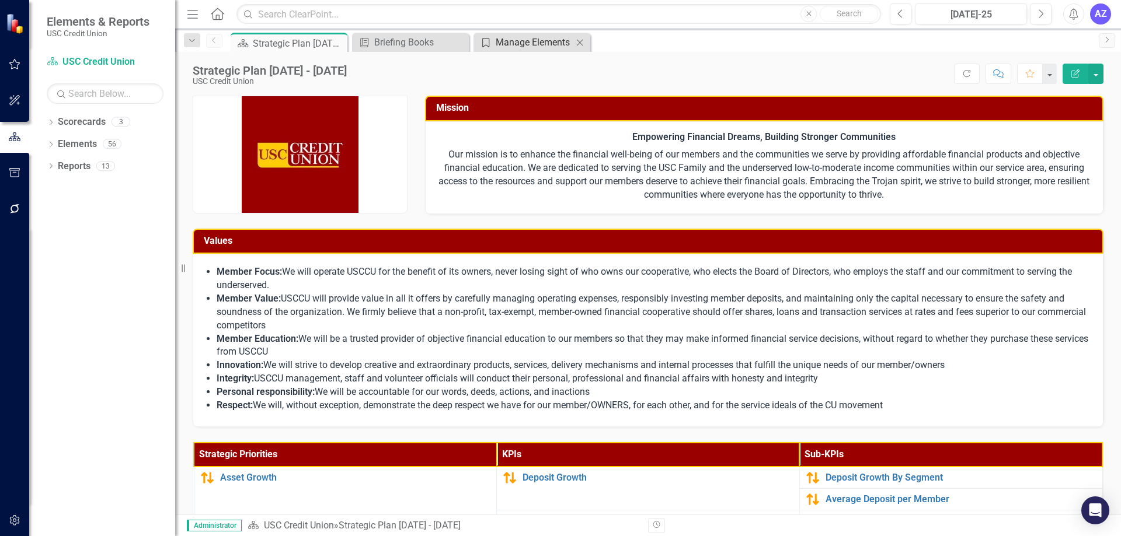
click at [503, 43] on div "Manage Elements" at bounding box center [534, 42] width 77 height 15
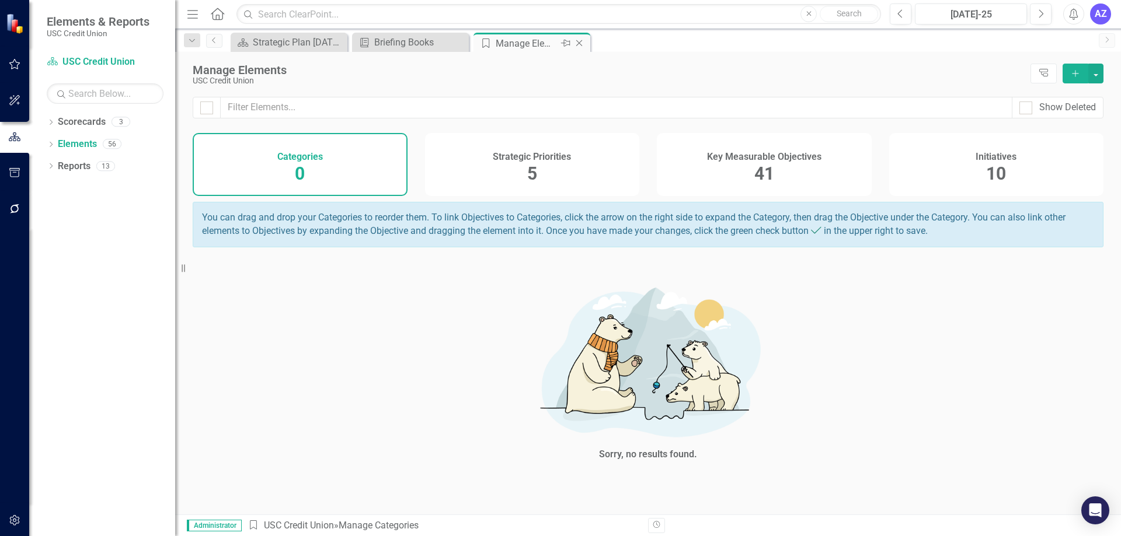
click at [581, 45] on icon "Close" at bounding box center [579, 43] width 12 height 9
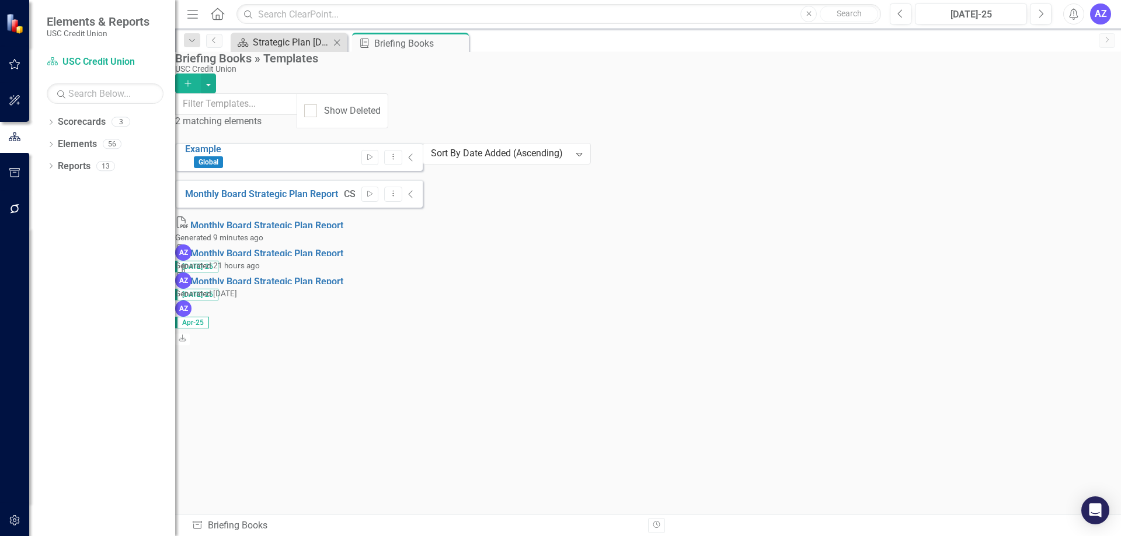
click at [296, 43] on div "Strategic Plan [DATE] - [DATE]" at bounding box center [291, 42] width 77 height 15
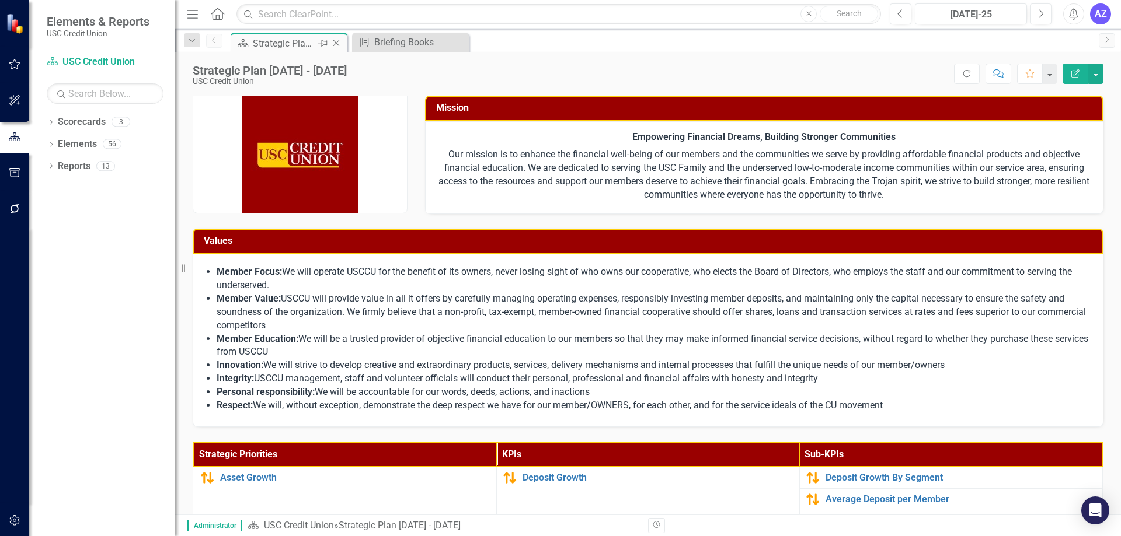
click at [337, 41] on icon "Close" at bounding box center [336, 43] width 12 height 9
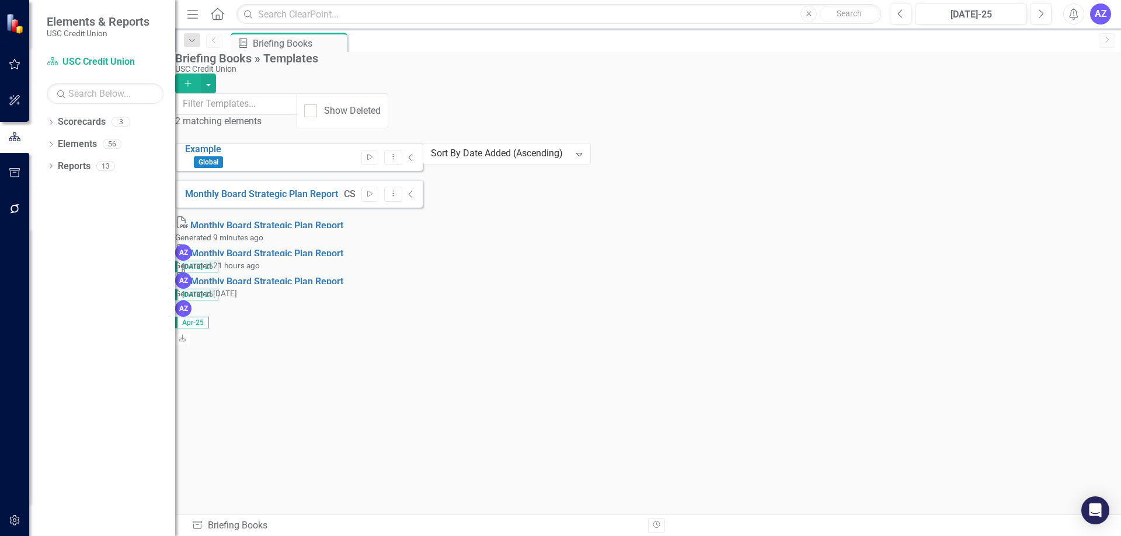
click at [423, 301] on div "Example Global Start Dropdown Menu Collapse Monthly Board Strategic Plan Report…" at bounding box center [299, 222] width 248 height 158
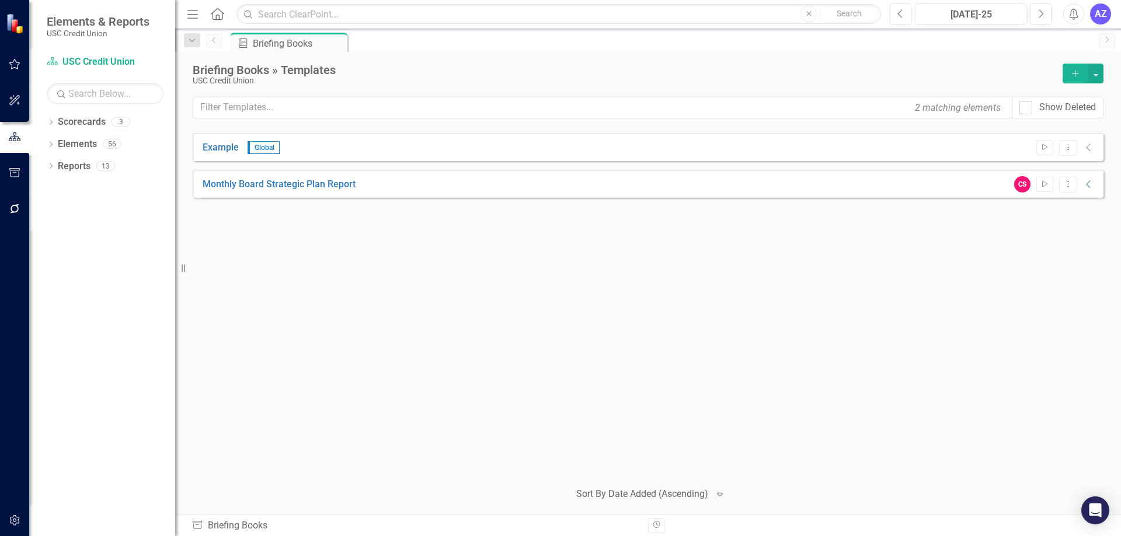
drag, startPoint x: 998, startPoint y: 300, endPoint x: 1026, endPoint y: 238, distance: 68.2
click at [998, 299] on div "Example Global Start Dropdown Menu Collapse Monthly Board Strategic Plan Report…" at bounding box center [648, 302] width 911 height 338
click at [1039, 190] on button "Start" at bounding box center [1044, 184] width 17 height 15
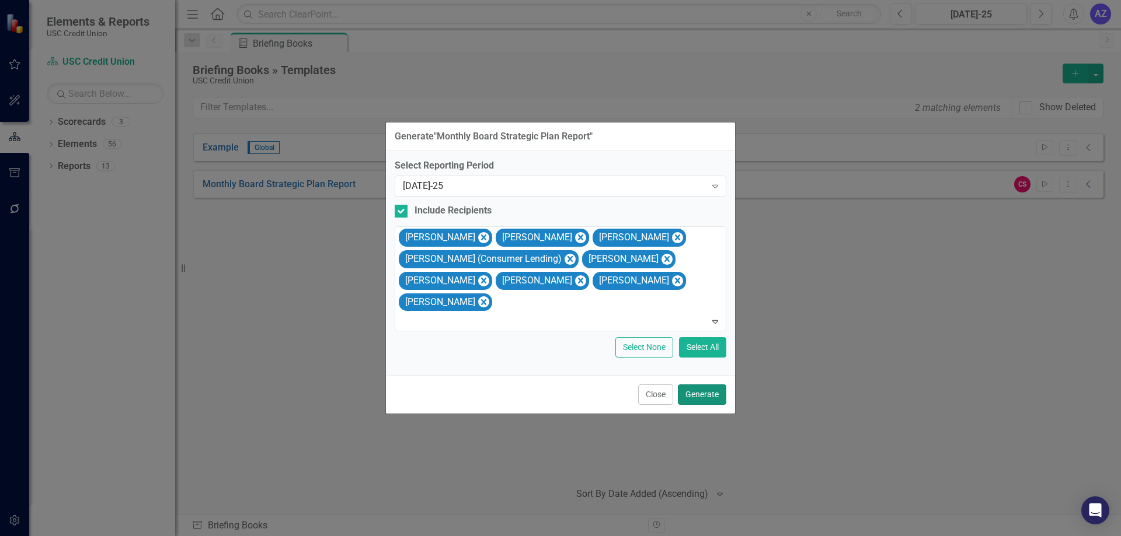
click at [713, 389] on button "Generate" at bounding box center [702, 395] width 48 height 20
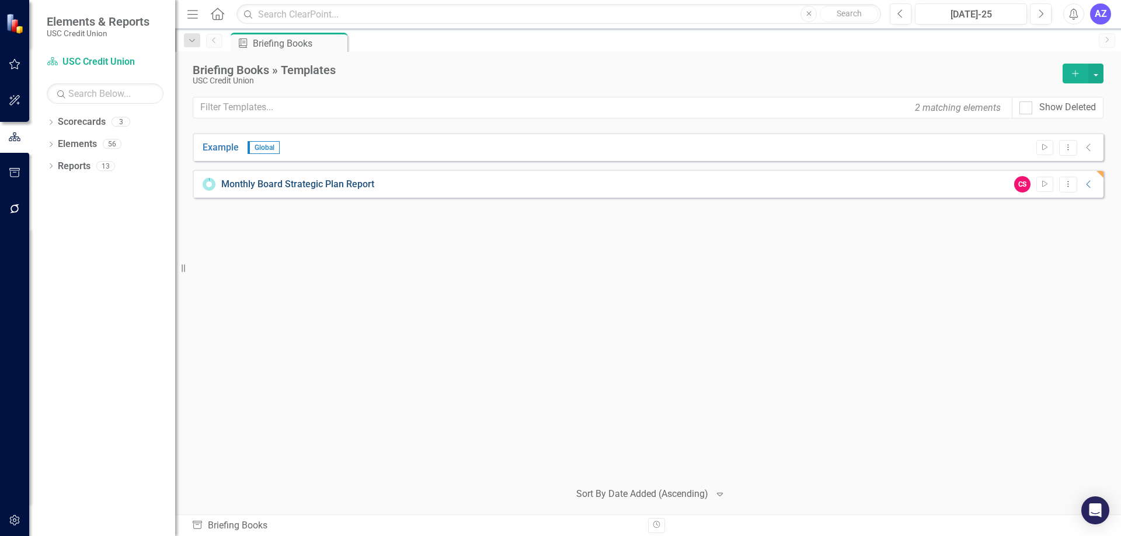
click at [272, 180] on link "Monthly Board Strategic Plan Report" at bounding box center [297, 184] width 153 height 13
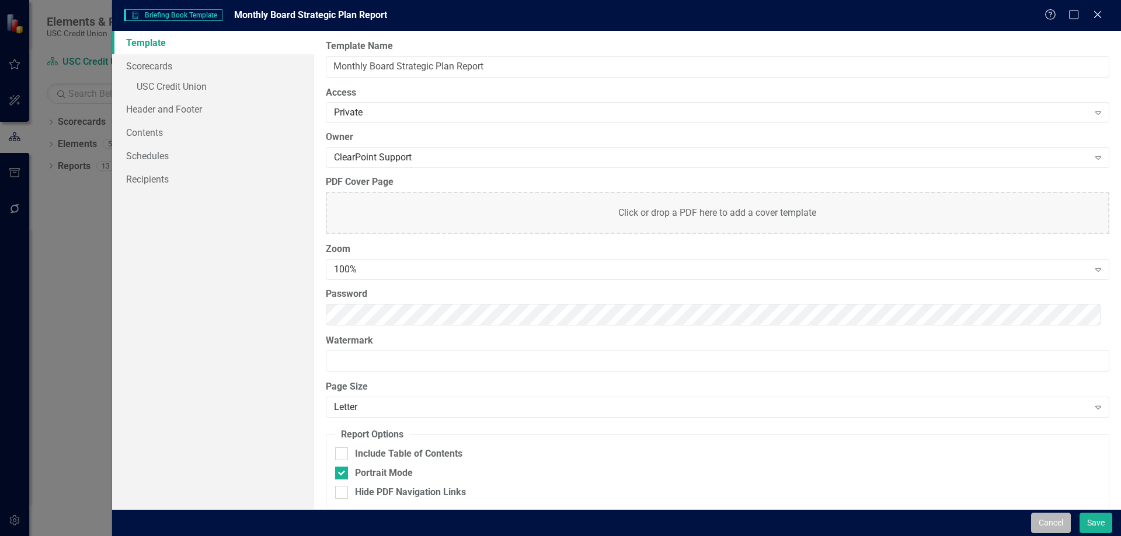
click at [1048, 525] on button "Cancel" at bounding box center [1051, 523] width 40 height 20
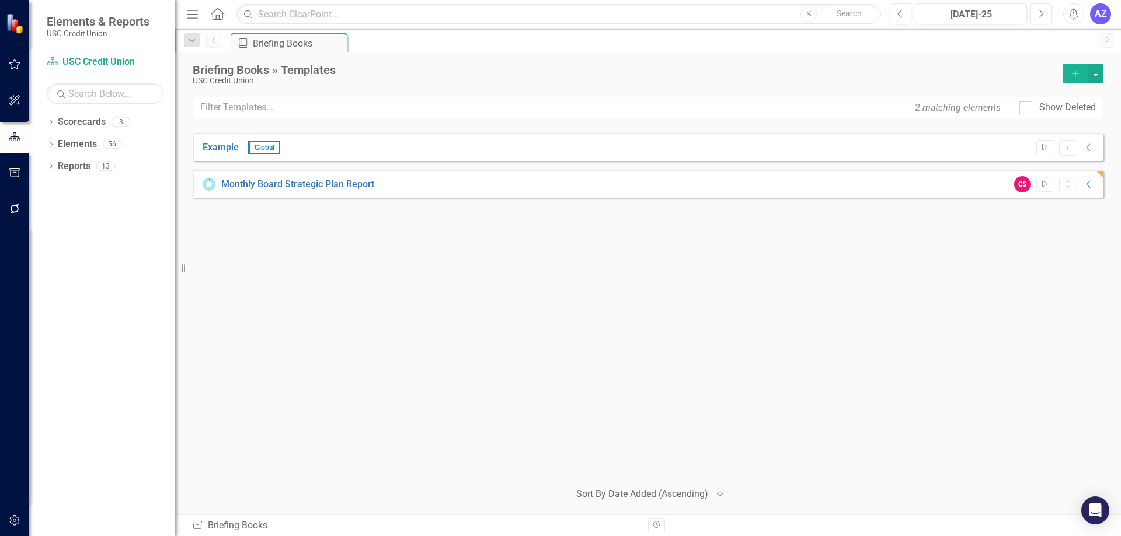
click at [16, 137] on icon "button" at bounding box center [15, 137] width 12 height 9
click at [875, 326] on div "Example Global Start Dropdown Menu Collapse Monthly Board Strategic Plan Report…" at bounding box center [648, 302] width 911 height 338
click at [1093, 187] on icon "Collapse" at bounding box center [1089, 184] width 12 height 9
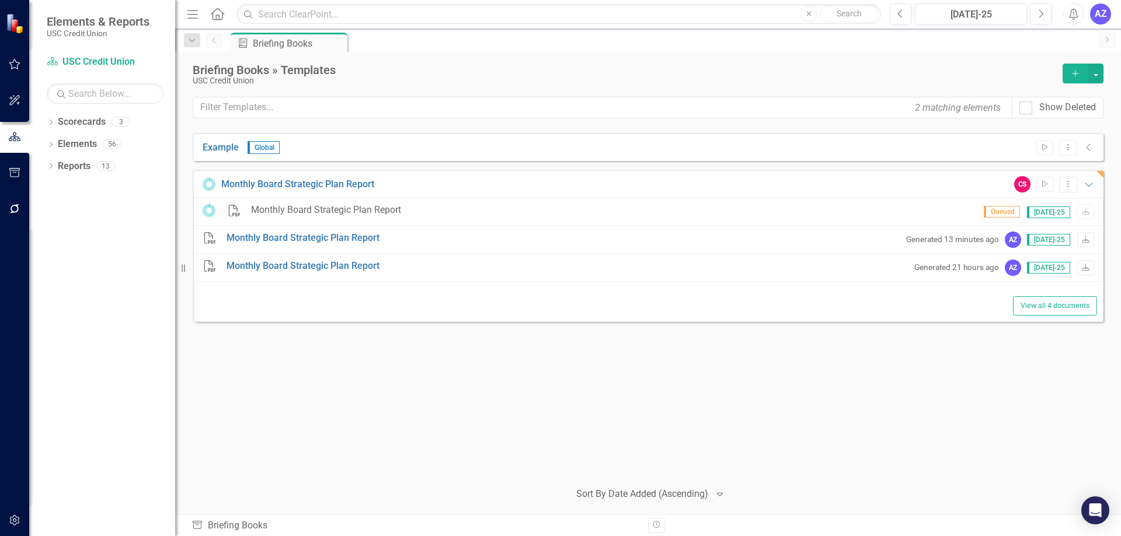
click at [892, 382] on div "Example Global Start Dropdown Menu Collapse Monthly Board Strategic Plan Report…" at bounding box center [648, 302] width 911 height 338
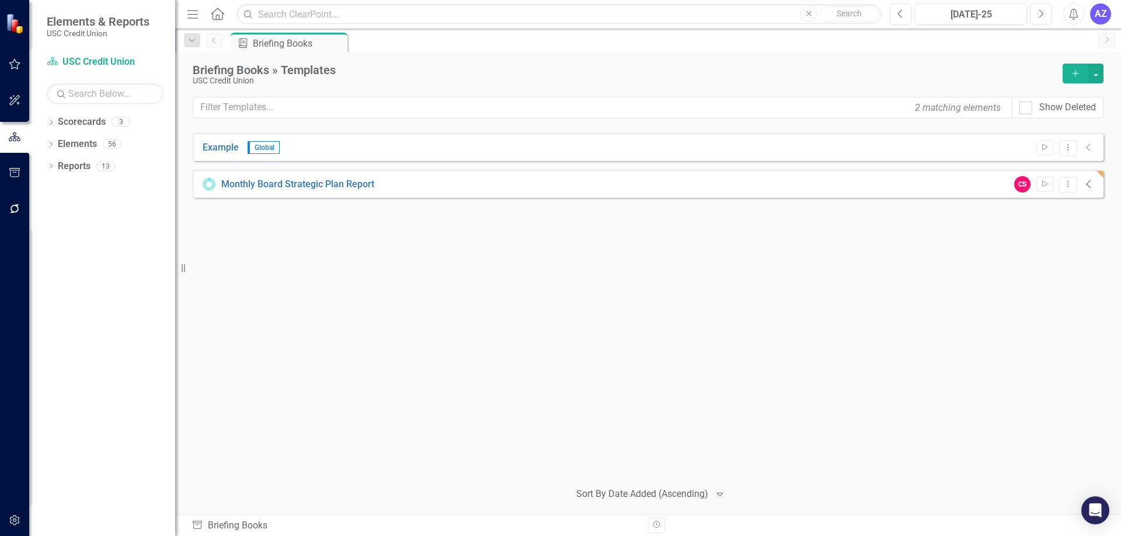
click at [1089, 187] on icon "Collapse" at bounding box center [1089, 184] width 12 height 9
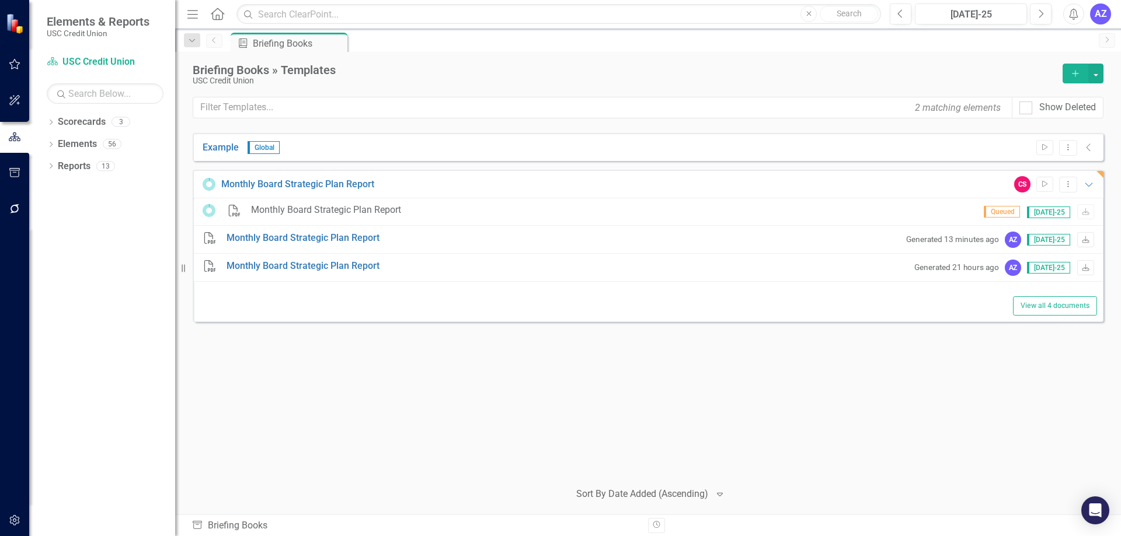
click at [933, 366] on div "Example Global Start Dropdown Menu Collapse Monthly Board Strategic Plan Report…" at bounding box center [648, 302] width 911 height 338
click at [983, 384] on div "Example Global Start Dropdown Menu Collapse Monthly Board Strategic Plan Report…" at bounding box center [648, 302] width 911 height 338
click at [416, 354] on div "Example Global Start Dropdown Menu Collapse Monthly Board Strategic Plan Report…" at bounding box center [648, 302] width 911 height 338
click at [931, 400] on div "Example Global Start Dropdown Menu Collapse Monthly Board Strategic Plan Report…" at bounding box center [648, 302] width 911 height 338
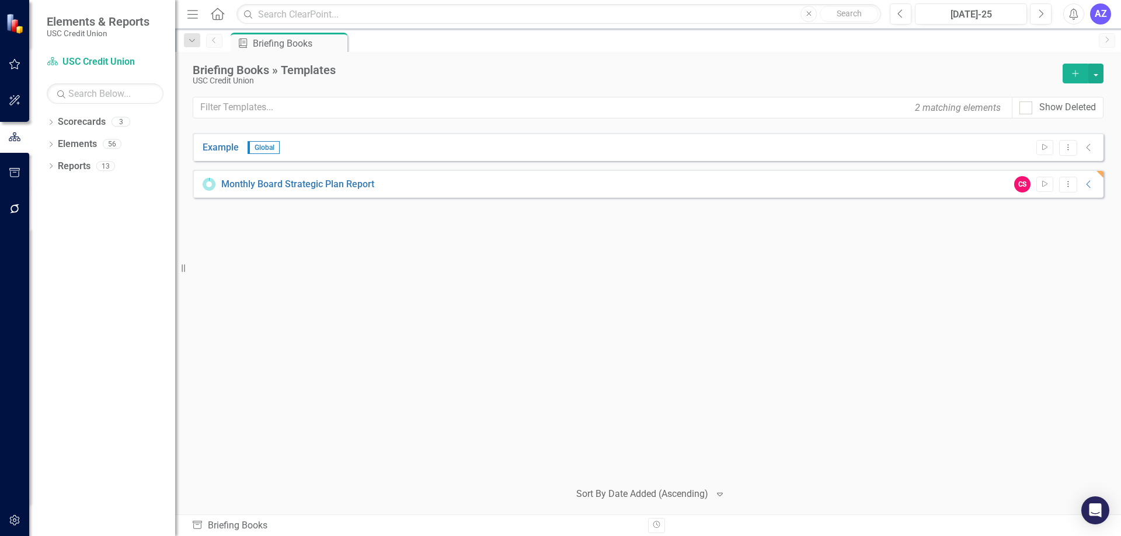
click at [714, 497] on div "Expand" at bounding box center [723, 494] width 18 height 21
click at [887, 417] on div "Example Global Start Dropdown Menu Collapse Monthly Board Strategic Plan Report…" at bounding box center [648, 302] width 911 height 338
click at [449, 353] on div "Example Global Start Dropdown Menu Collapse Monthly Board Strategic Plan Report…" at bounding box center [648, 302] width 911 height 338
click at [765, 186] on div "Monthly Board Strategic Plan Report CS Start Dropdown Menu Collapse" at bounding box center [648, 184] width 911 height 28
click at [1091, 186] on icon "Collapse" at bounding box center [1089, 184] width 12 height 9
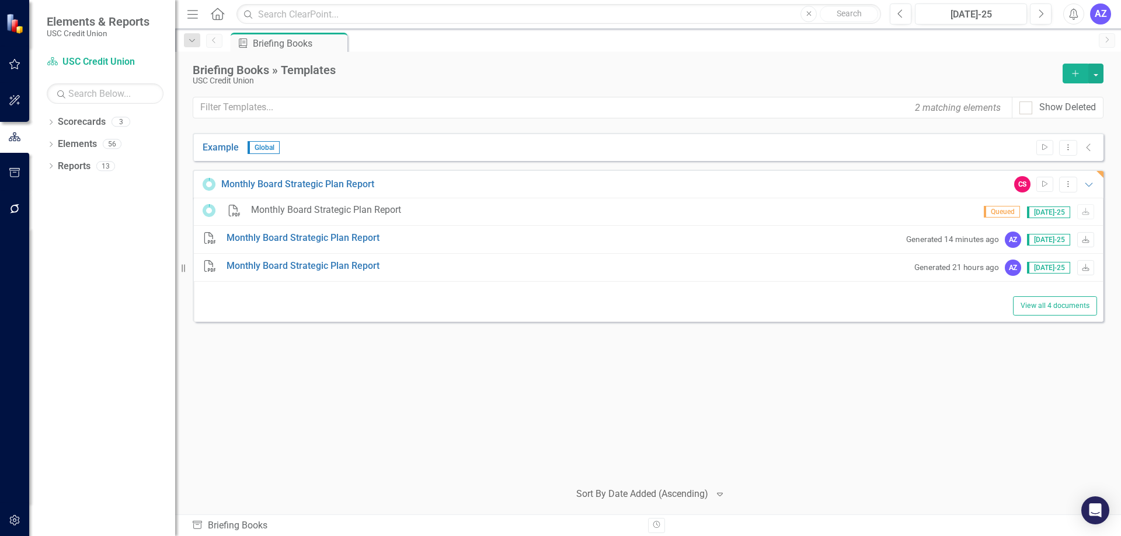
click at [1006, 391] on div "Example Global Start Dropdown Menu Collapse Monthly Board Strategic Plan Report…" at bounding box center [648, 302] width 911 height 338
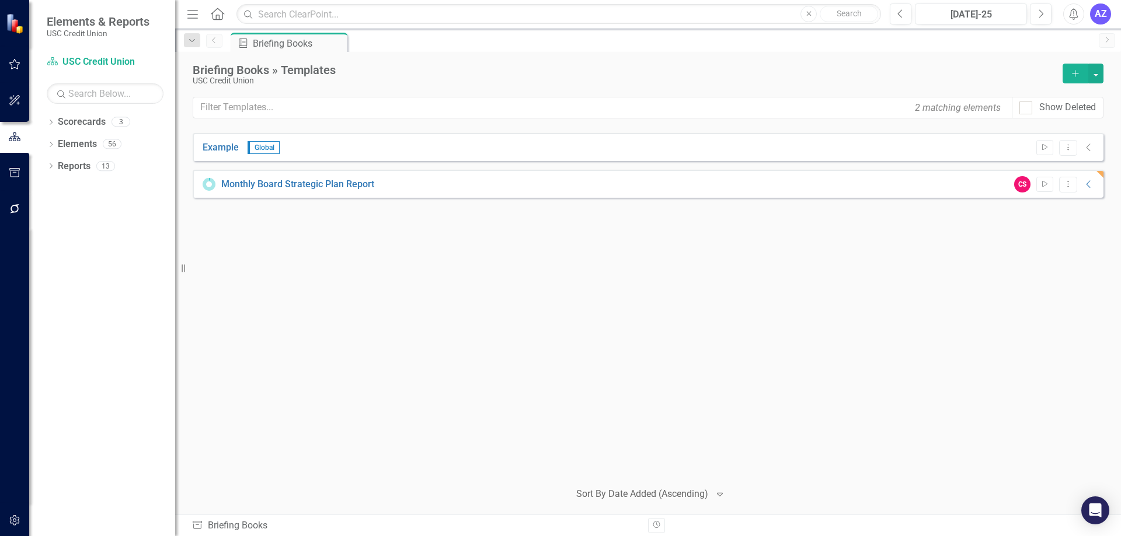
click at [424, 283] on div "Example Global Start Dropdown Menu Collapse Monthly Board Strategic Plan Report…" at bounding box center [648, 302] width 911 height 338
click at [498, 395] on div "Example Global Start Dropdown Menu Collapse Monthly Board Strategic Plan Report…" at bounding box center [648, 302] width 911 height 338
click at [1093, 190] on div "CS Start Dropdown Menu Collapse" at bounding box center [1051, 184] width 87 height 16
click at [1090, 184] on icon "Collapse" at bounding box center [1089, 184] width 12 height 9
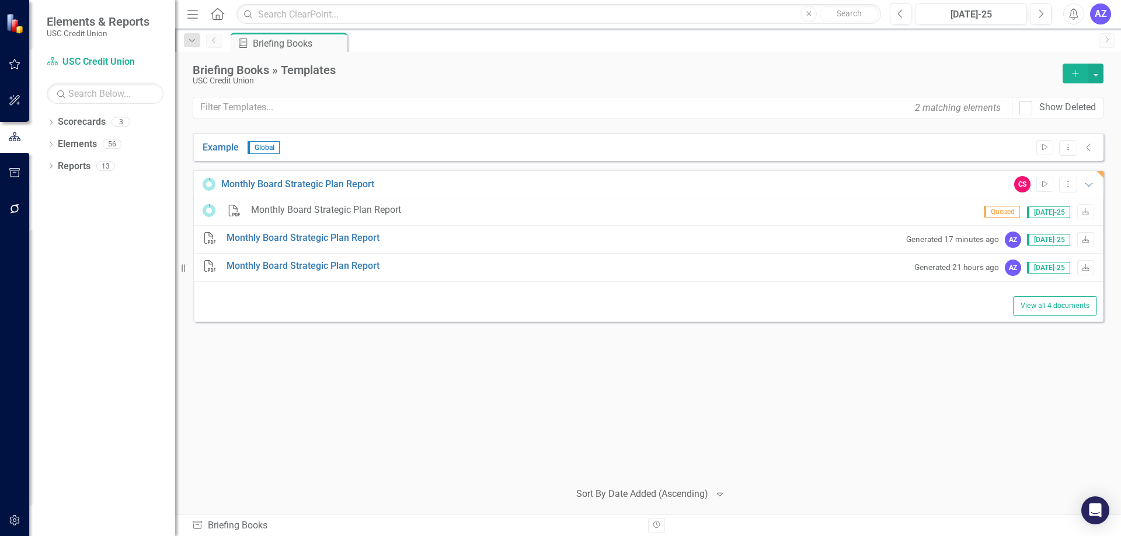
click at [1053, 420] on div "Example Global Start Dropdown Menu Collapse Monthly Board Strategic Plan Report…" at bounding box center [648, 302] width 911 height 338
click at [245, 211] on div "PDF Monthly Board Strategic Plan Report" at bounding box center [305, 211] width 204 height 13
click at [211, 211] on icon at bounding box center [209, 210] width 13 height 13
click at [936, 424] on div "Example Global Start Dropdown Menu Collapse Monthly Board Strategic Plan Report…" at bounding box center [648, 302] width 911 height 338
click at [898, 214] on div "PDF Monthly Board Strategic Plan Report Queued Jul-25 Download" at bounding box center [648, 212] width 909 height 28
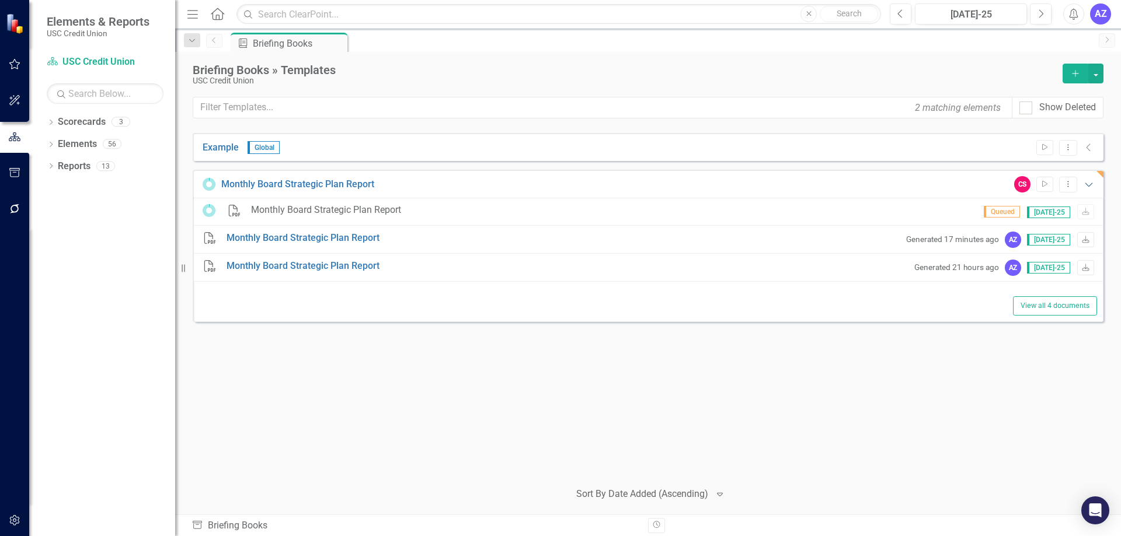
click at [1087, 183] on icon "Expanded" at bounding box center [1089, 184] width 12 height 9
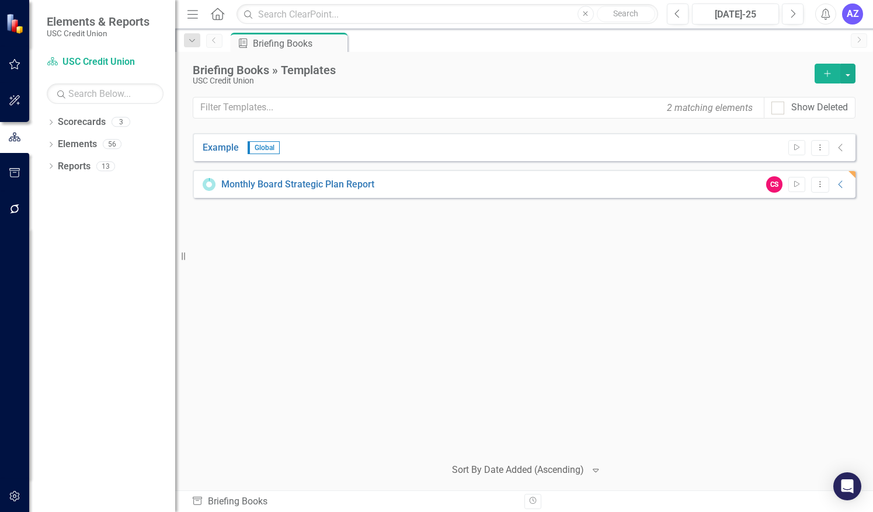
click at [273, 405] on div "Example Global Start Dropdown Menu Collapse Monthly Board Strategic Plan Report…" at bounding box center [524, 289] width 663 height 313
click at [841, 182] on icon "Collapse" at bounding box center [841, 184] width 12 height 9
click at [253, 225] on div "Example Global Start Dropdown Menu Collapse Monthly Board Strategic Plan Report…" at bounding box center [524, 289] width 663 height 313
click at [298, 182] on link "Monthly Board Strategic Plan Report" at bounding box center [297, 184] width 153 height 13
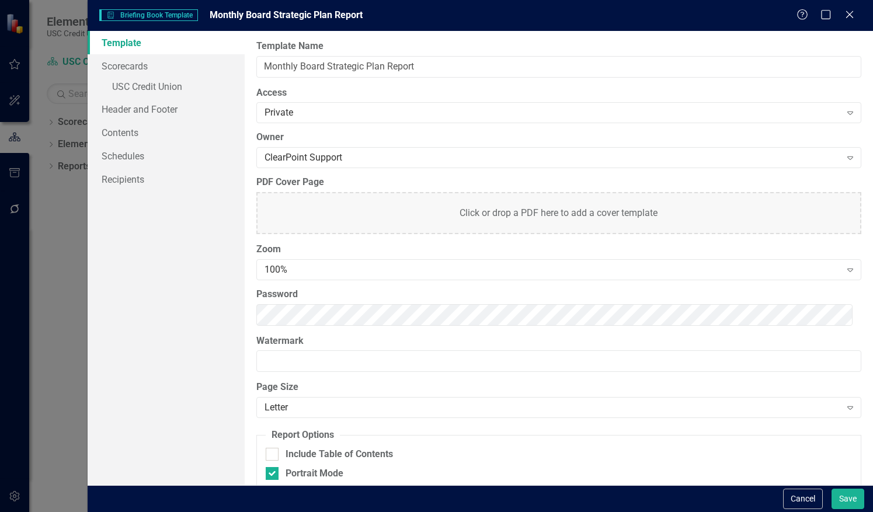
scroll to position [36, 0]
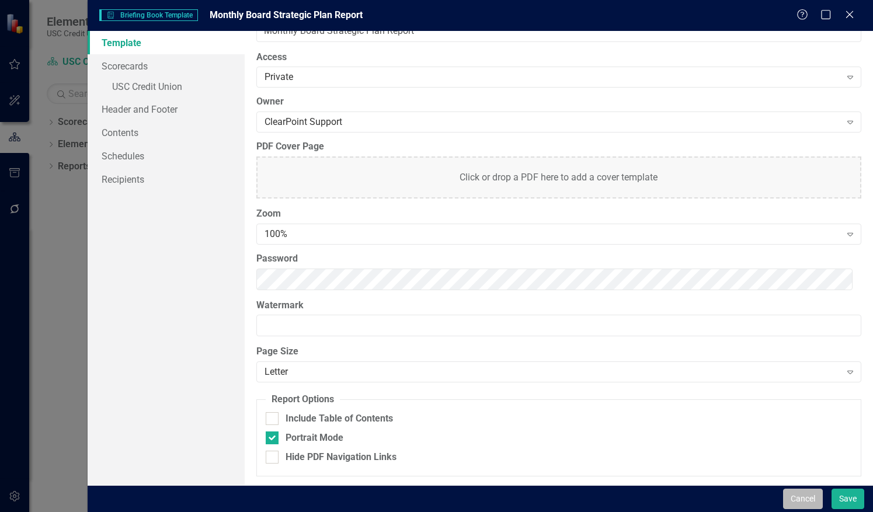
click at [789, 497] on button "Cancel" at bounding box center [803, 499] width 40 height 20
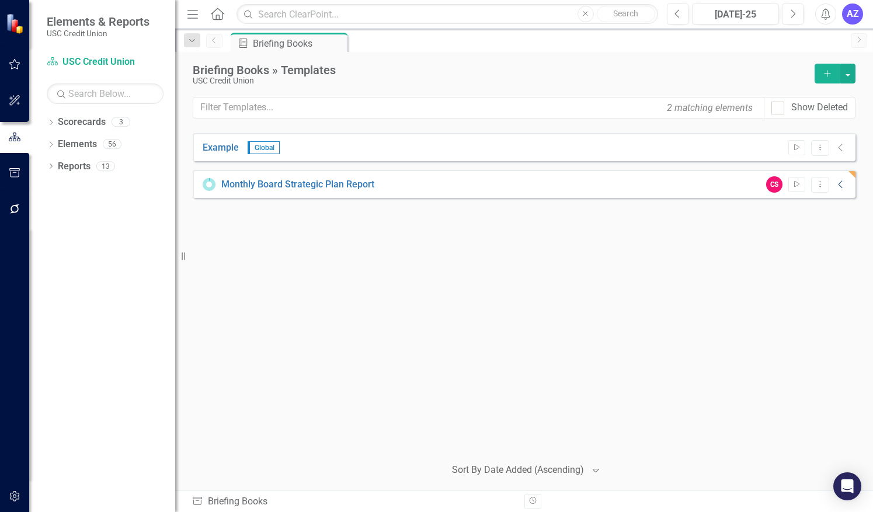
click at [841, 186] on icon "Collapse" at bounding box center [841, 184] width 12 height 9
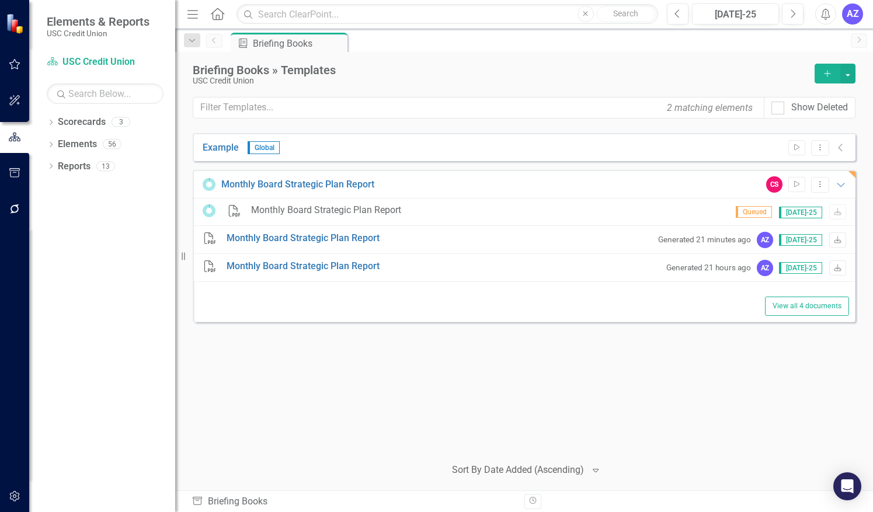
click at [757, 405] on div "Example Global Start Dropdown Menu Collapse Monthly Board Strategic Plan Report…" at bounding box center [524, 289] width 663 height 313
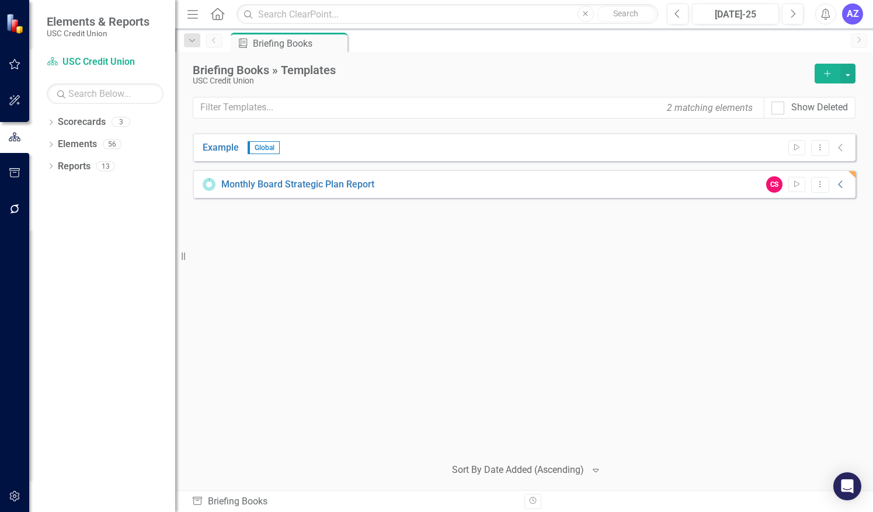
click at [840, 189] on icon "Collapse" at bounding box center [841, 184] width 12 height 9
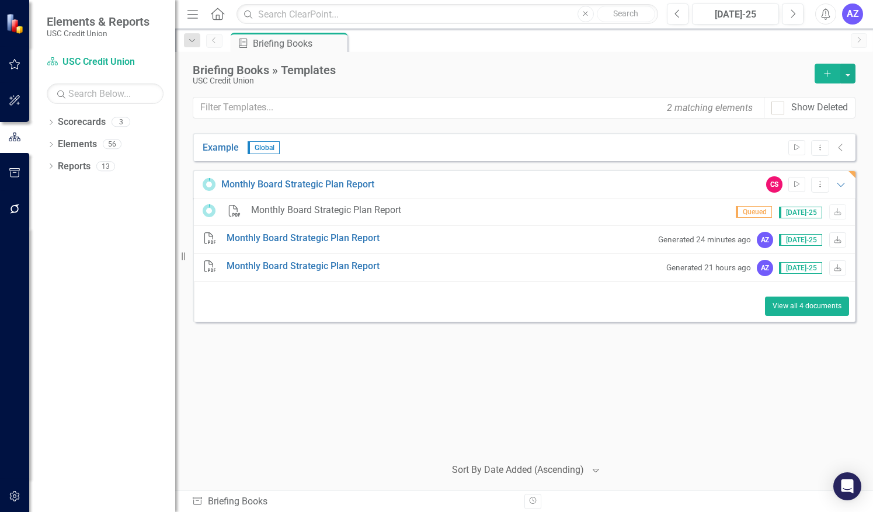
click at [826, 308] on button "View all 4 documents" at bounding box center [807, 306] width 84 height 19
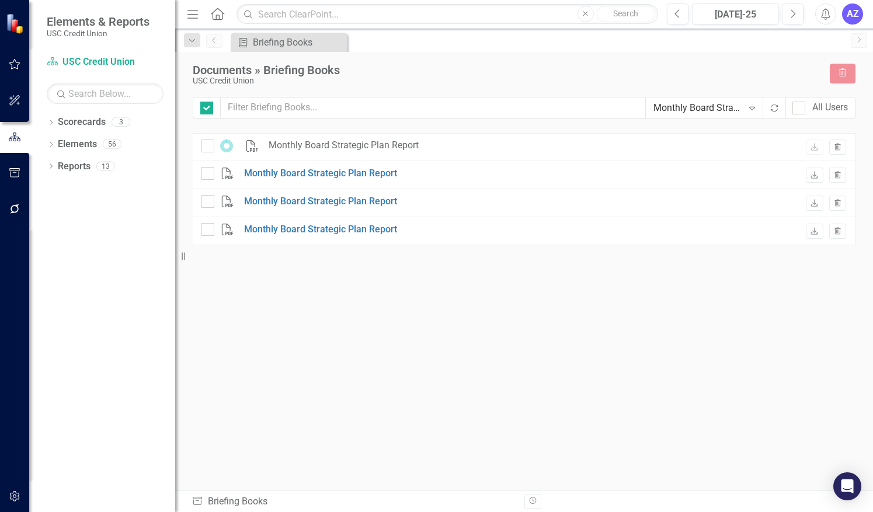
checkbox input "false"
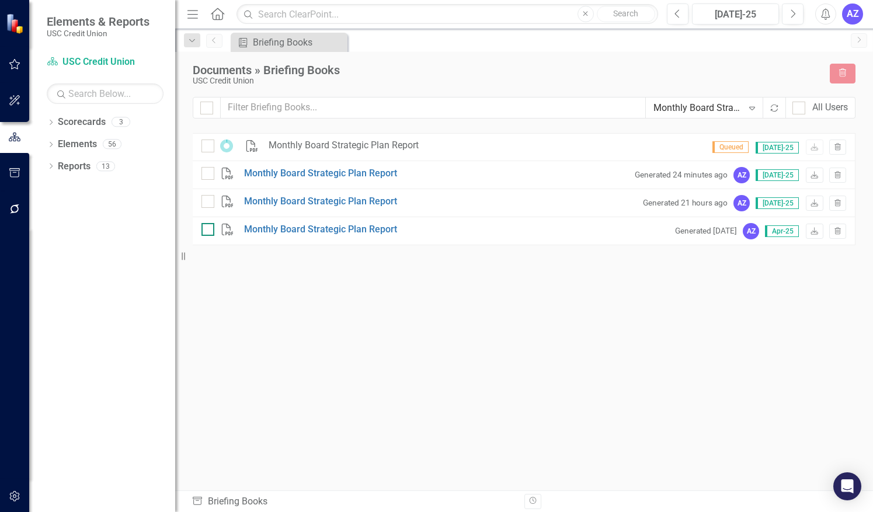
click at [207, 228] on input "checkbox" at bounding box center [205, 227] width 8 height 8
checkbox input "true"
click at [208, 204] on div at bounding box center [207, 201] width 13 height 13
click at [208, 203] on input "checkbox" at bounding box center [205, 199] width 8 height 8
click at [206, 203] on input "checkbox" at bounding box center [205, 199] width 8 height 8
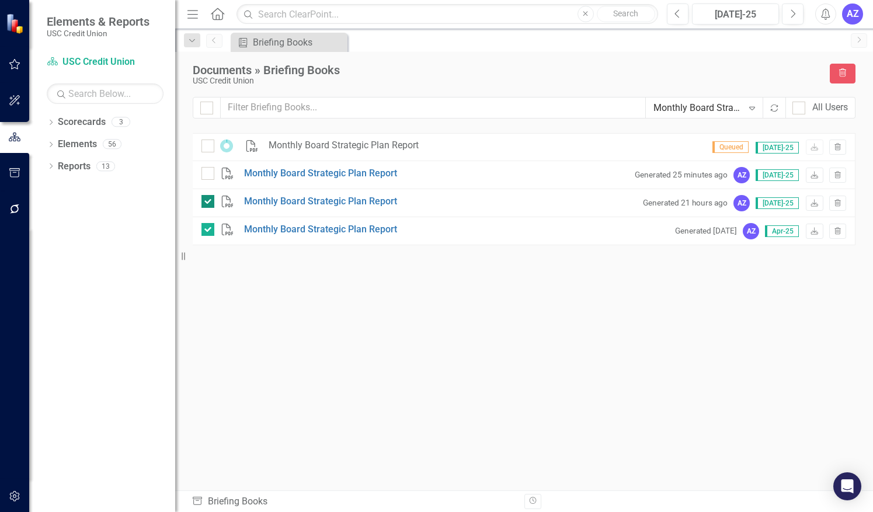
checkbox input "false"
click at [843, 76] on icon "Trash" at bounding box center [842, 73] width 11 height 8
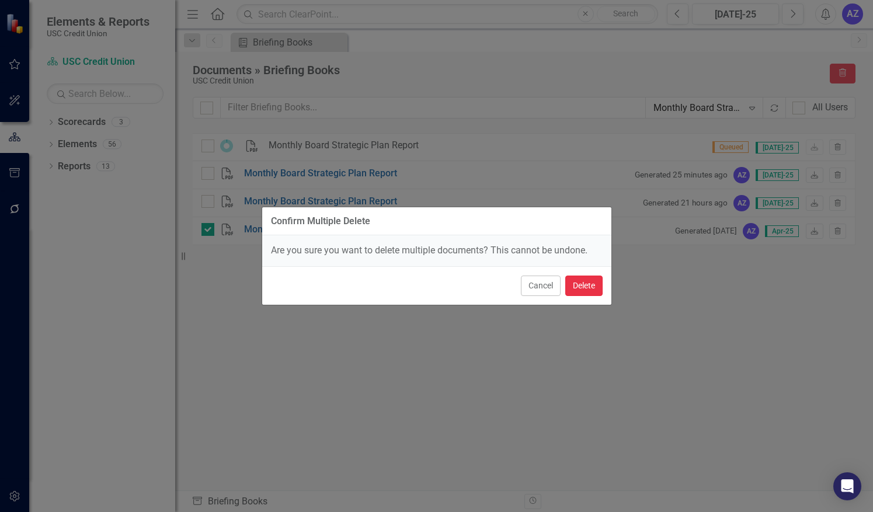
click at [586, 283] on button "Delete" at bounding box center [583, 286] width 37 height 20
checkbox input "false"
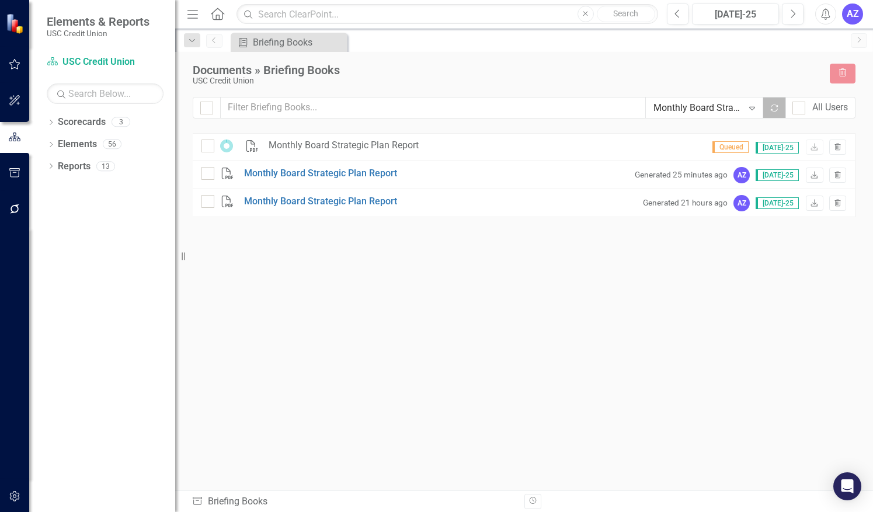
click at [774, 114] on button "Recalculate" at bounding box center [773, 108] width 23 height 22
click at [729, 353] on div "PDF Monthly Board Strategic Plan Report Queued Jul-25 Download Trash PDF Monthl…" at bounding box center [524, 290] width 663 height 315
click at [269, 173] on link "Monthly Board Strategic Plan Report" at bounding box center [320, 173] width 153 height 13
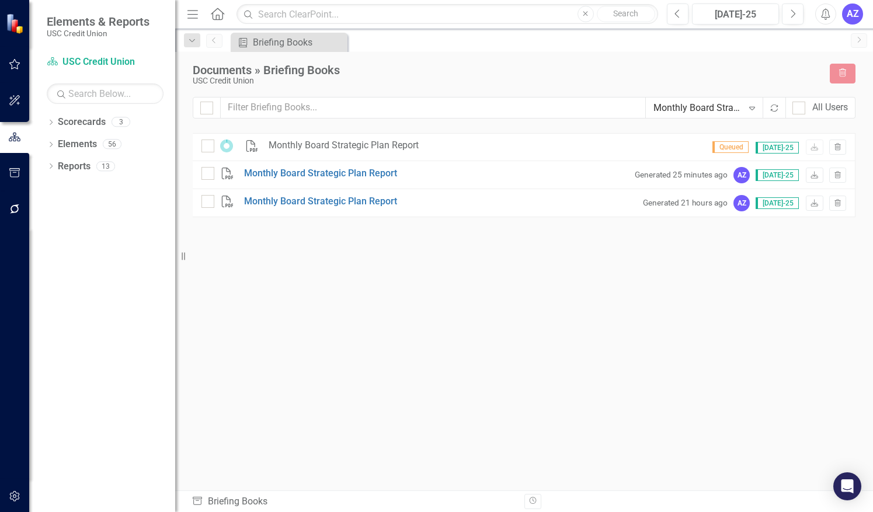
click at [569, 300] on div "PDF Monthly Board Strategic Plan Report Queued Jul-25 Download Trash PDF Monthl…" at bounding box center [524, 290] width 663 height 315
click at [653, 409] on div "PDF Monthly Board Strategic Plan Report Queued Jul-25 Download Trash PDF Monthl…" at bounding box center [524, 290] width 663 height 315
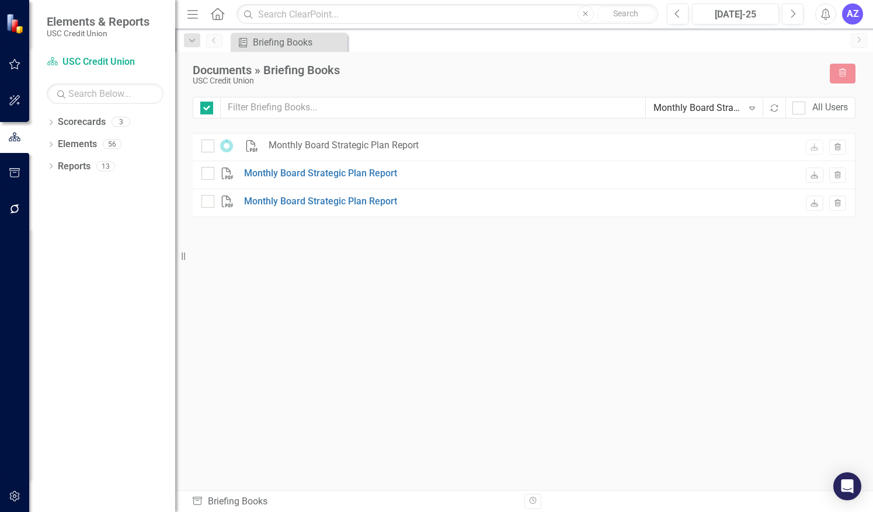
checkbox input "false"
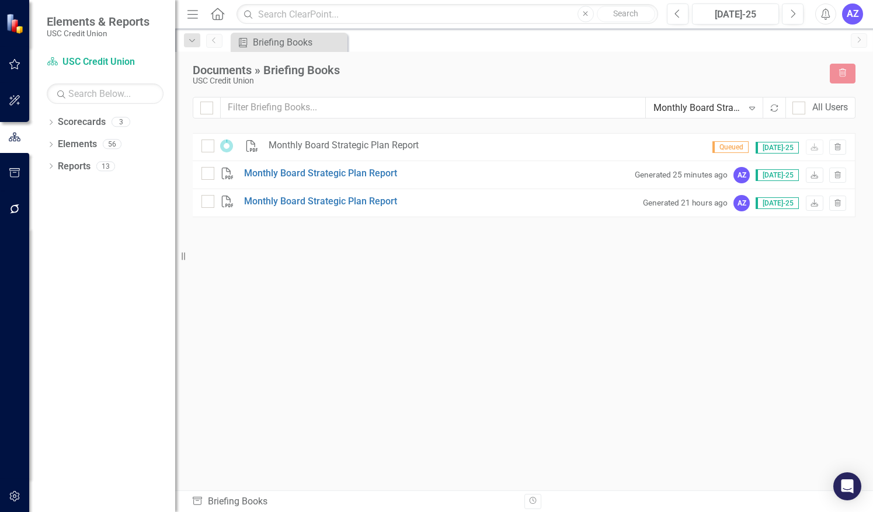
click at [374, 375] on div "PDF Monthly Board Strategic Plan Report Queued Jul-25 Download Trash PDF Monthl…" at bounding box center [524, 290] width 663 height 315
click at [81, 60] on link "Scorecard USC Credit Union" at bounding box center [105, 61] width 117 height 13
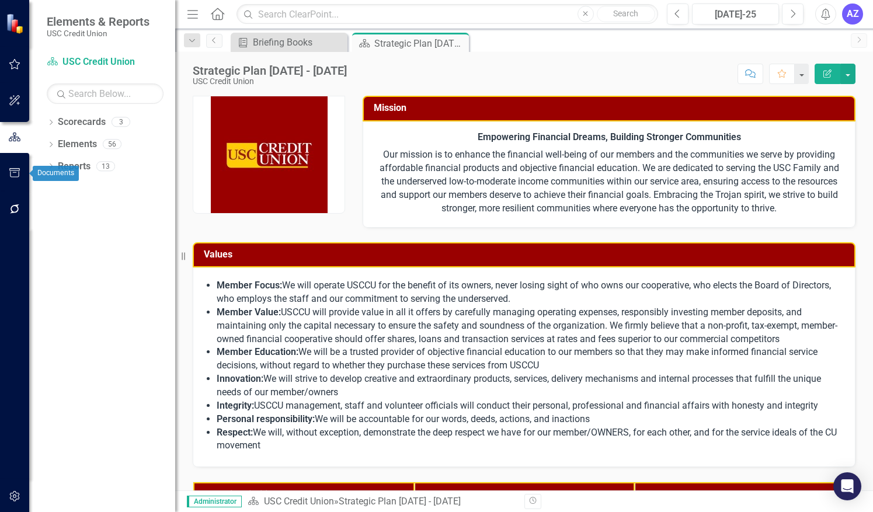
click at [16, 177] on icon "button" at bounding box center [15, 172] width 12 height 9
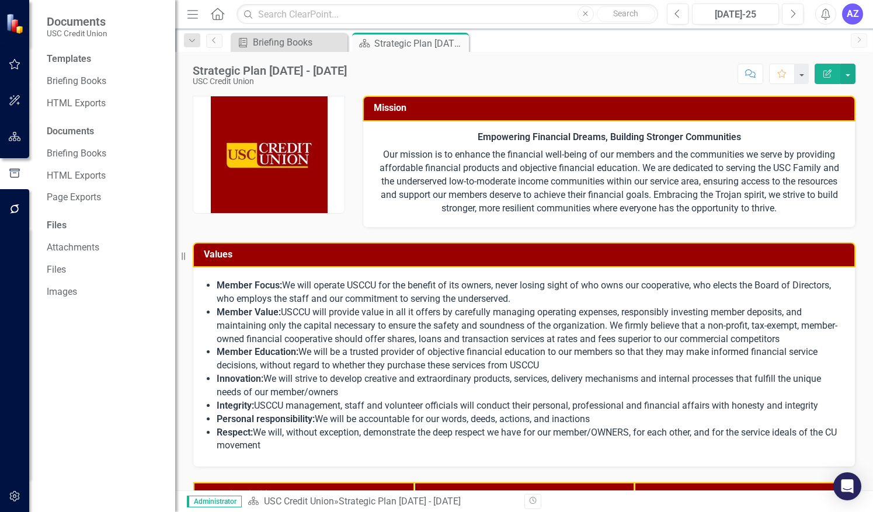
click at [546, 88] on div "Strategic Plan [DATE] - [DATE] USC Credit Union Score: N/A [DATE]-25 Completed …" at bounding box center [524, 271] width 698 height 438
click at [83, 157] on link "Briefing Books" at bounding box center [105, 153] width 117 height 13
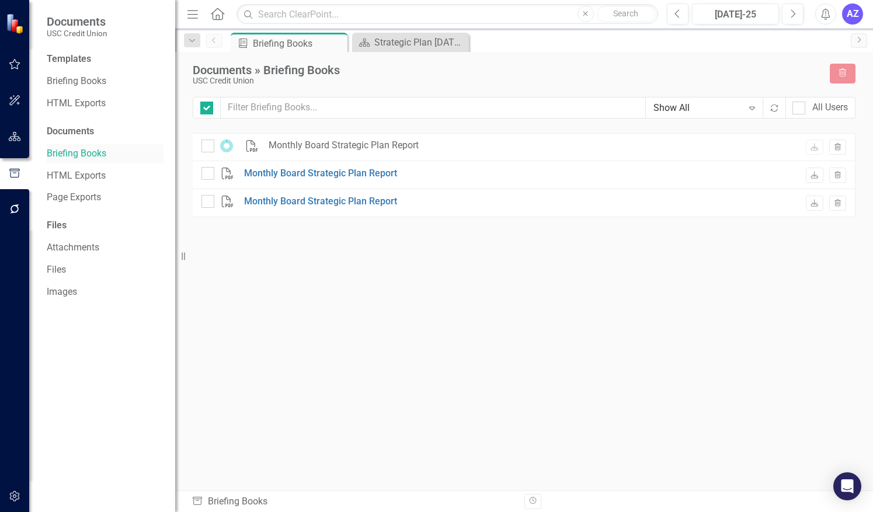
checkbox input "false"
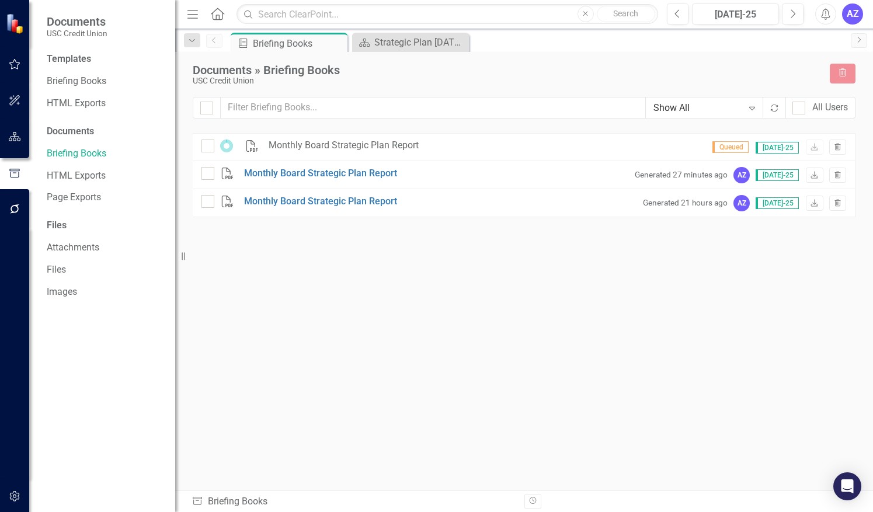
click at [405, 353] on div "PDF Monthly Board Strategic Plan Report Queued Jul-25 Download Trash PDF Monthl…" at bounding box center [524, 290] width 663 height 315
click at [402, 357] on div "PDF Monthly Board Strategic Plan Report Queued Jul-25 Download Trash PDF Monthl…" at bounding box center [524, 290] width 663 height 315
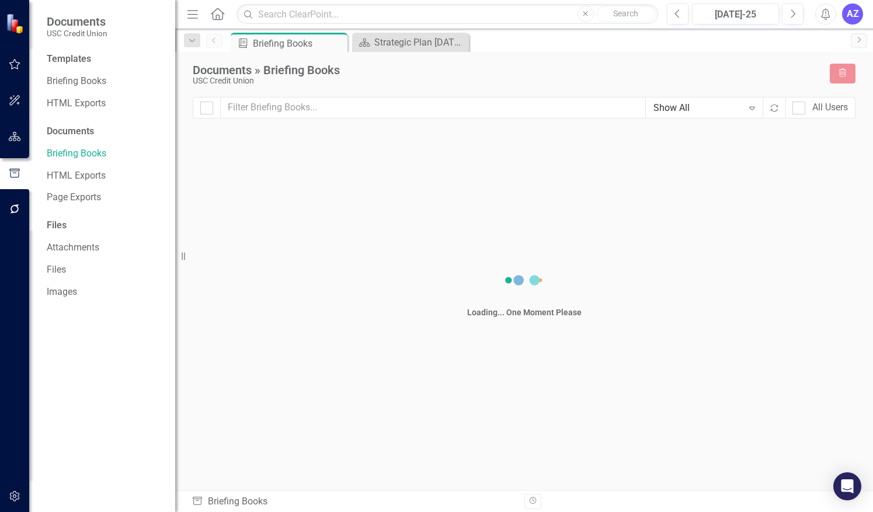
checkbox input "false"
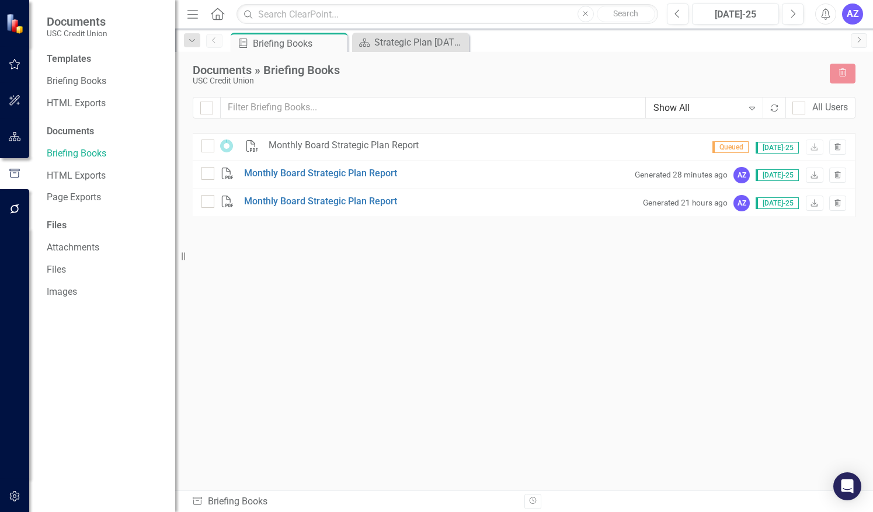
click at [449, 382] on div "PDF Monthly Board Strategic Plan Report Queued [DATE]-25 Download Trash PDF Mon…" at bounding box center [524, 290] width 663 height 315
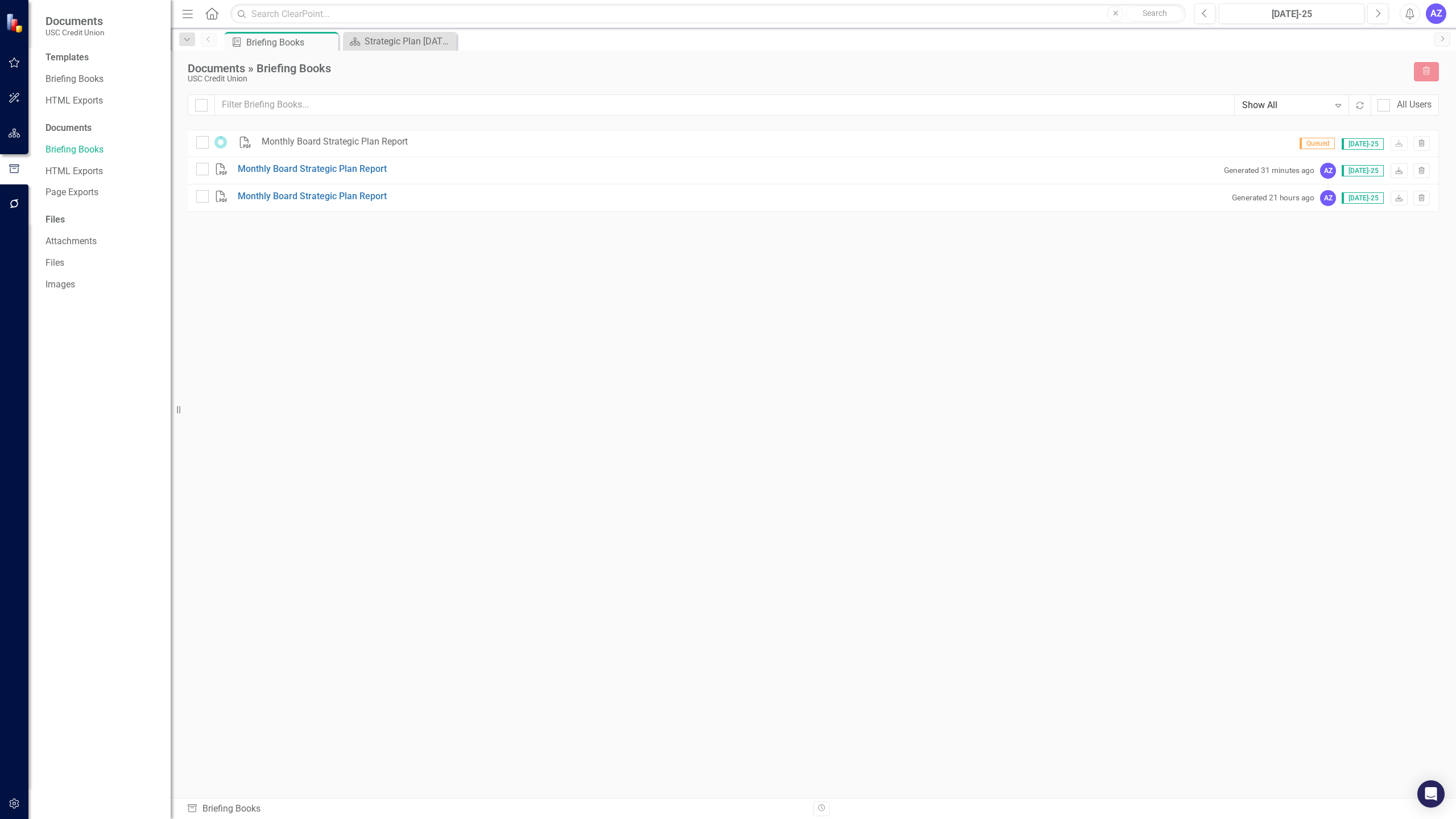
click at [850, 404] on div "PDF Monthly Board Strategic Plan Report Queued [DATE]-25 Download Trash PDF Mon…" at bounding box center [814, 443] width 1251 height 627
click at [372, 39] on div "Strategic Plan [DATE] - [DATE]" at bounding box center [402, 41] width 75 height 15
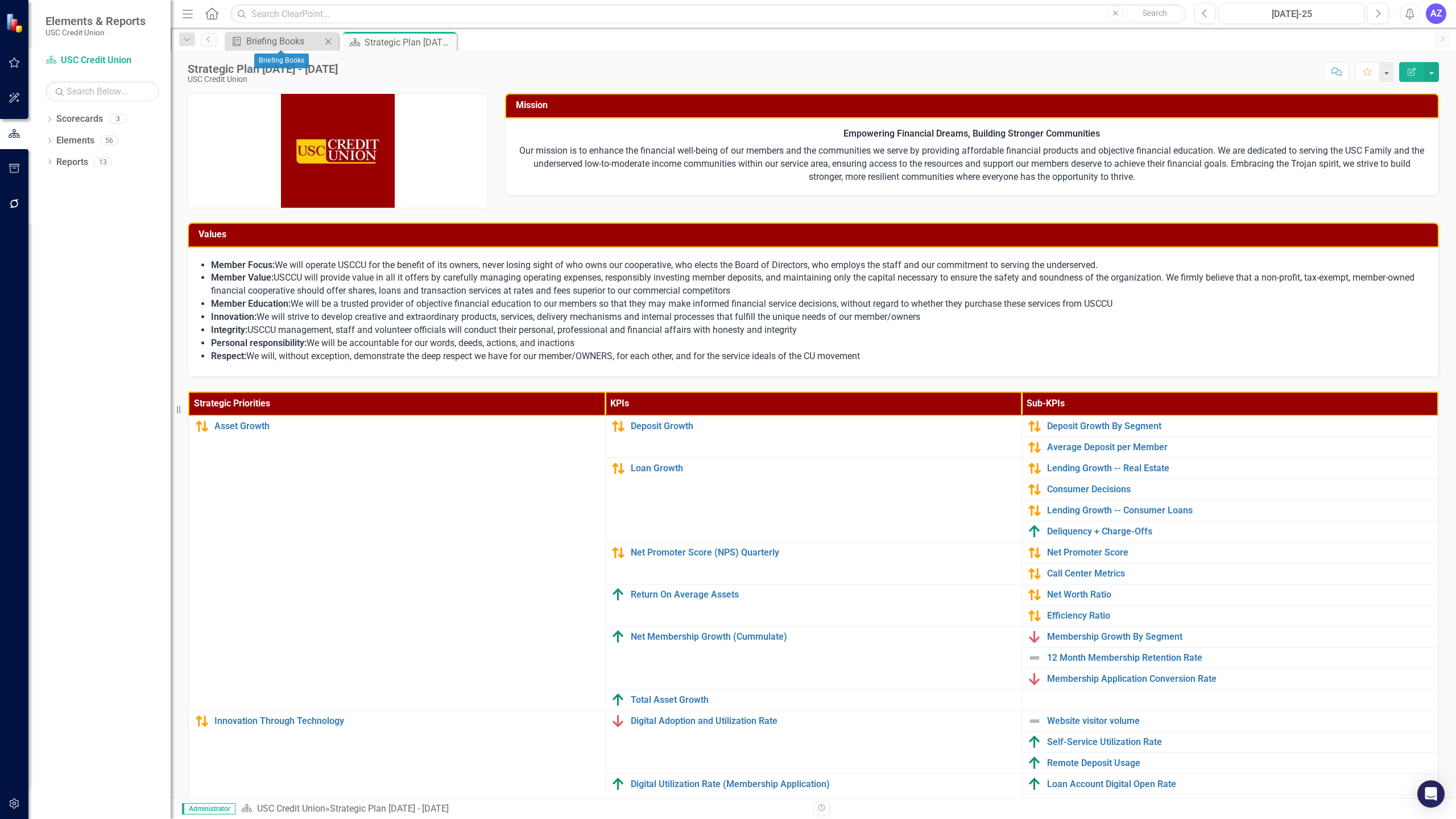
click at [328, 41] on icon at bounding box center [328, 41] width 6 height 6
click at [211, 40] on icon "Previous" at bounding box center [209, 39] width 9 height 7
click at [189, 13] on icon "Menu" at bounding box center [187, 14] width 15 height 12
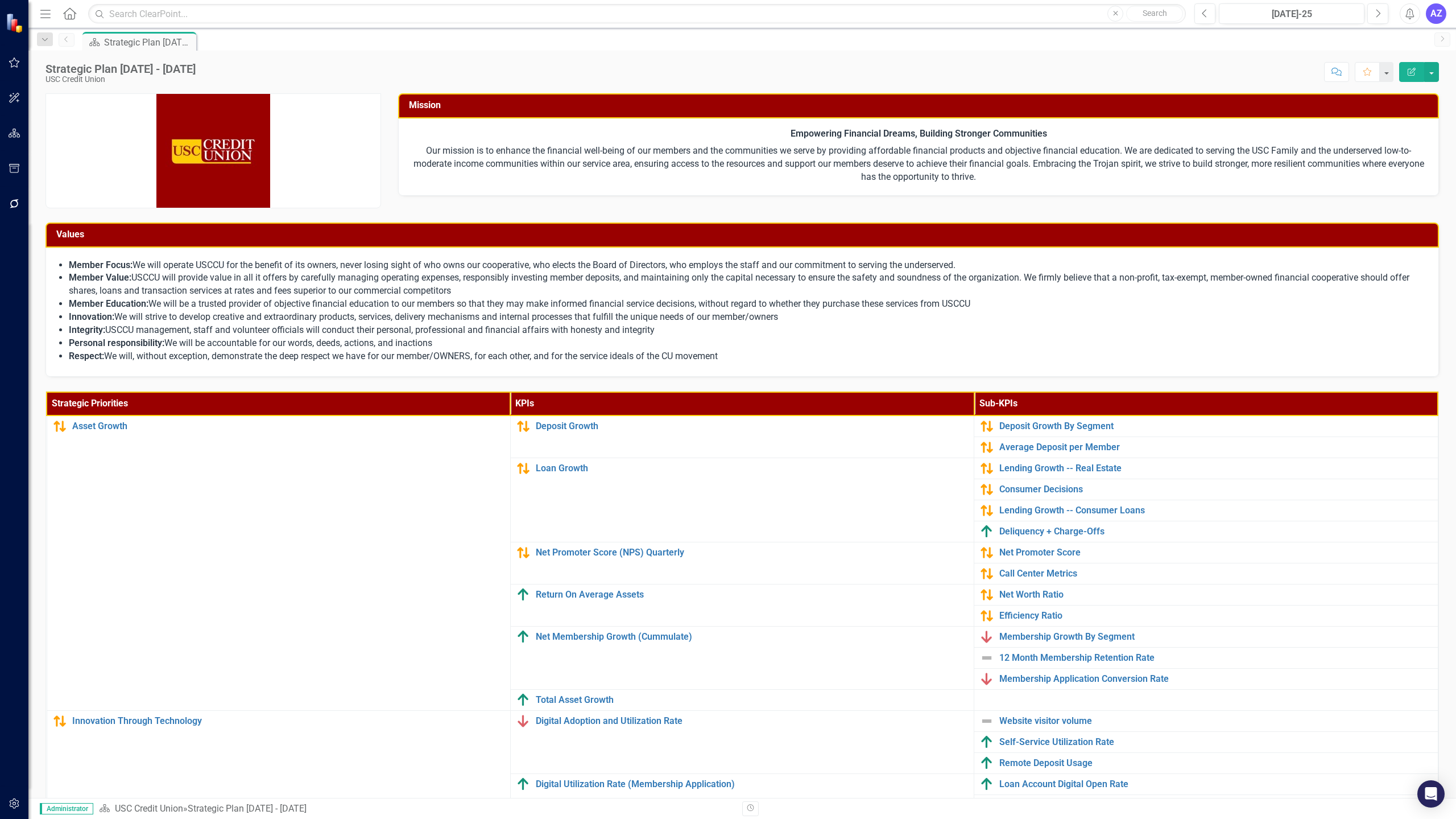
click at [707, 304] on li "Member Education: We will be a trusted provider of objective financial educatio…" at bounding box center [748, 303] width 1359 height 13
click at [42, 12] on icon "Menu" at bounding box center [45, 14] width 15 height 12
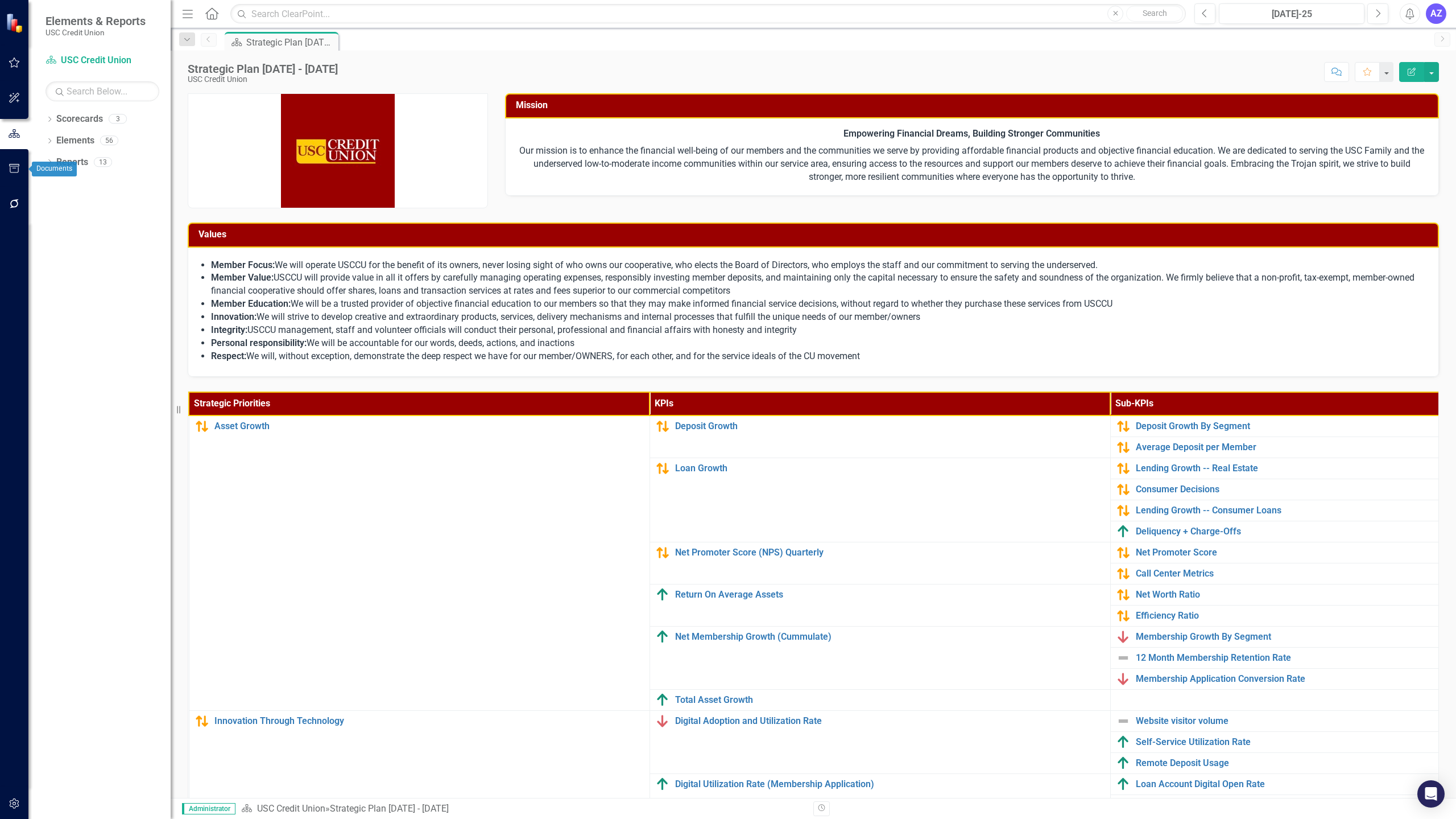
click at [12, 168] on icon "button" at bounding box center [15, 168] width 12 height 9
click at [91, 149] on link "Briefing Books" at bounding box center [102, 149] width 114 height 13
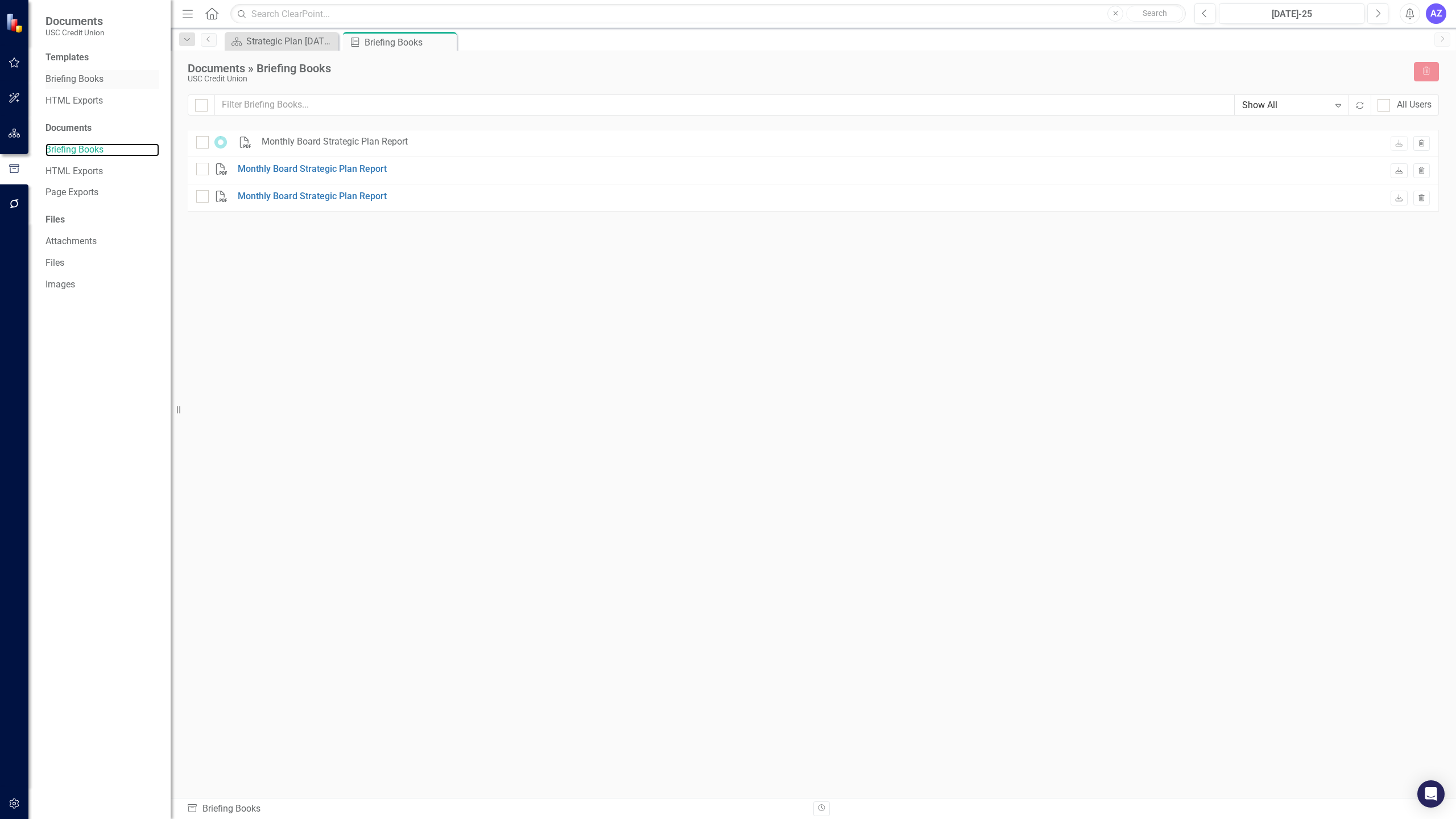
checkbox input "false"
click at [850, 171] on icon "Download" at bounding box center [1399, 171] width 9 height 7
click at [260, 43] on div "Strategic Plan [DATE] - [DATE]" at bounding box center [284, 41] width 75 height 15
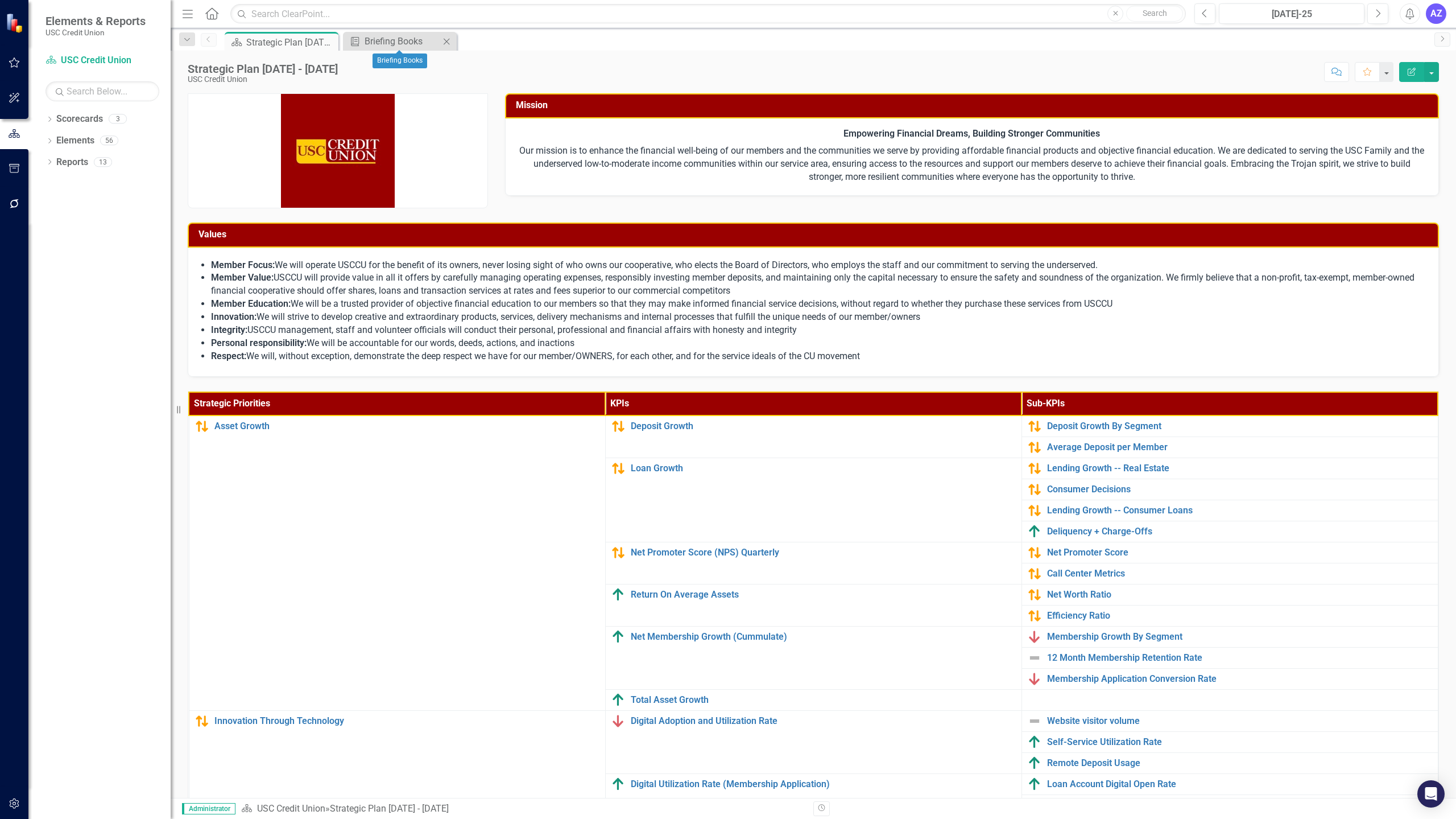
click at [446, 42] on icon at bounding box center [446, 41] width 6 height 6
click at [188, 15] on icon "button" at bounding box center [187, 14] width 11 height 8
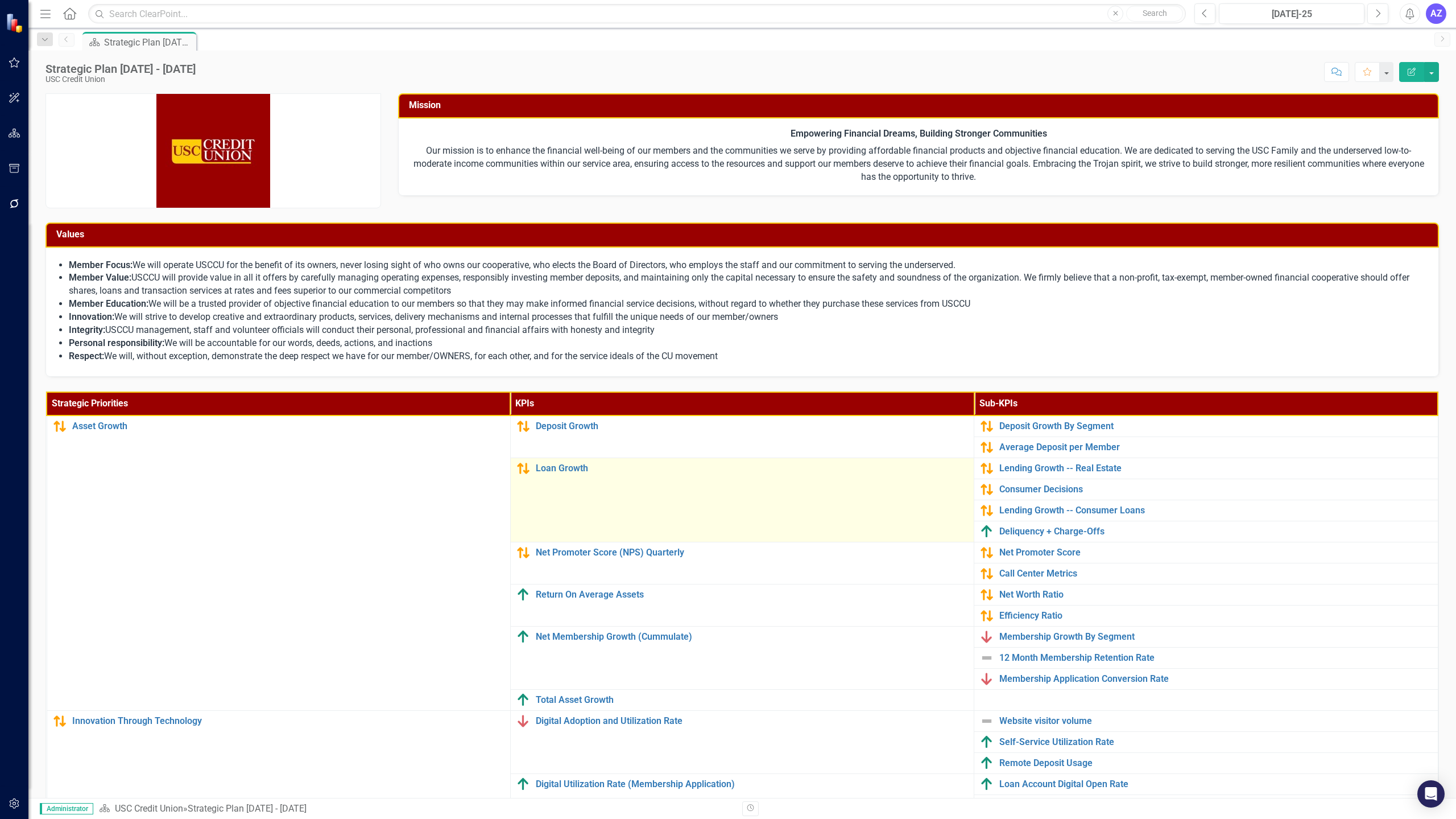
scroll to position [121, 0]
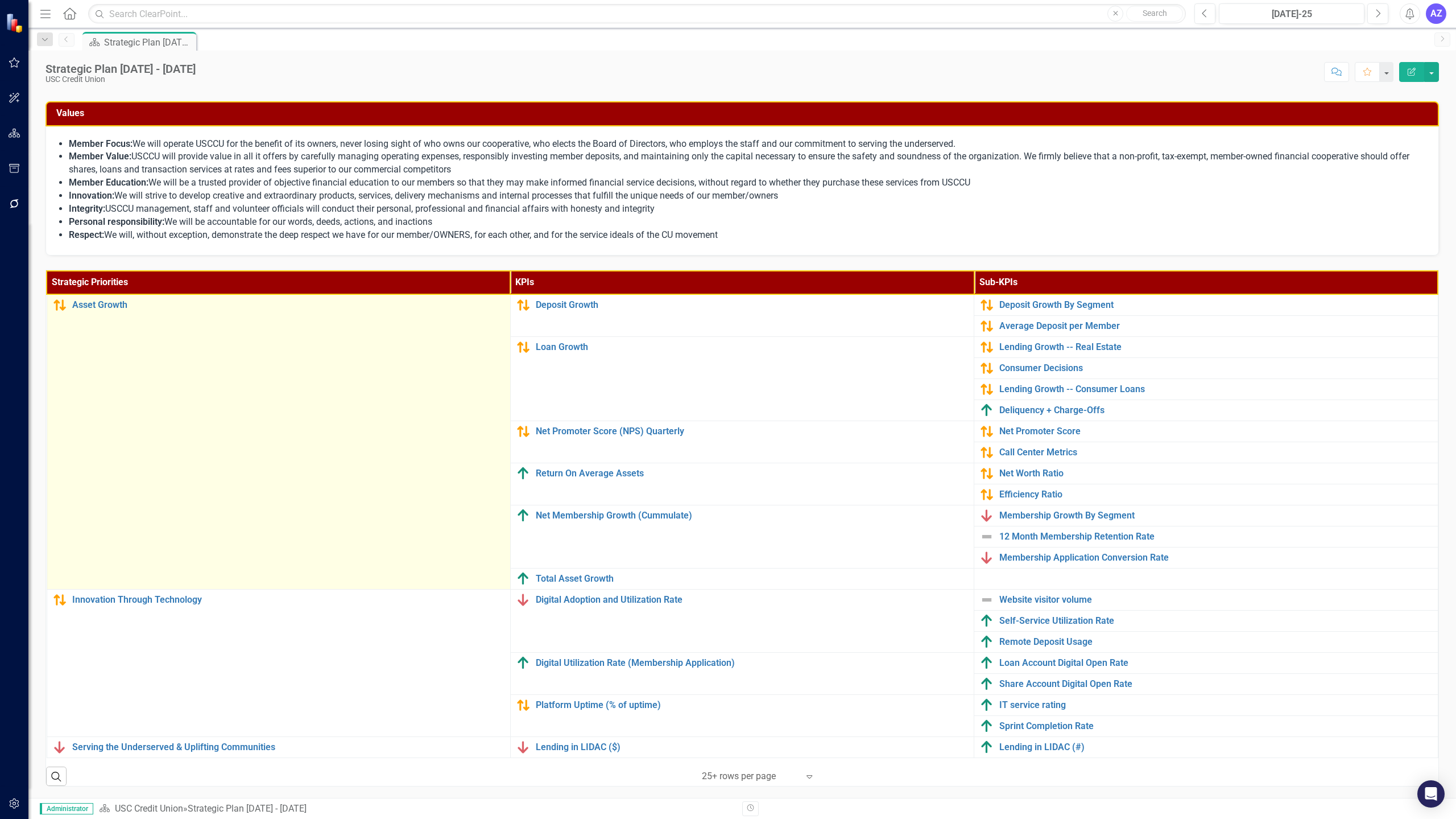
click at [365, 498] on td "Asset Growth Link Map View Link Map Edit Edit Strategic Priority Link Open Elem…" at bounding box center [279, 442] width 464 height 295
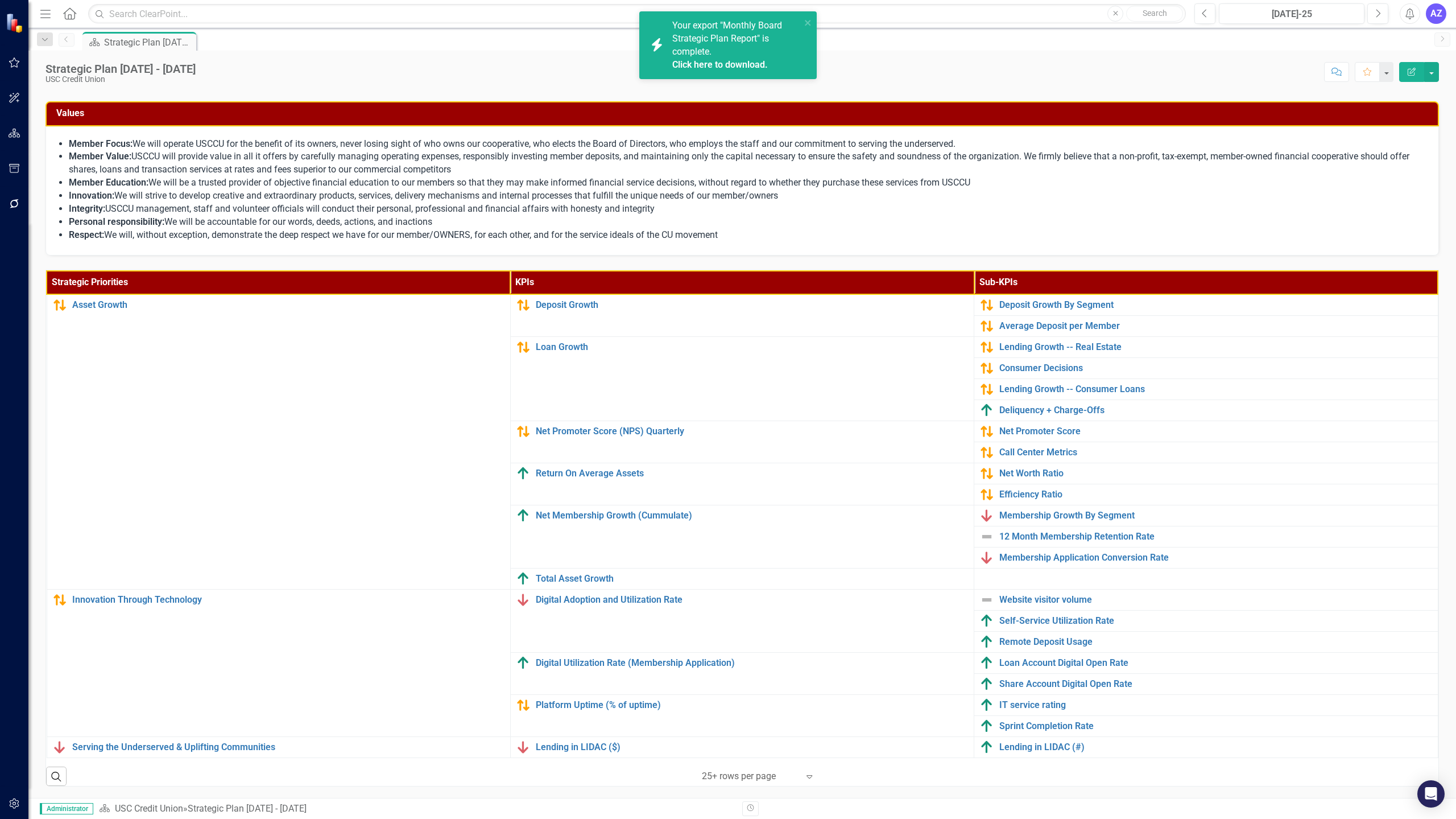
click at [738, 47] on div "Your export "Monthly Board Strategic Plan Report" is complete. Click here to do…" at bounding box center [737, 45] width 129 height 52
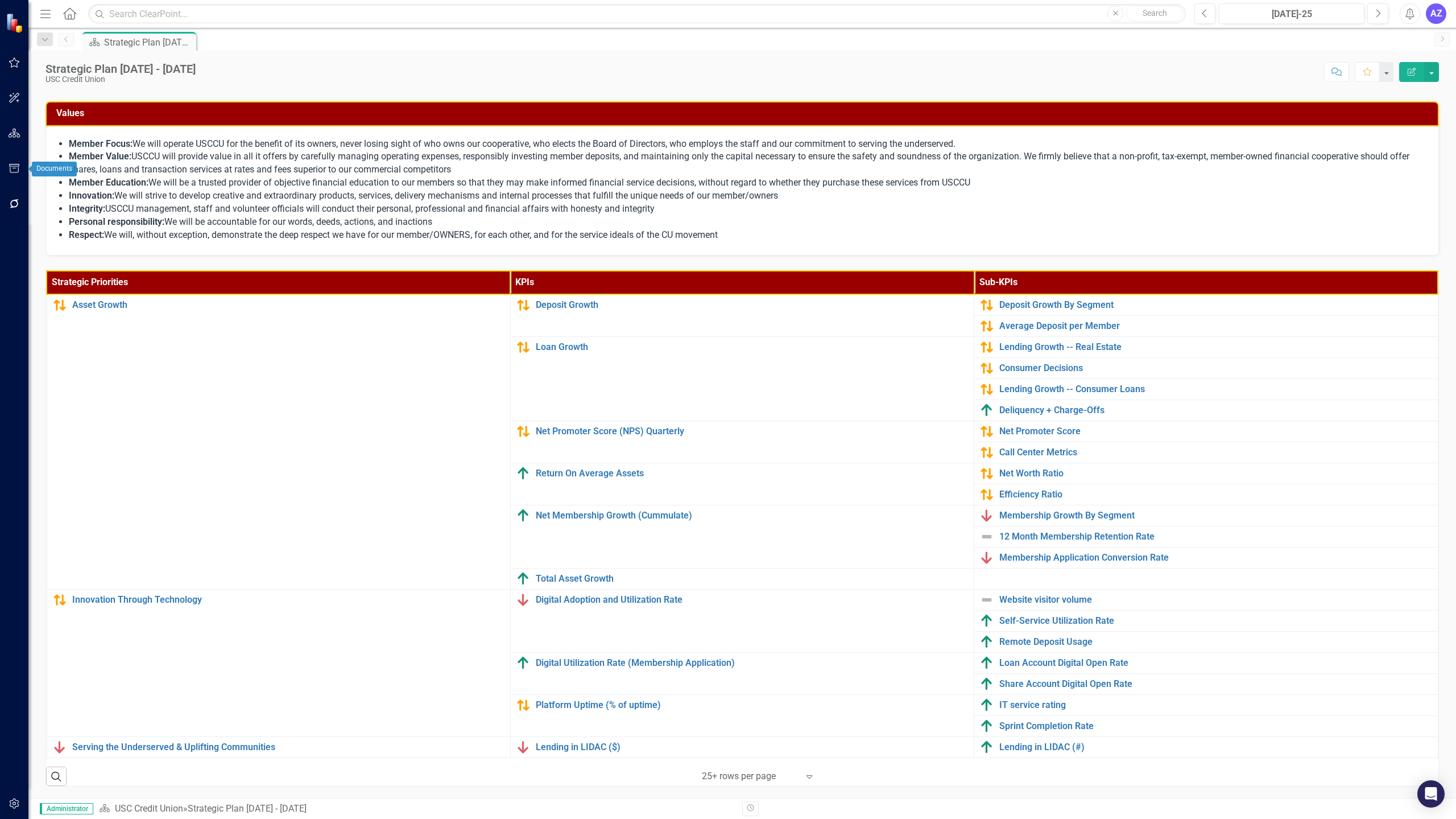
click at [19, 167] on icon "button" at bounding box center [15, 168] width 12 height 9
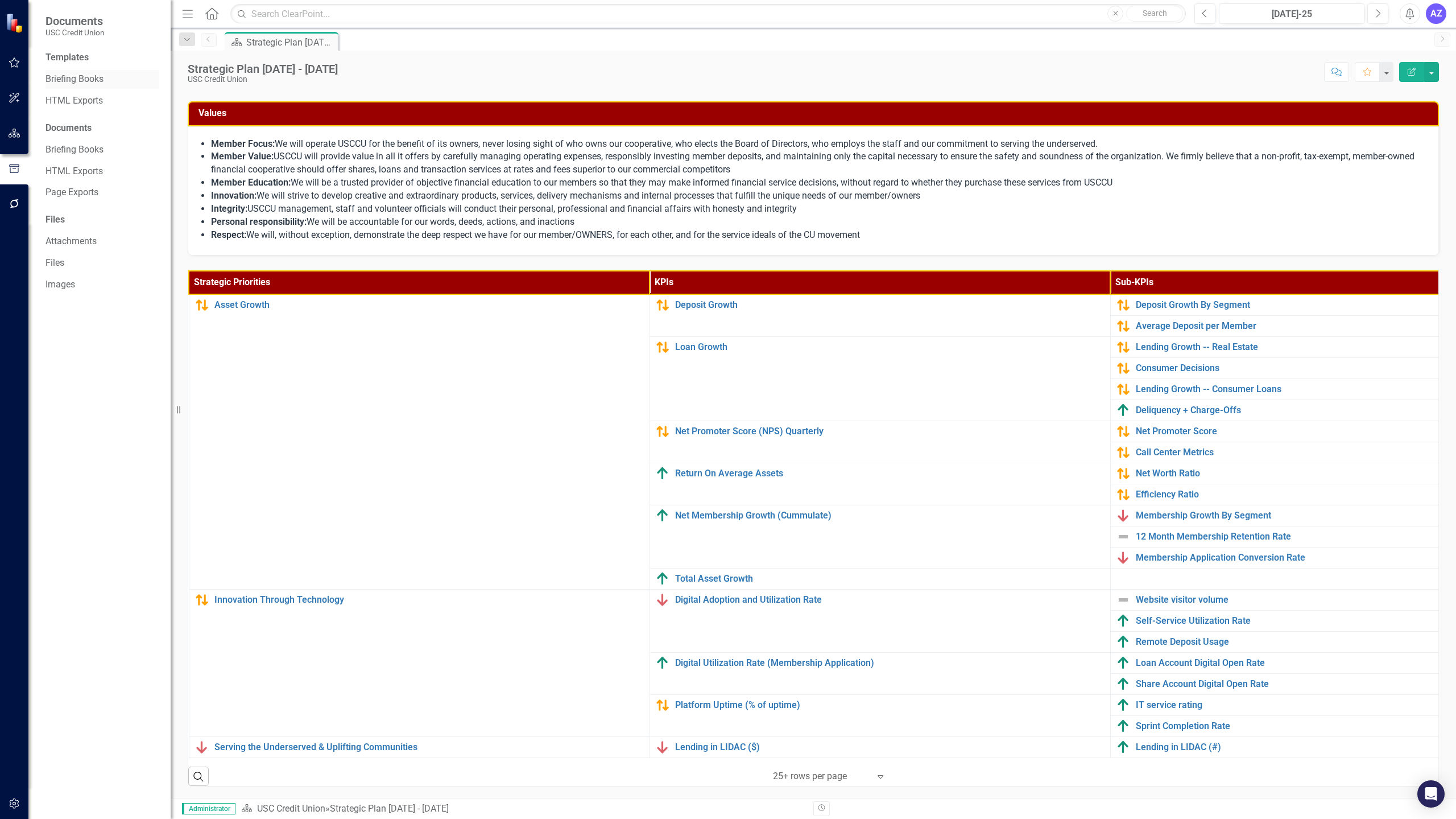
click at [95, 83] on link "Briefing Books" at bounding box center [102, 79] width 114 height 13
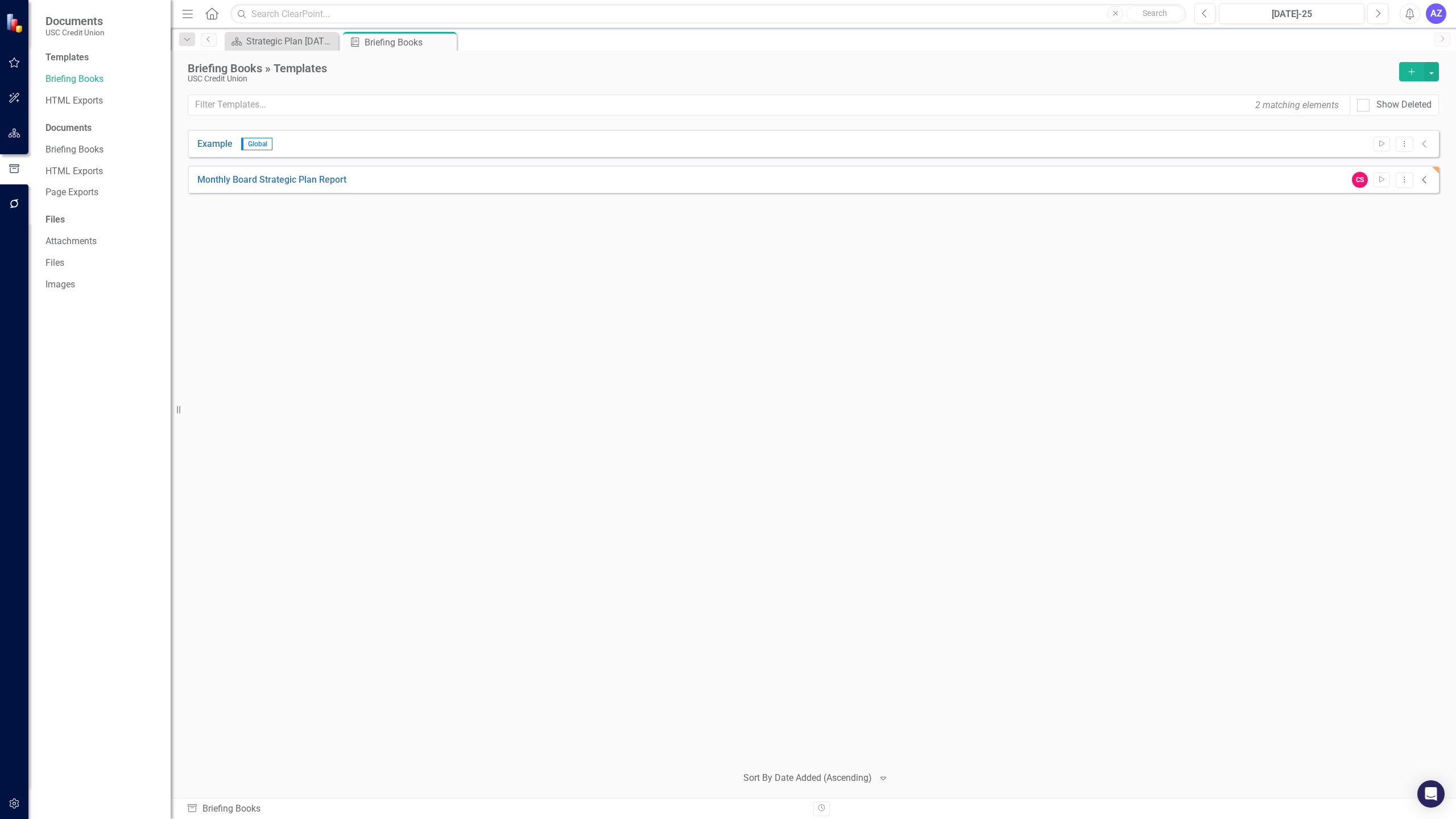
click at [850, 183] on icon at bounding box center [1424, 180] width 4 height 8
drag, startPoint x: 1431, startPoint y: 209, endPoint x: 1423, endPoint y: 209, distance: 8.0
click at [850, 209] on div "PDF Monthly Board Strategic Plan Report Generated 34 seconds ago AZ [DATE]-25 D…" at bounding box center [814, 207] width 1250 height 27
click at [850, 209] on icon "Download" at bounding box center [1422, 207] width 9 height 7
click at [449, 40] on icon "Close" at bounding box center [446, 42] width 12 height 9
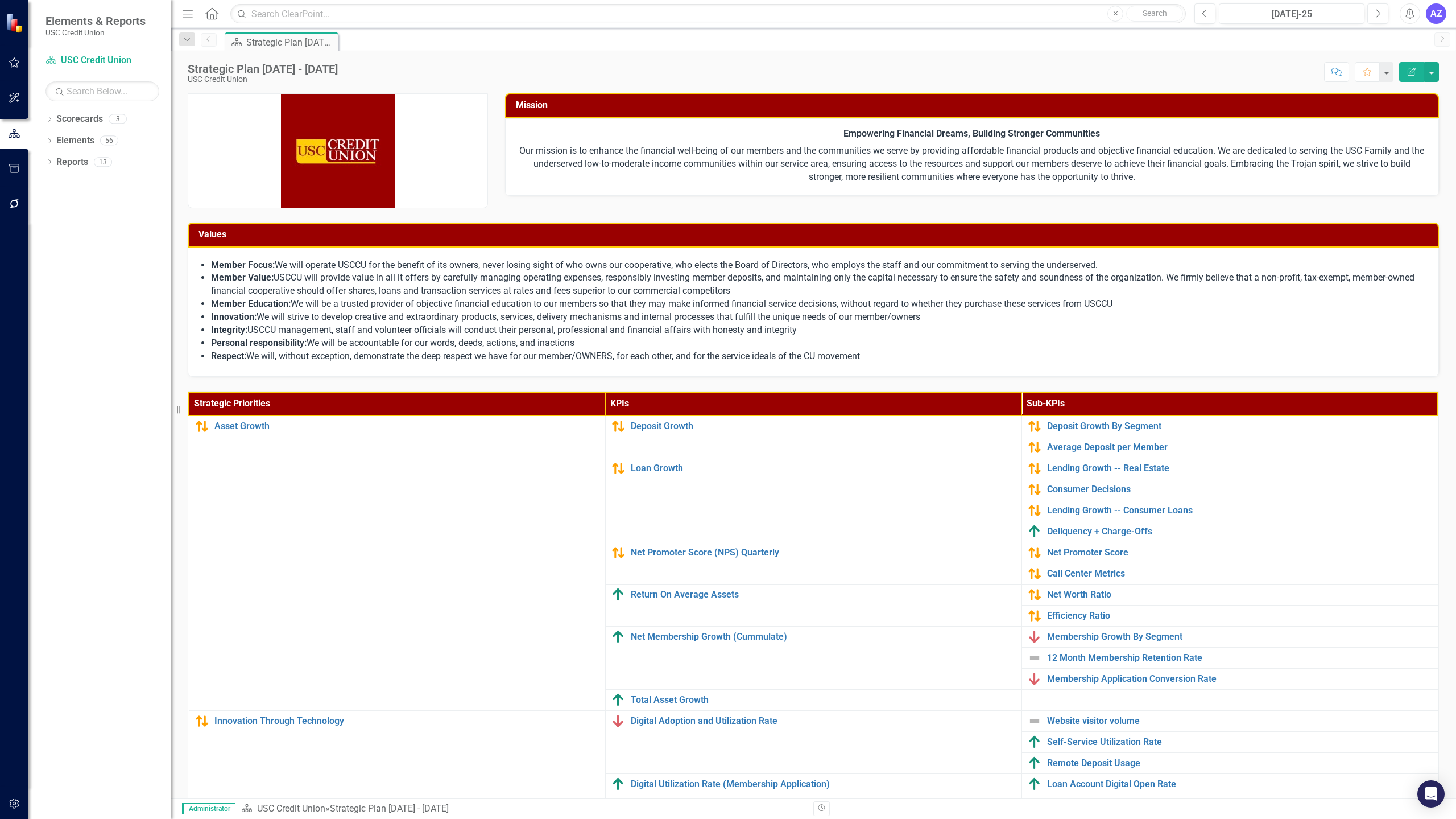
click at [184, 16] on icon "Menu" at bounding box center [187, 14] width 15 height 12
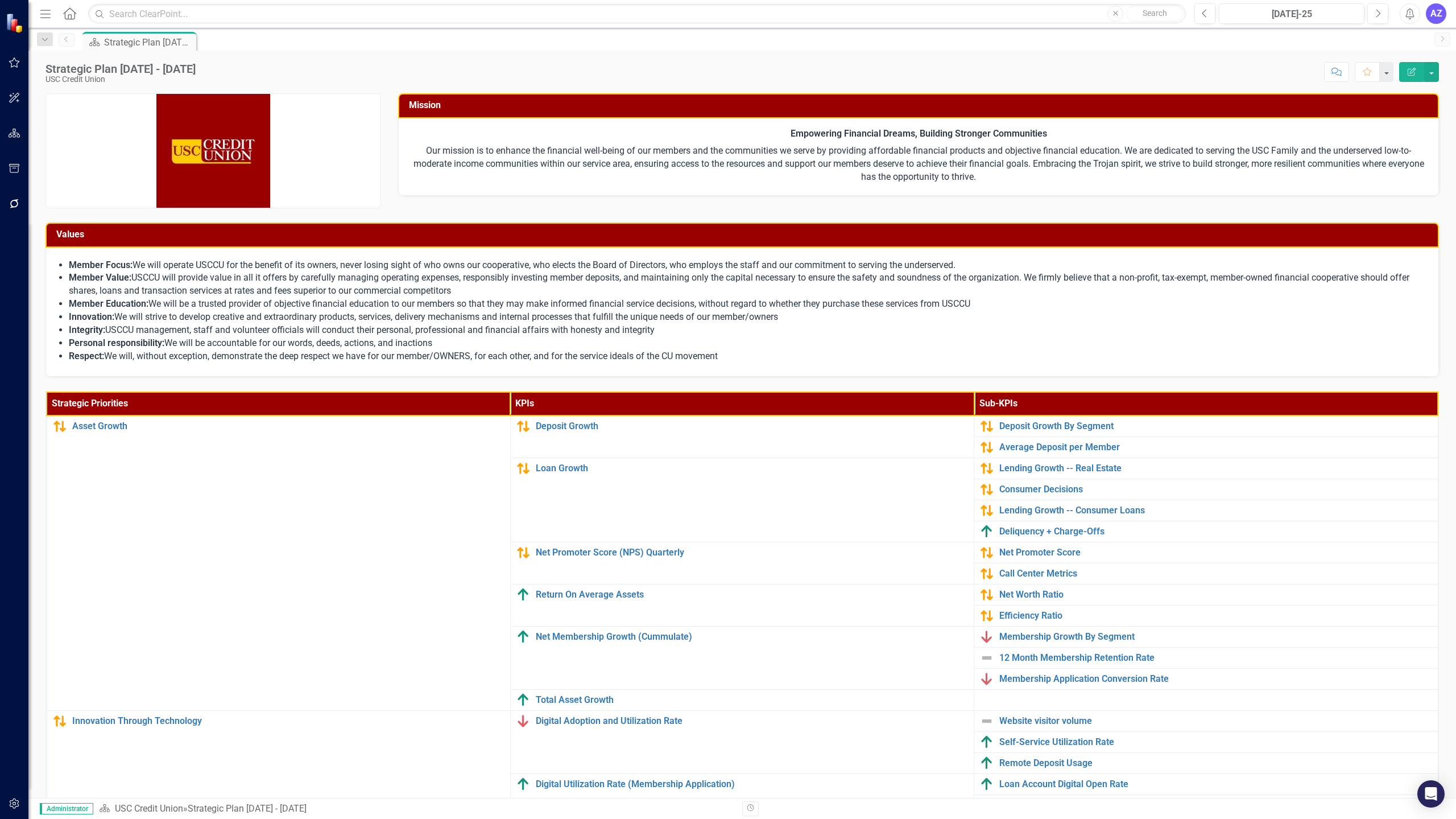
scroll to position [121, 0]
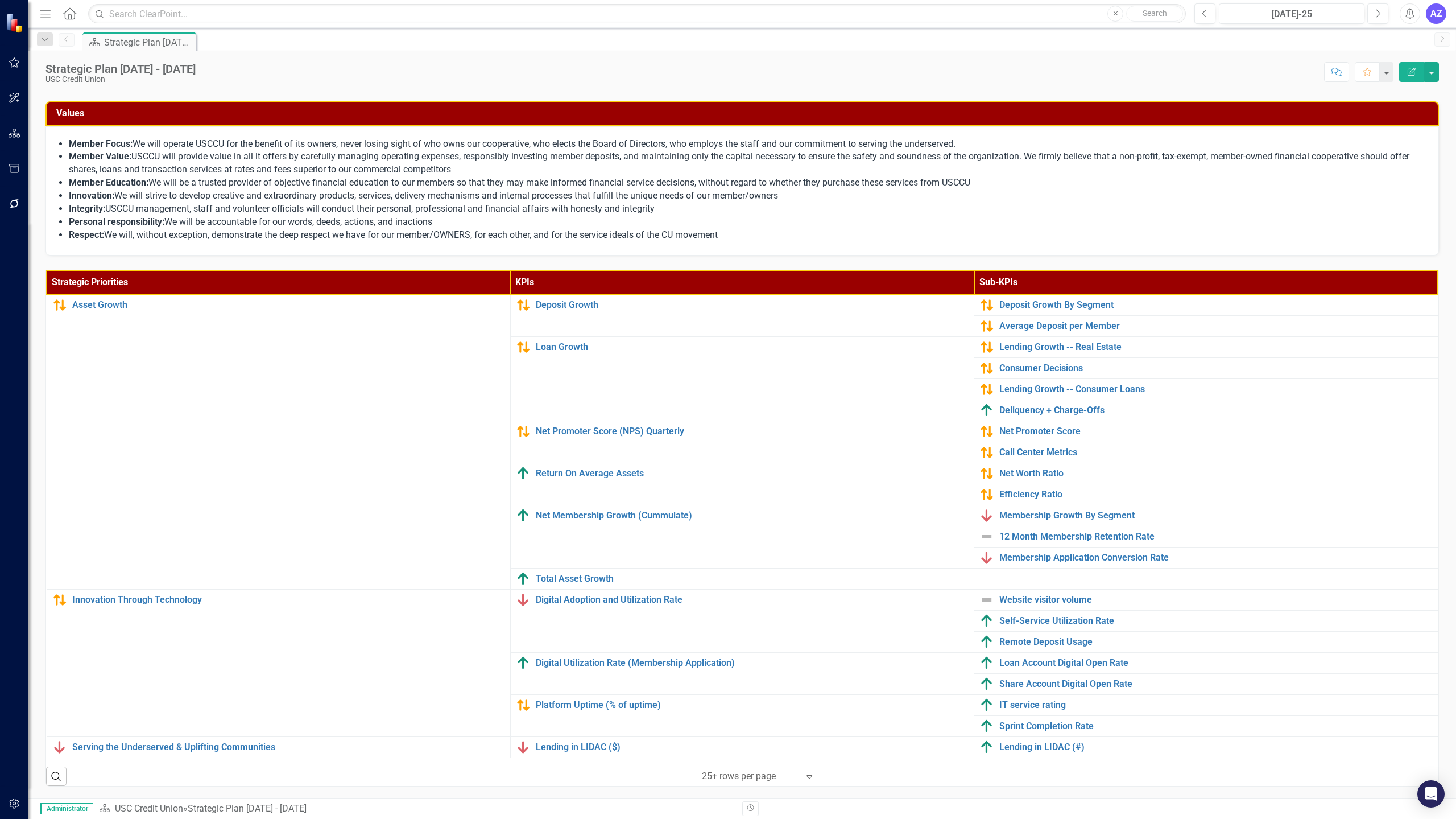
click at [735, 91] on div "Strategic Plan [DATE] - [DATE] USC Credit Union Score: N/A [DATE]-25 Completed …" at bounding box center [742, 424] width 1428 height 747
click at [324, 91] on div "Strategic Plan [DATE] - [DATE] USC Credit Union Score: N/A [DATE]-25 Completed …" at bounding box center [742, 424] width 1428 height 747
click at [564, 46] on div "Scorecard Strategic Plan [DATE] - [DATE] Pin" at bounding box center [754, 41] width 1349 height 19
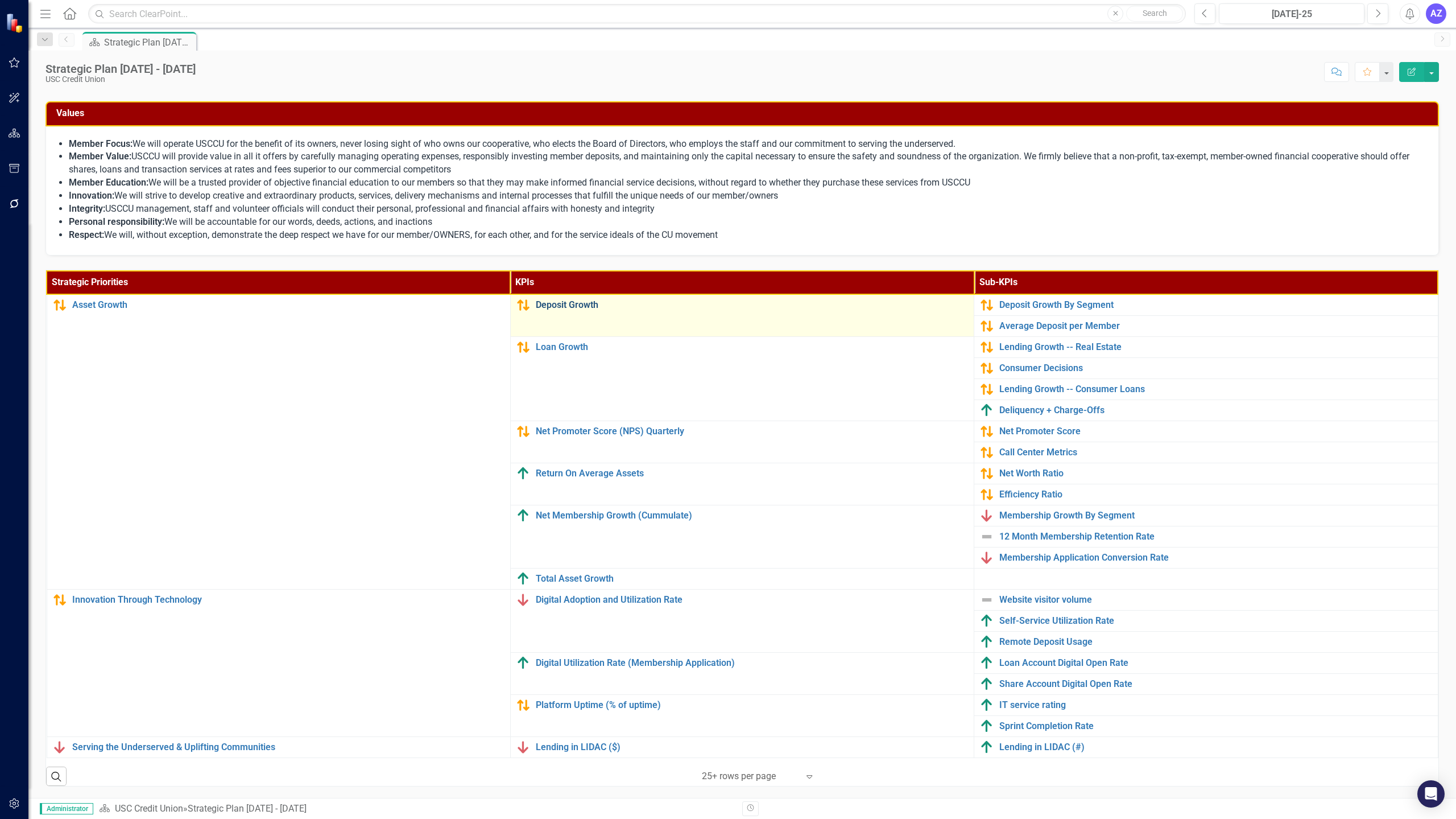
click at [558, 304] on link "Deposit Growth" at bounding box center [752, 305] width 433 height 11
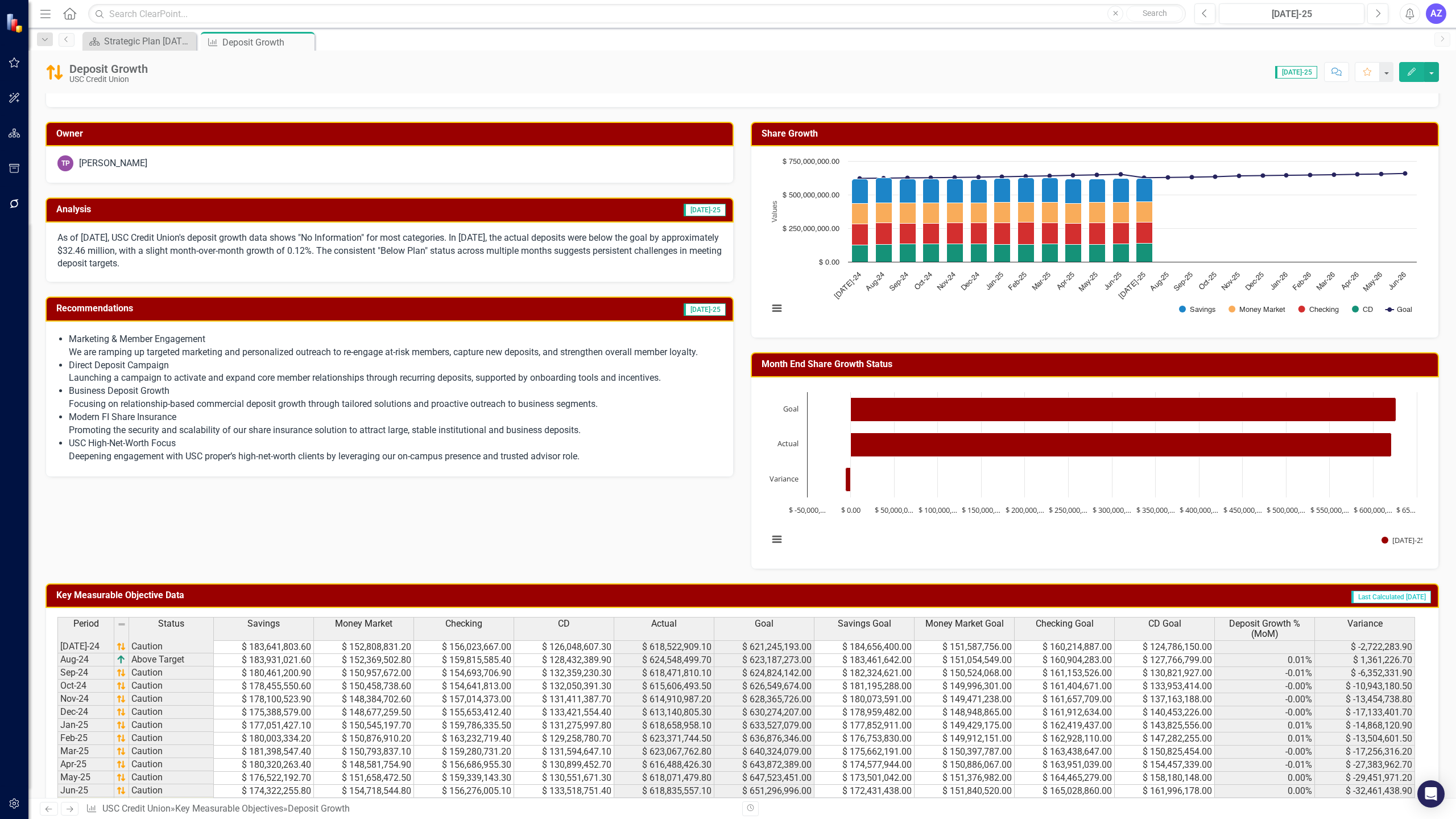
scroll to position [61, 0]
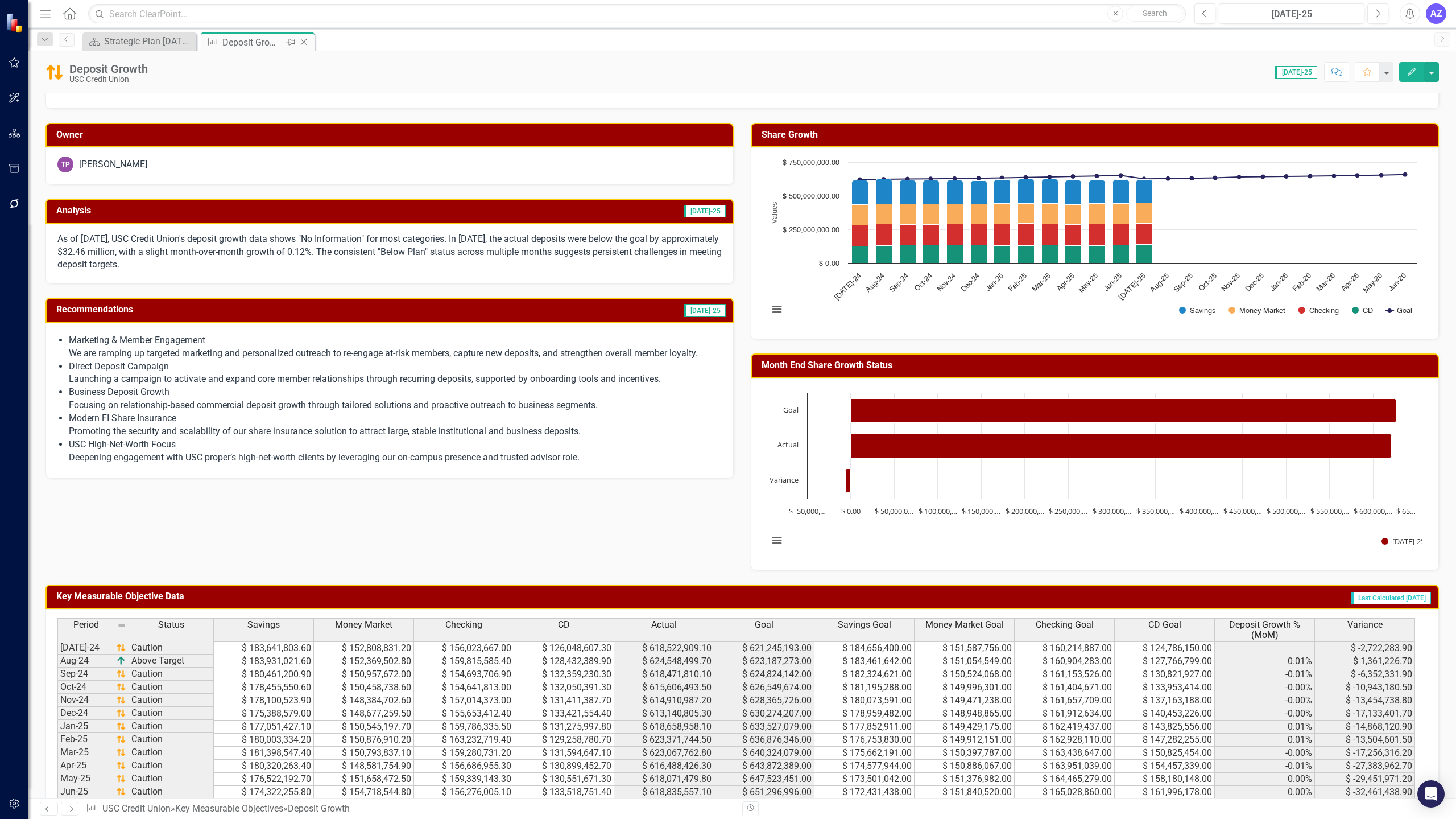
click at [306, 40] on icon at bounding box center [304, 42] width 6 height 6
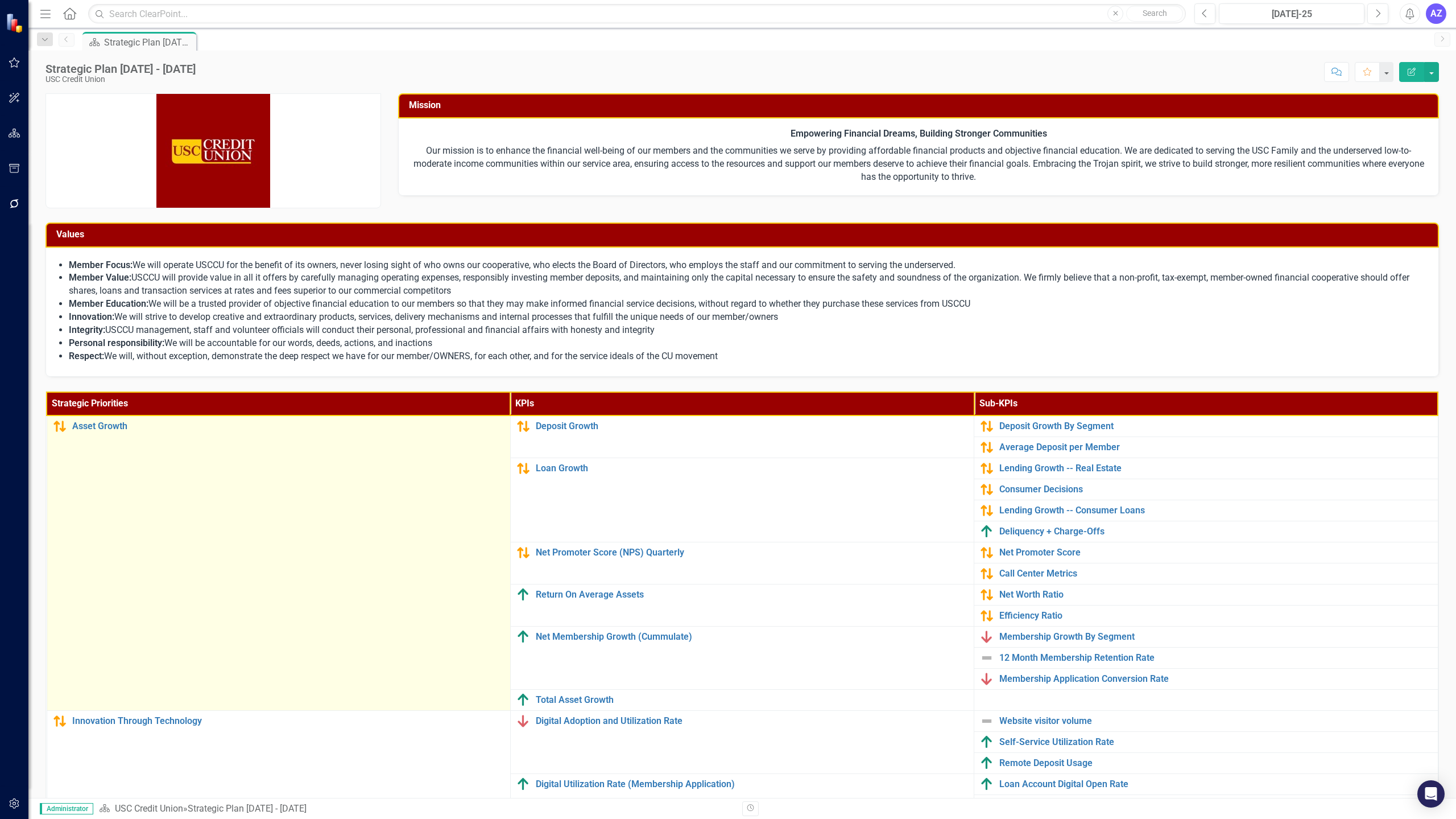
scroll to position [121, 0]
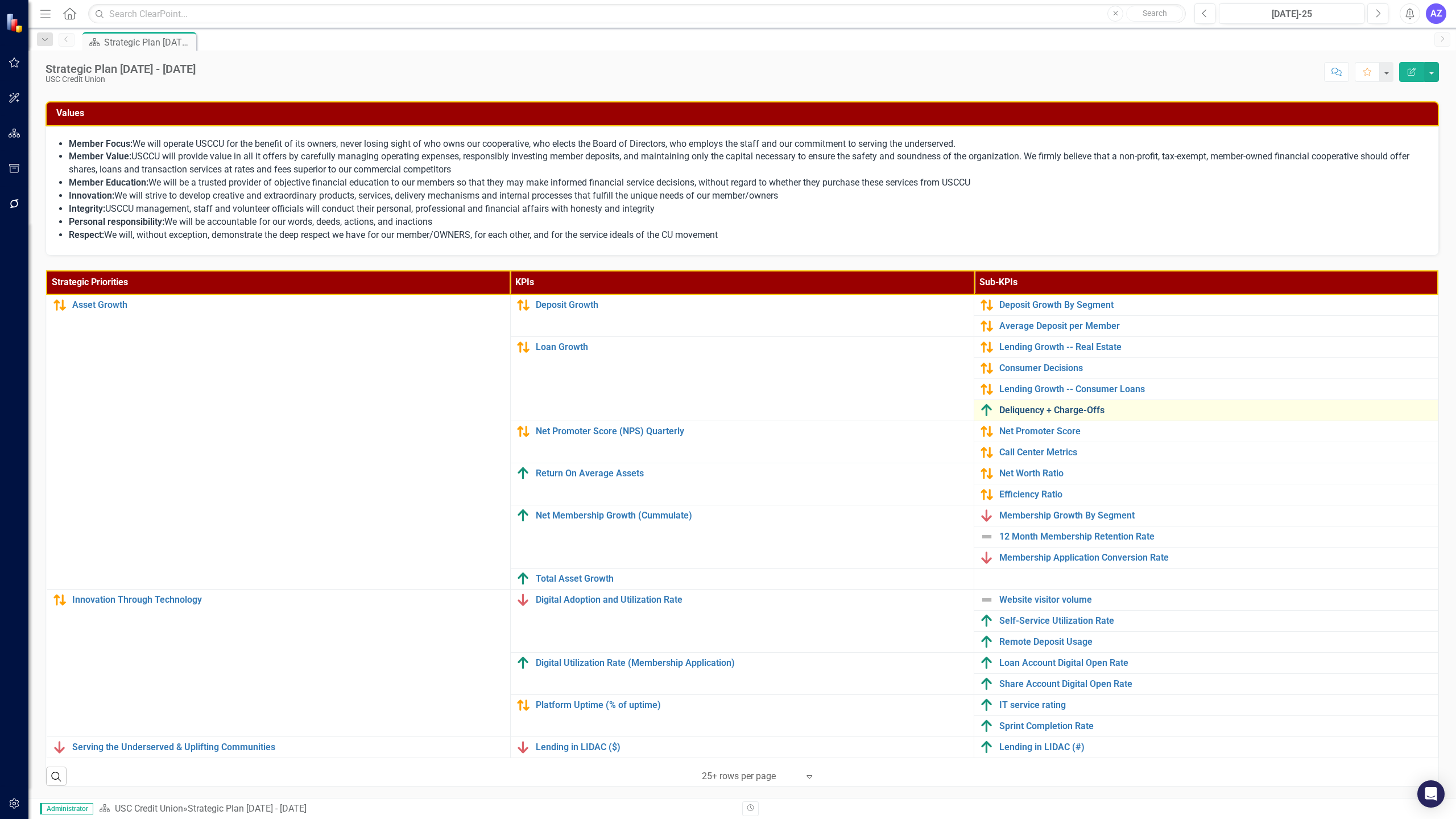
click at [850, 413] on link "Deliquency + Charge-Offs" at bounding box center [1216, 410] width 433 height 11
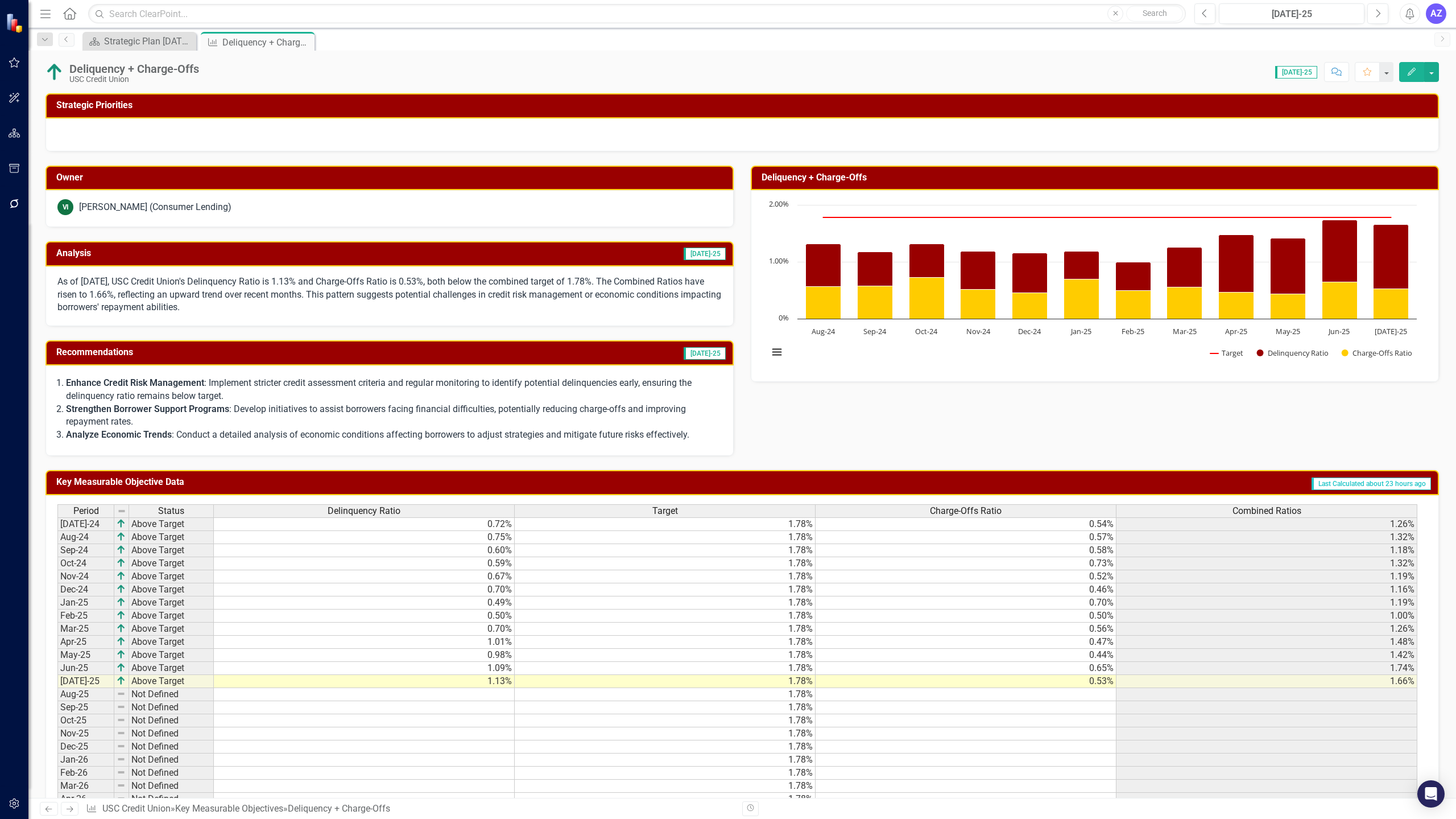
scroll to position [63, 0]
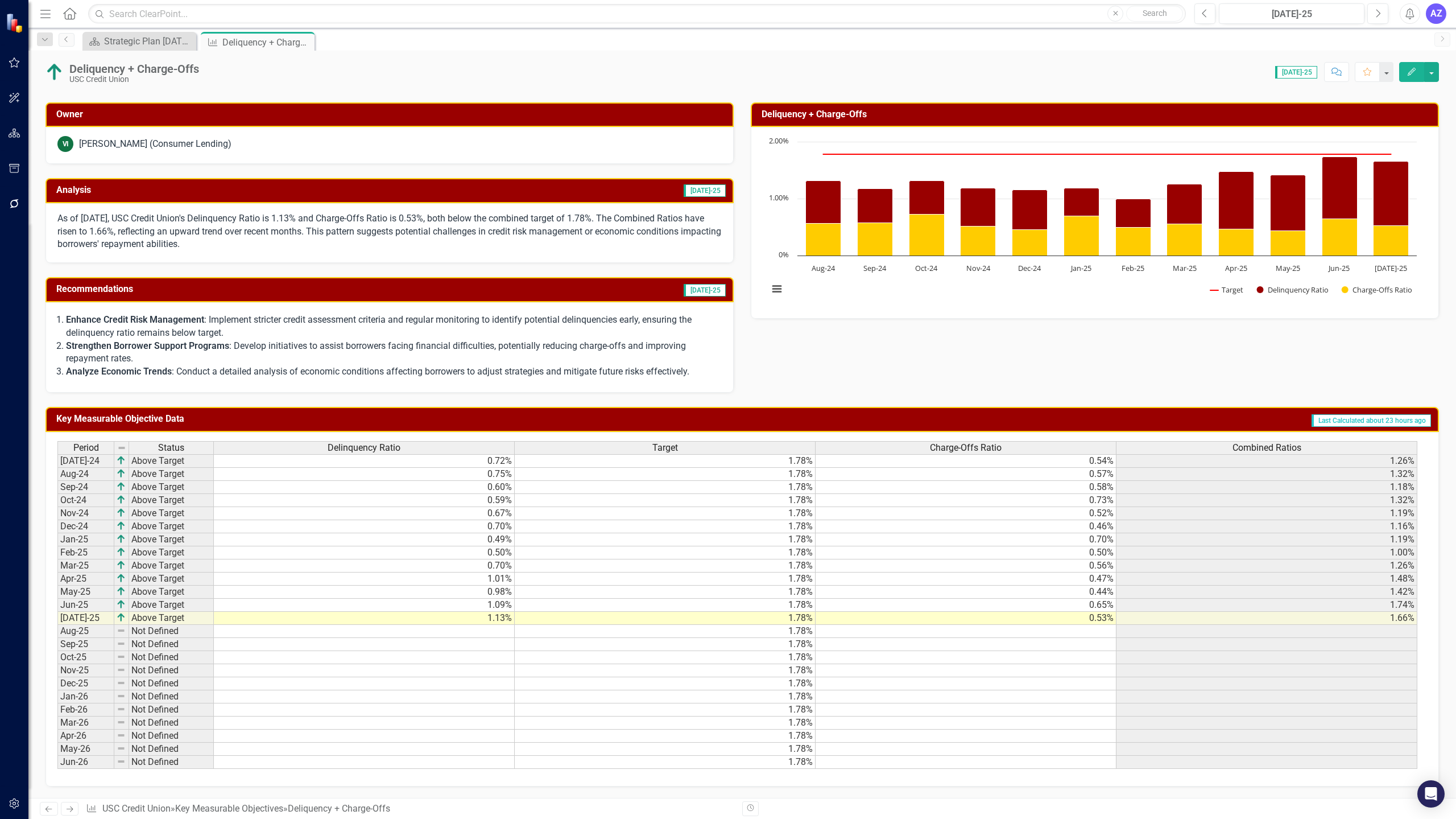
click at [338, 347] on p "Strengthen Borrower Support Programs : Develop initiatives to assist borrowers …" at bounding box center [394, 352] width 656 height 26
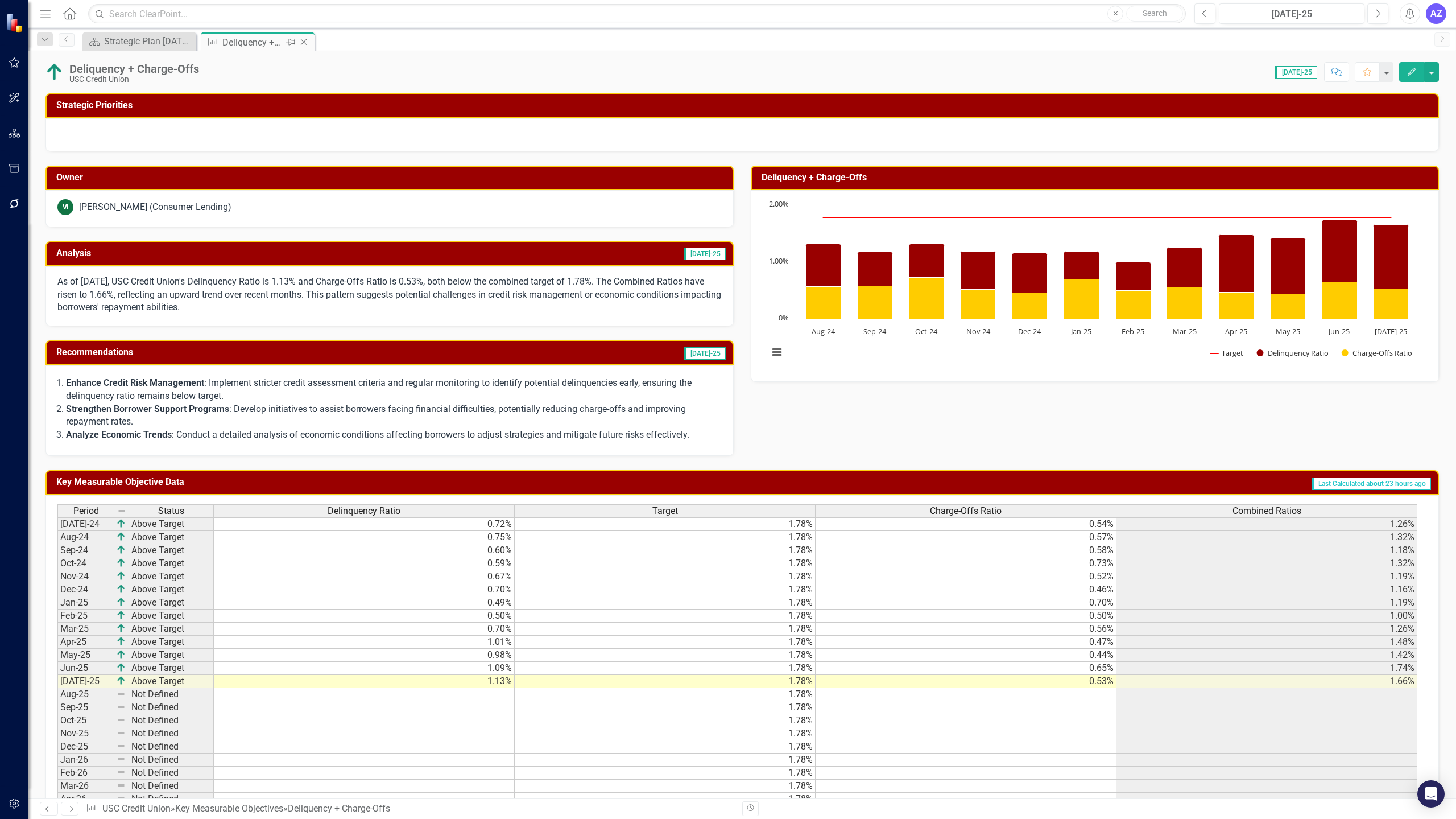
click at [306, 44] on icon "Close" at bounding box center [304, 42] width 12 height 9
